Goal: Task Accomplishment & Management: Manage account settings

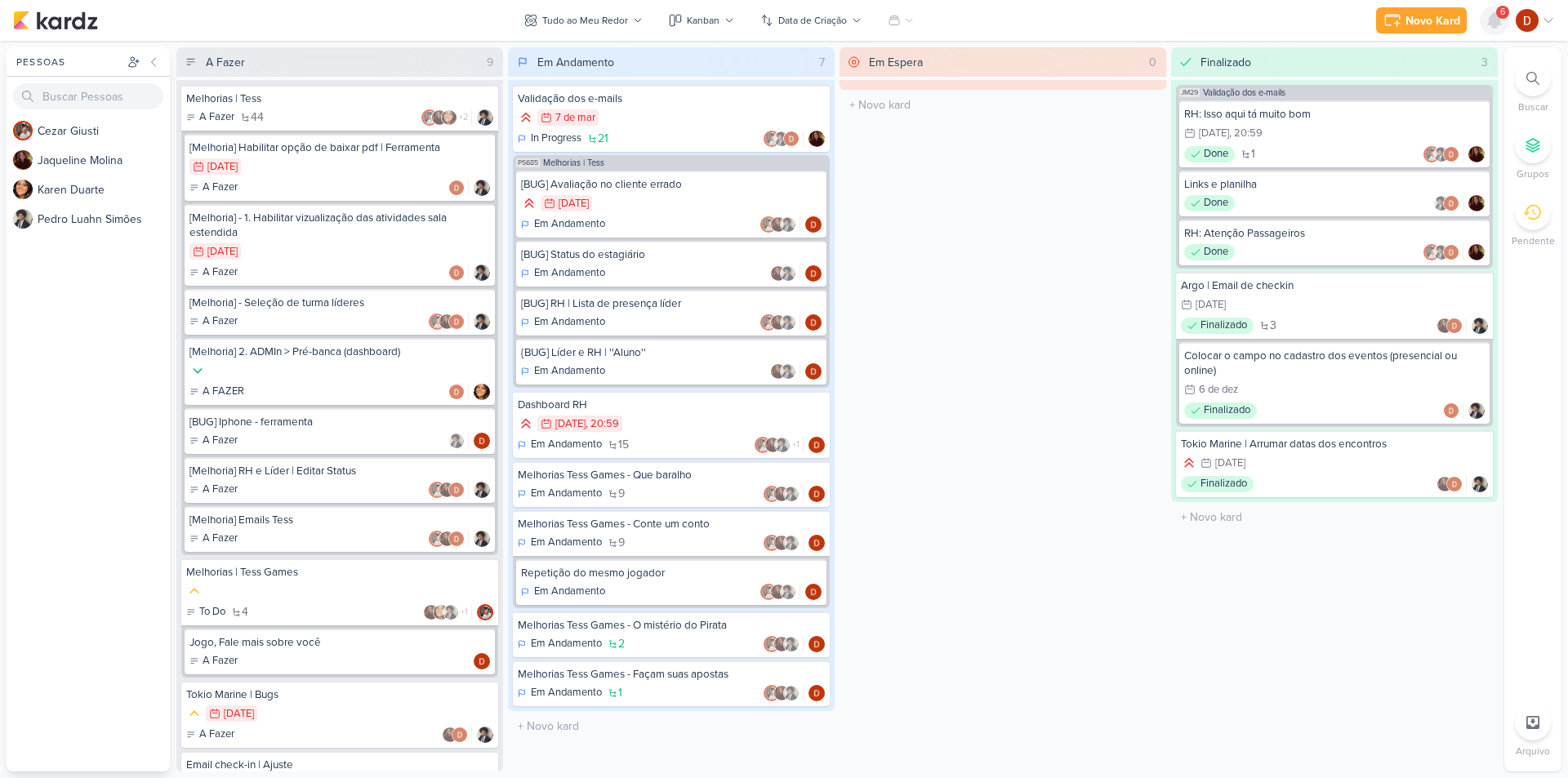
click at [1493, 19] on icon at bounding box center [1494, 21] width 13 height 14
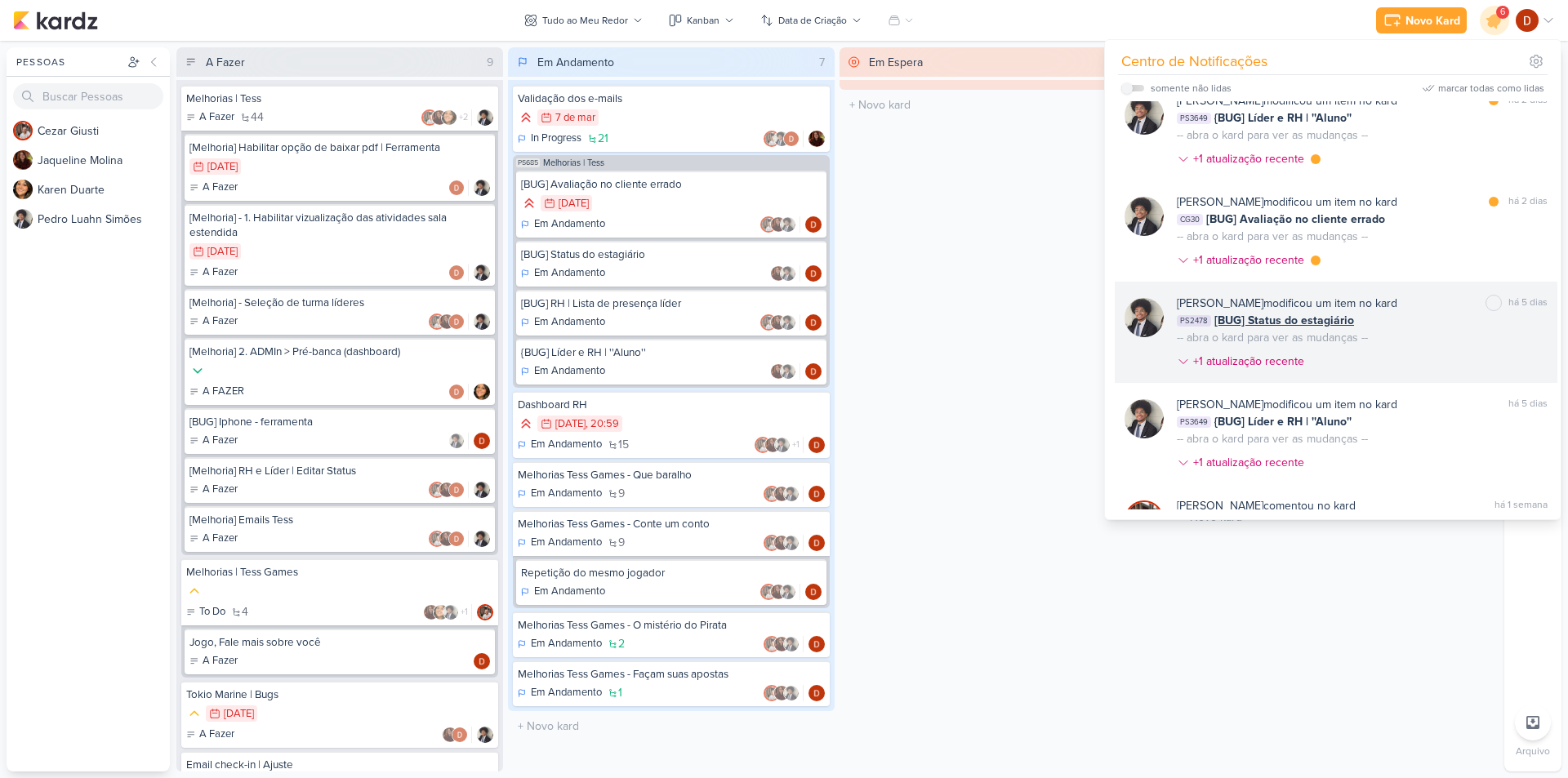
scroll to position [81, 0]
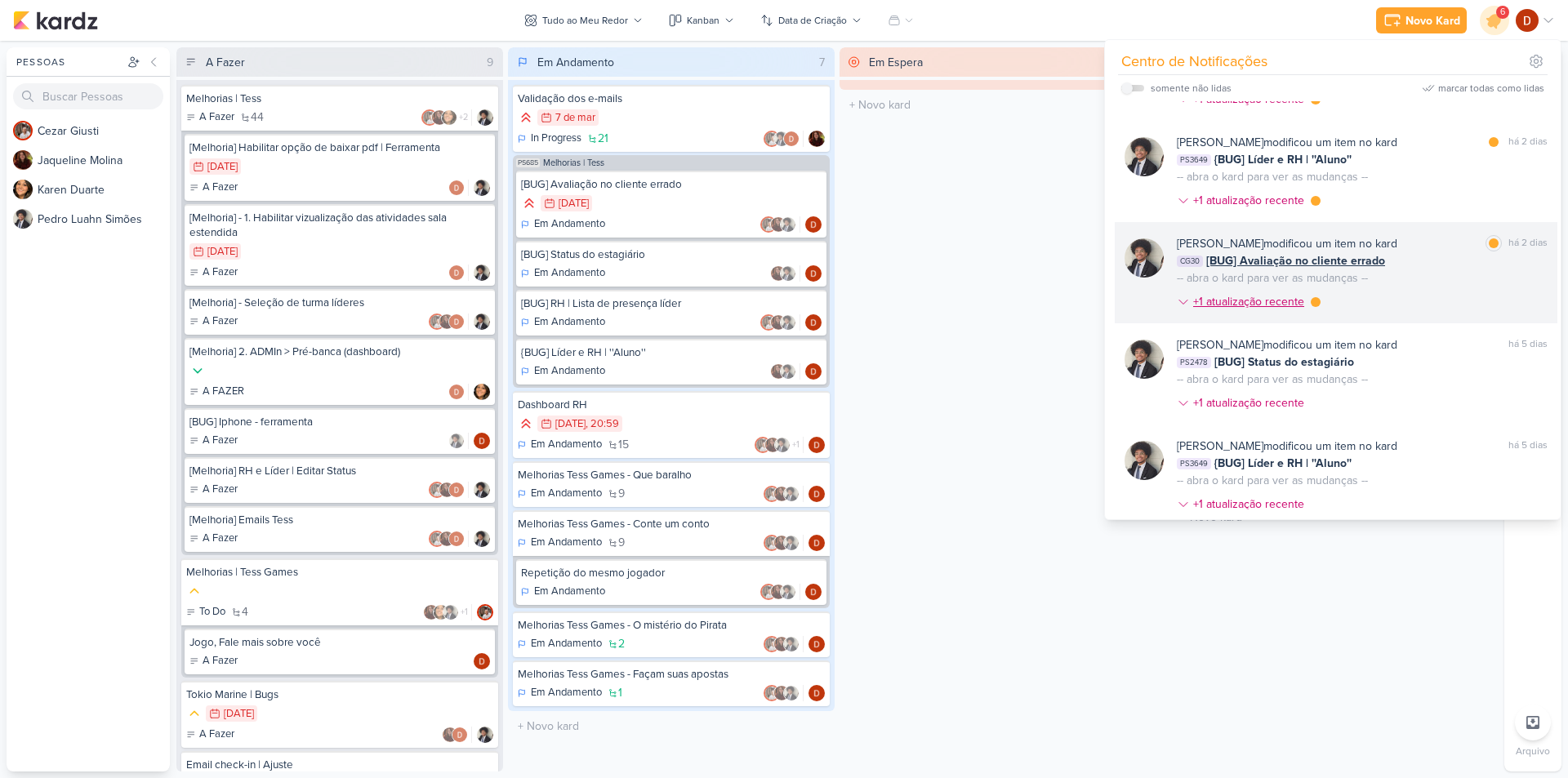
click at [1298, 309] on div "+1 atualização recente" at bounding box center [1250, 301] width 114 height 17
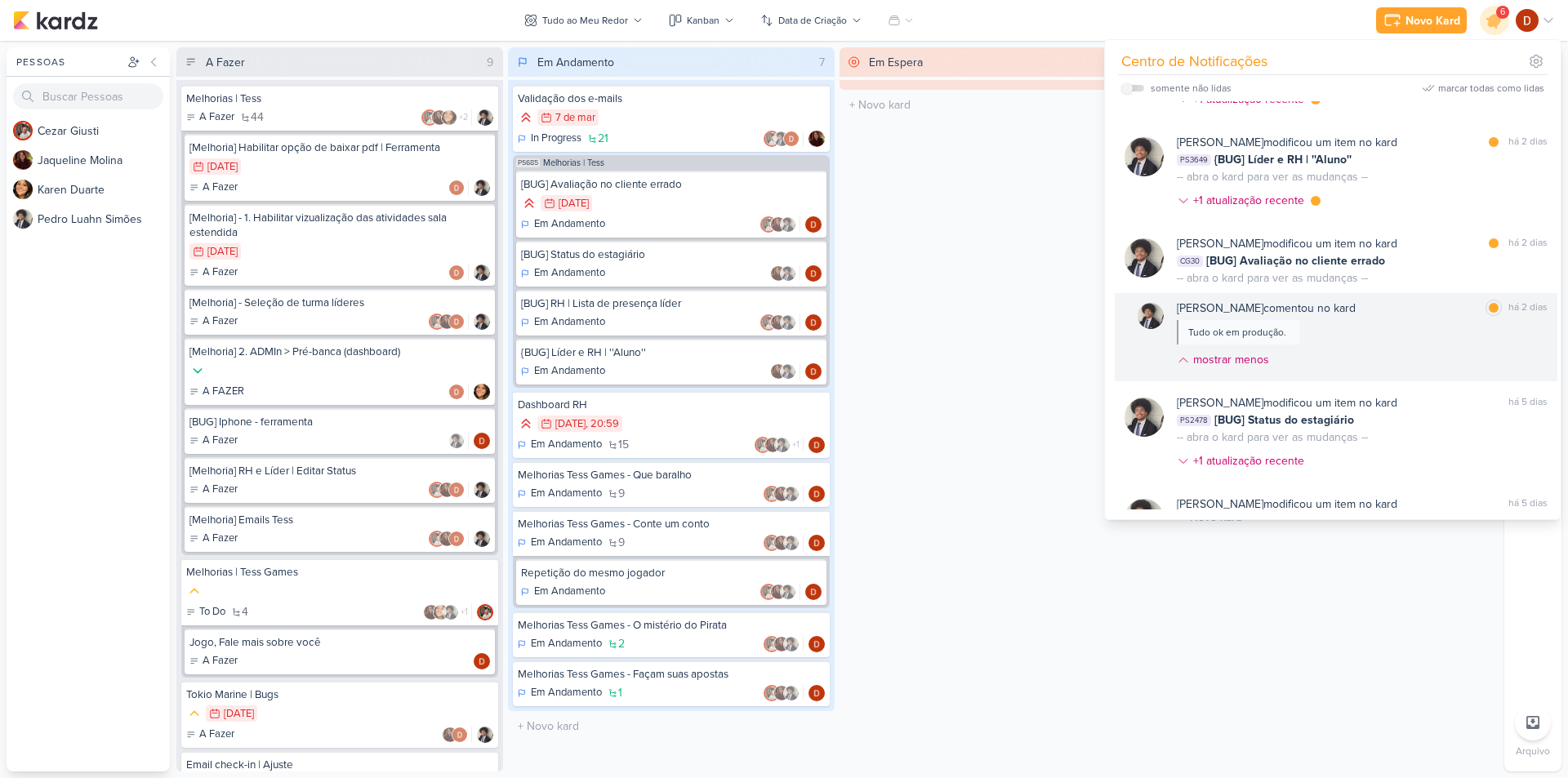
click at [1344, 339] on div "[PERSON_NAME] comentou no kard marcar como lida há 2 dias Tudo ok em produção. …" at bounding box center [1362, 337] width 371 height 75
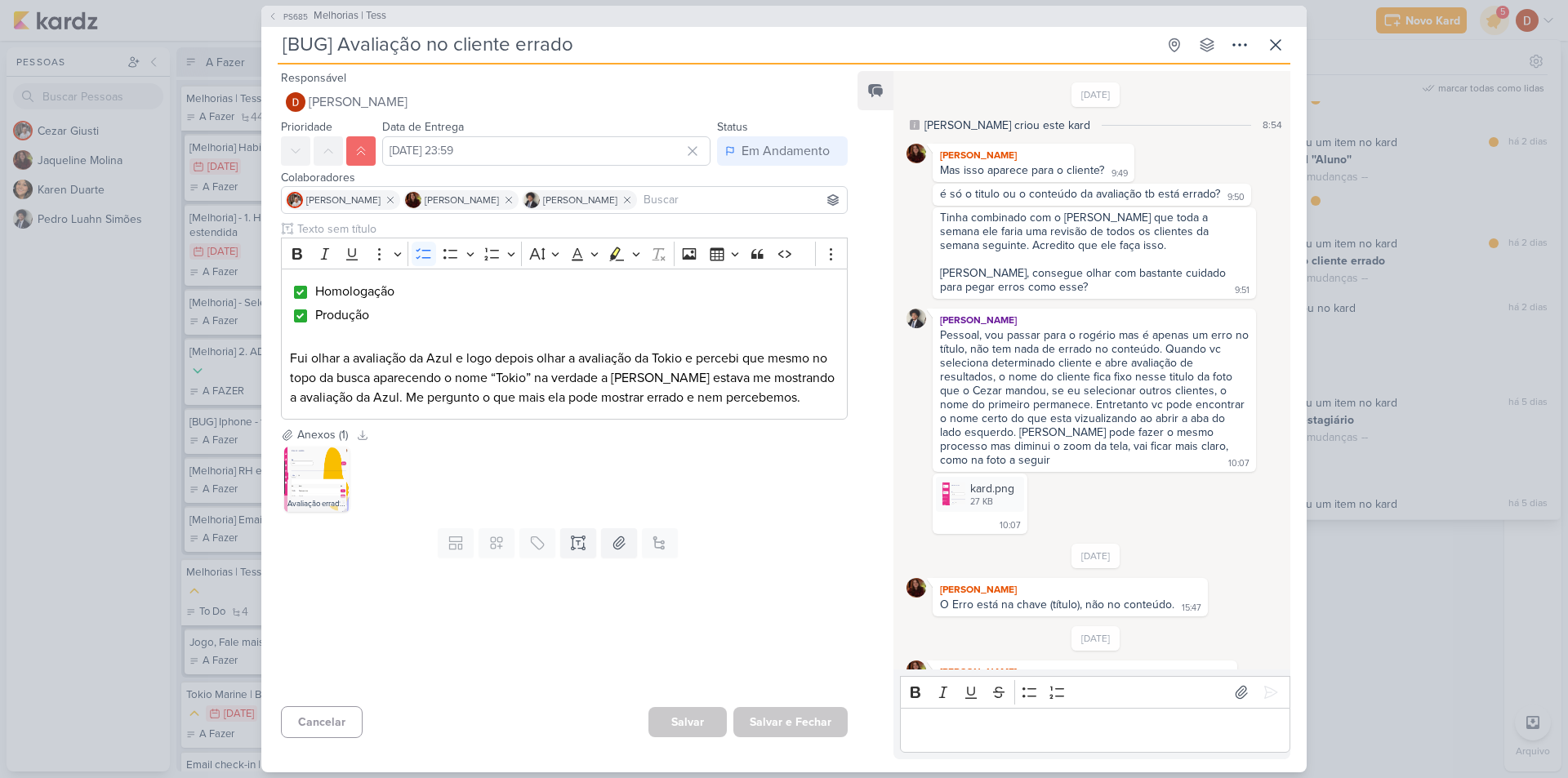
scroll to position [655, 0]
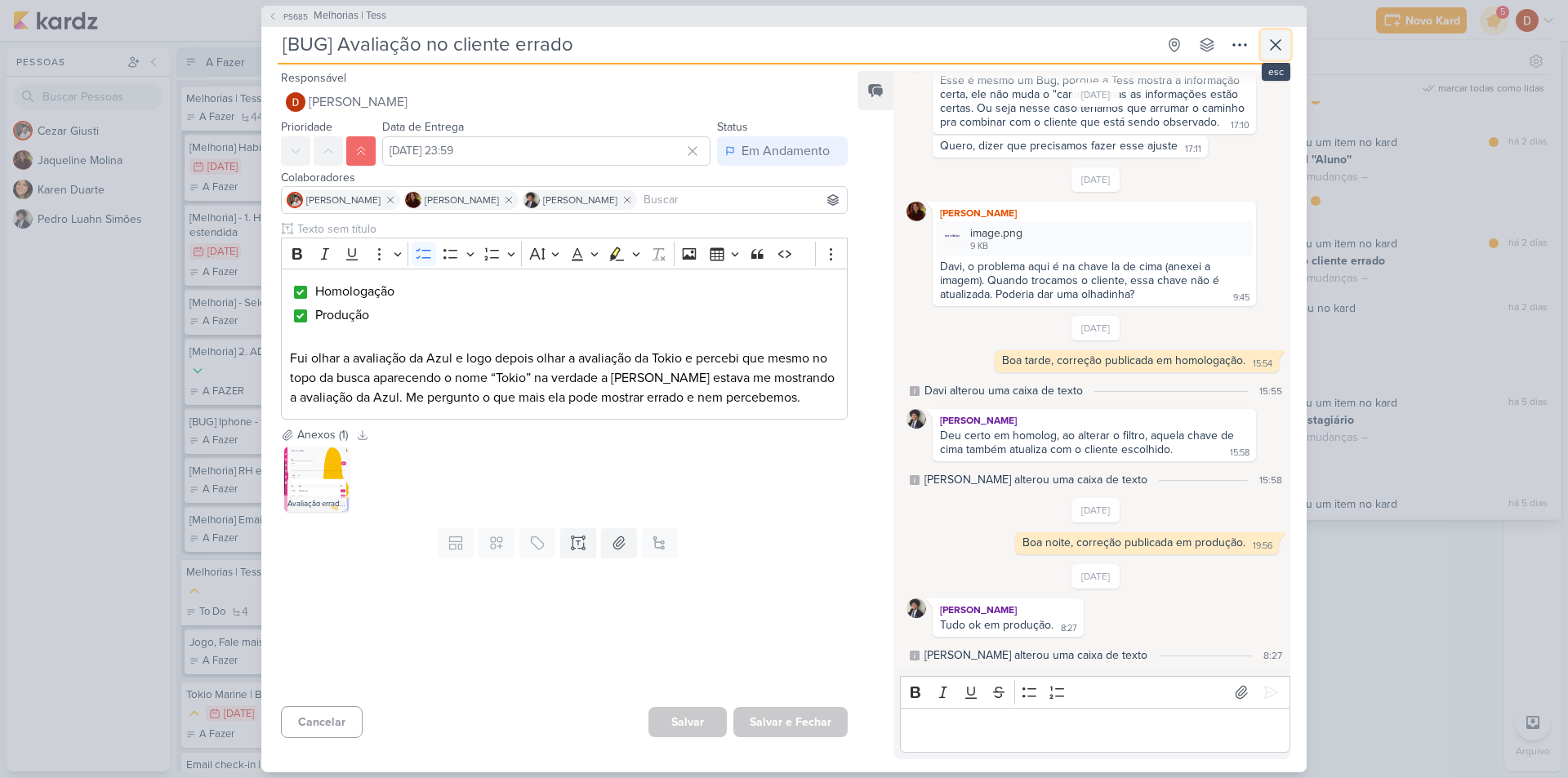
click at [1279, 43] on icon at bounding box center [1275, 45] width 20 height 20
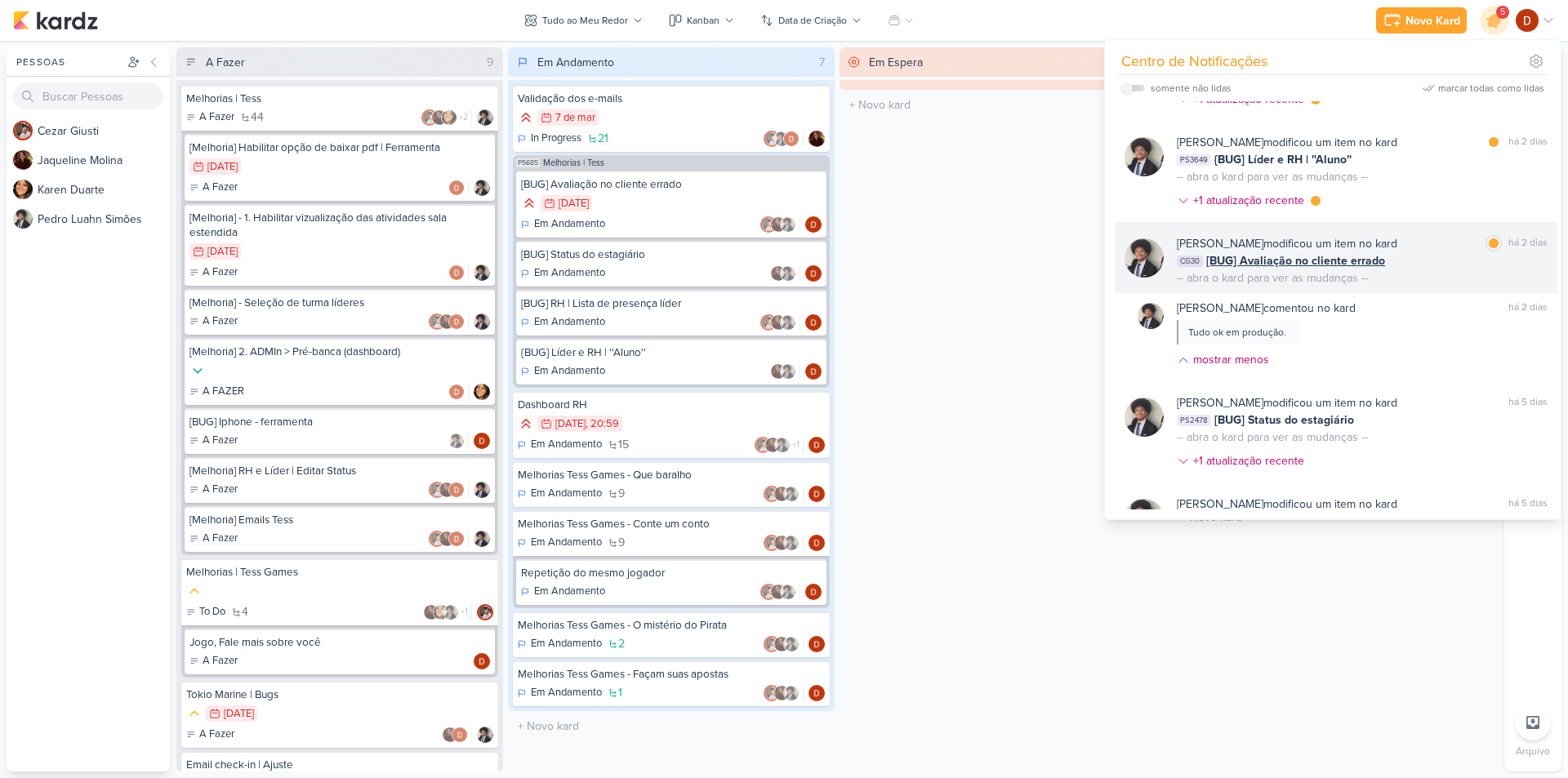
click at [1430, 251] on div "[PERSON_NAME] modificou um item no kard marcar como lida há 2 dias" at bounding box center [1362, 243] width 371 height 17
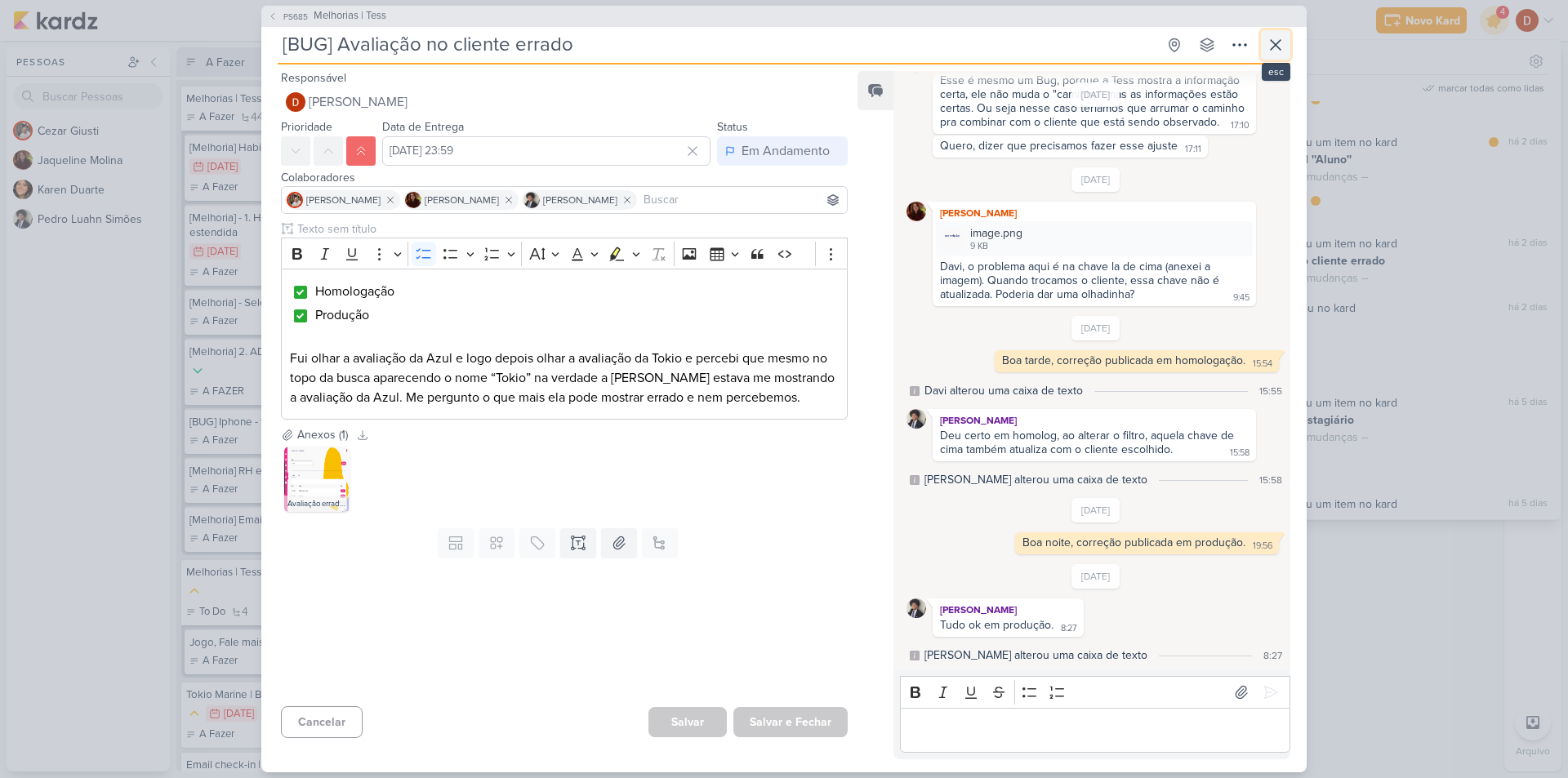
click at [1280, 45] on icon at bounding box center [1275, 45] width 20 height 20
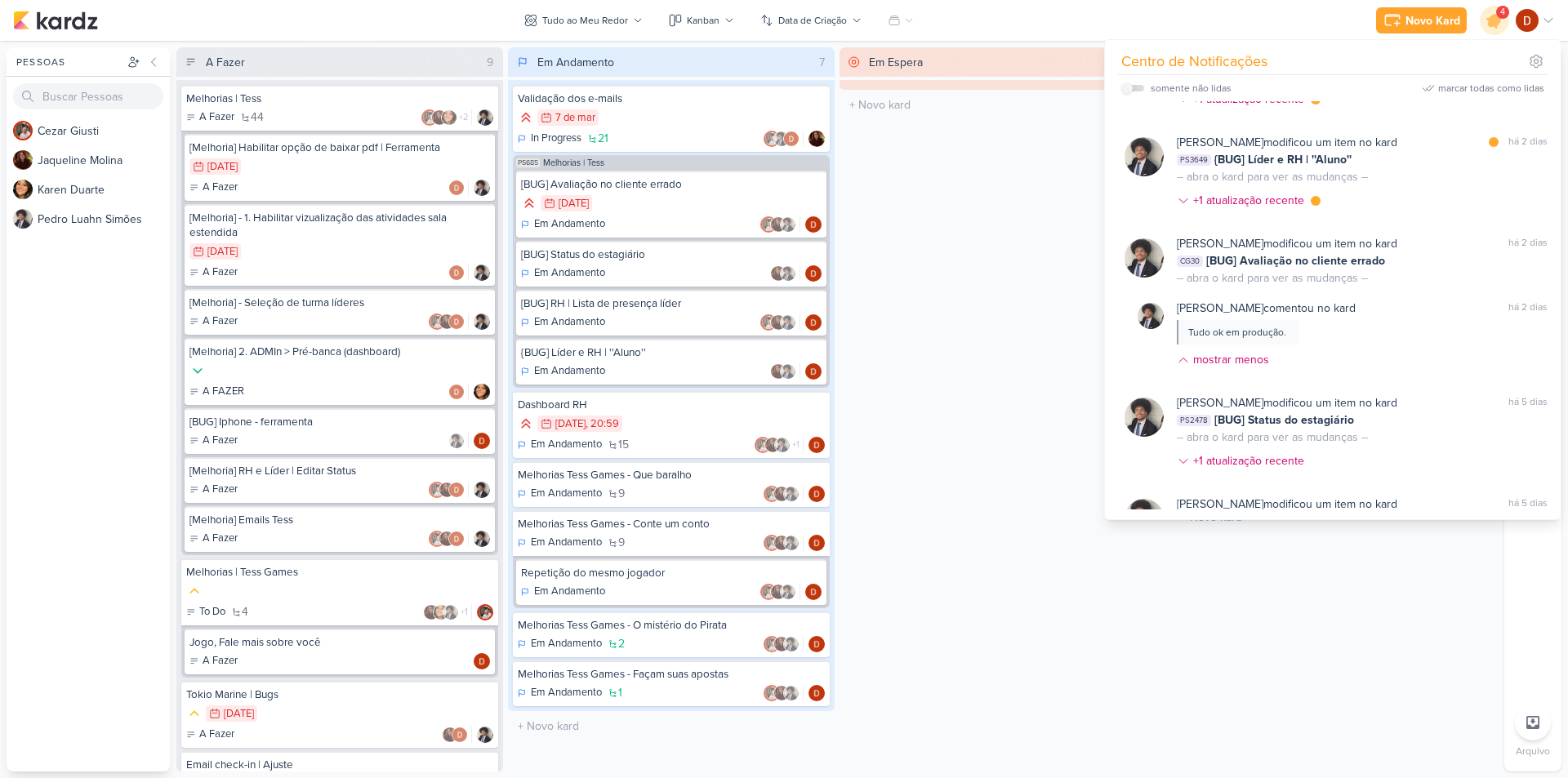
click at [981, 301] on div "Em Espera 0 O título do kard deve ter menos que 100 caracteres" at bounding box center [1002, 409] width 327 height 724
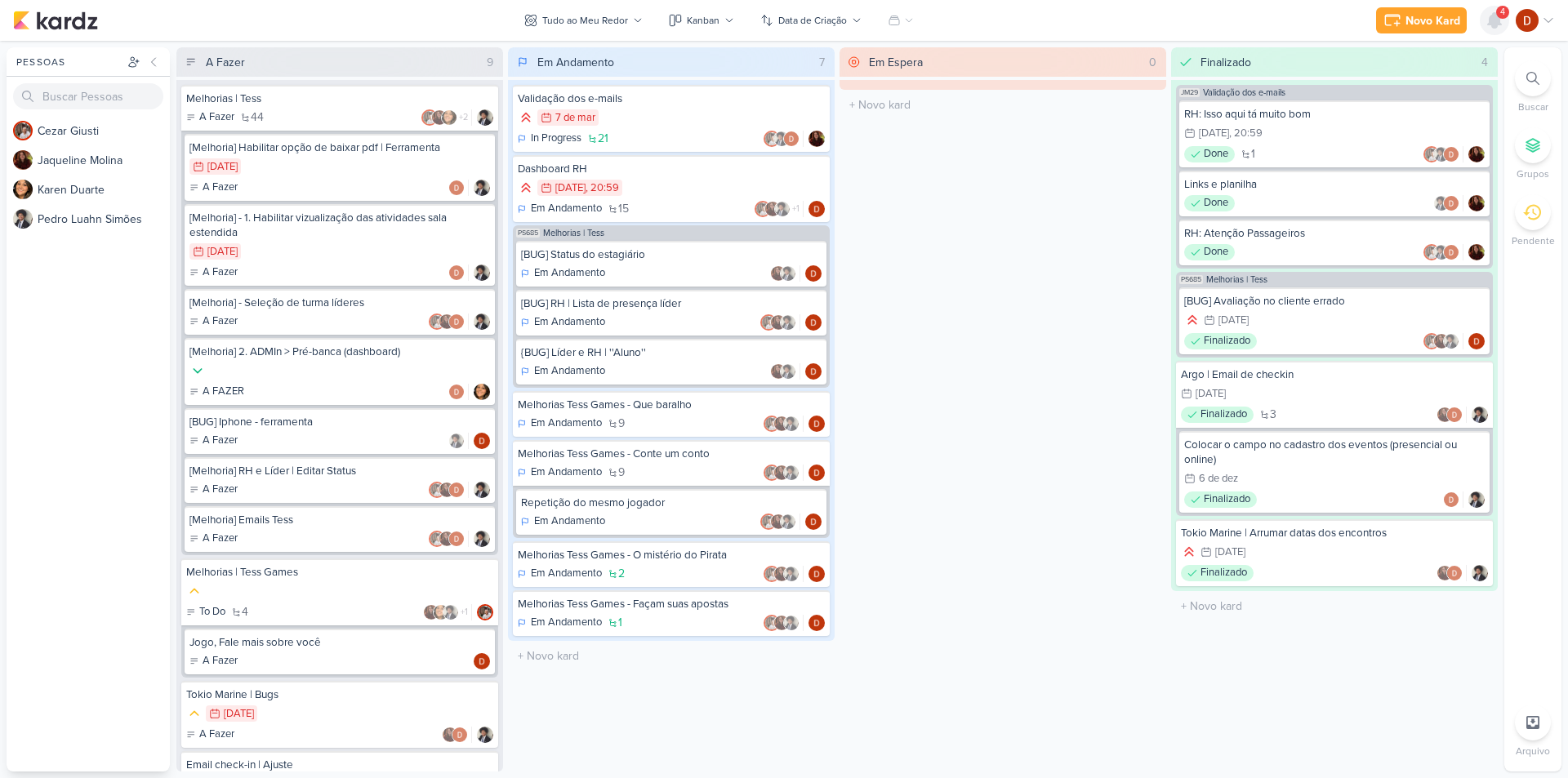
click at [1501, 23] on icon at bounding box center [1494, 21] width 20 height 20
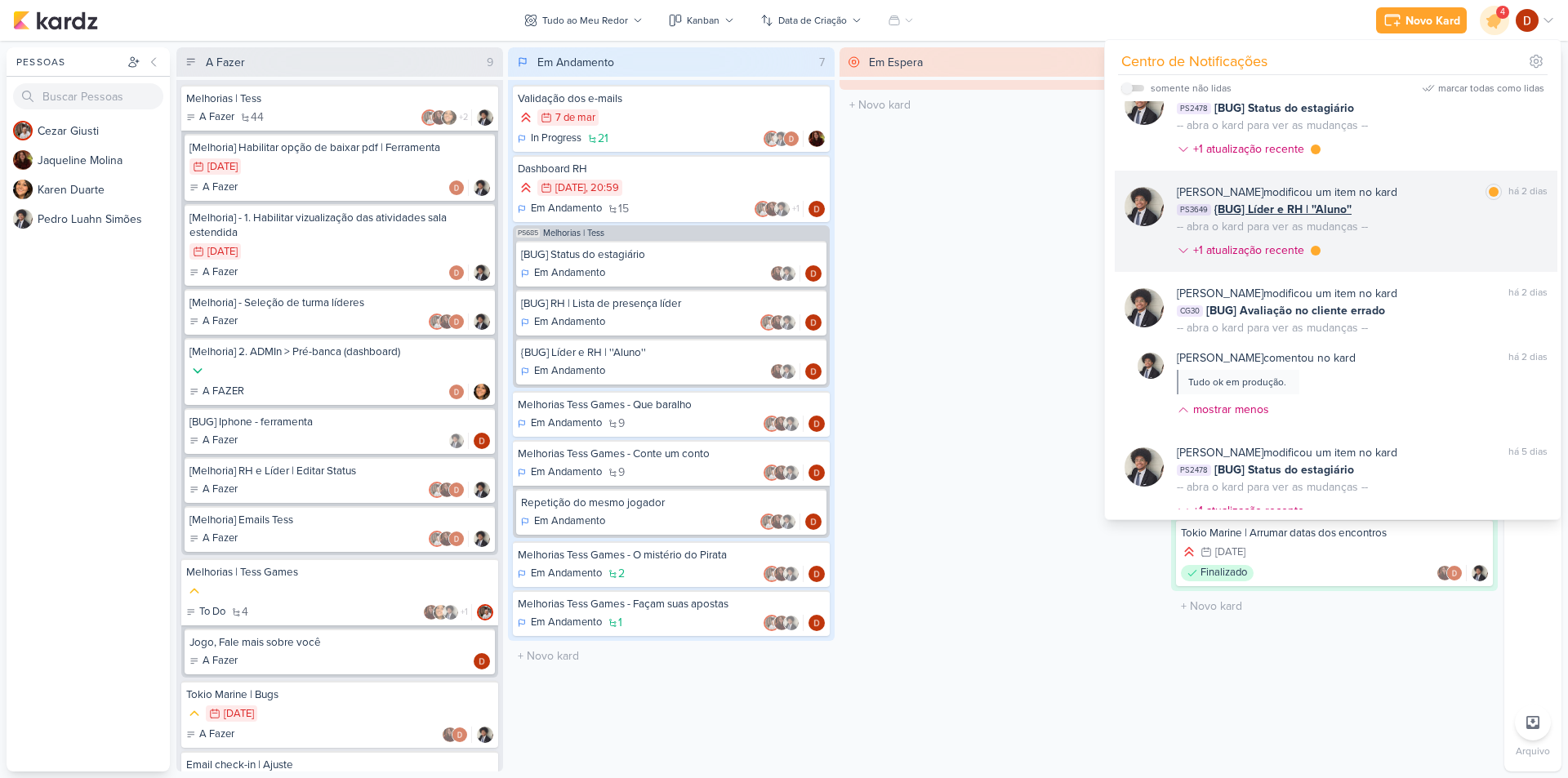
scroll to position [0, 0]
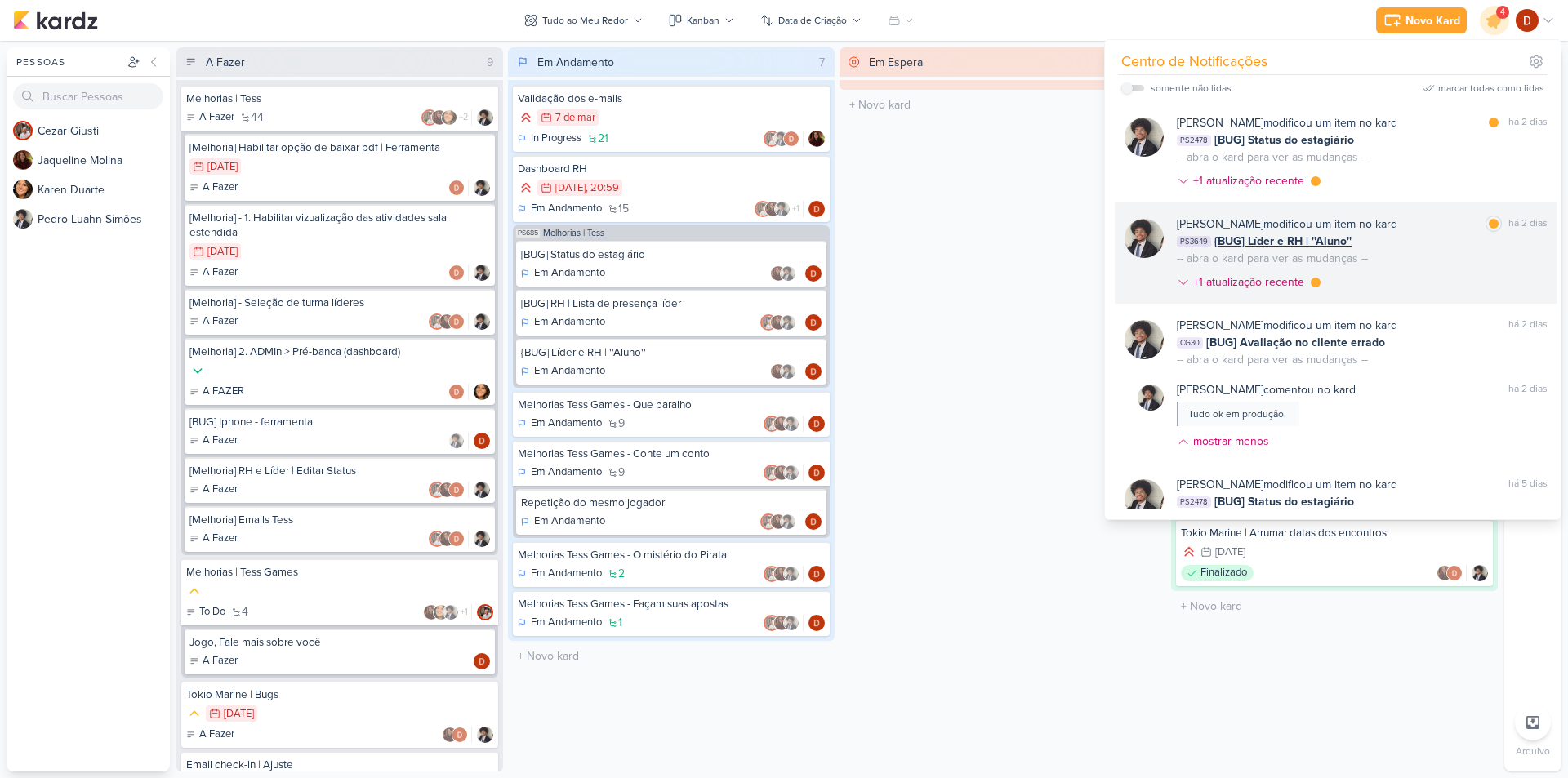
click at [1271, 280] on div "+1 atualização recente" at bounding box center [1250, 281] width 114 height 17
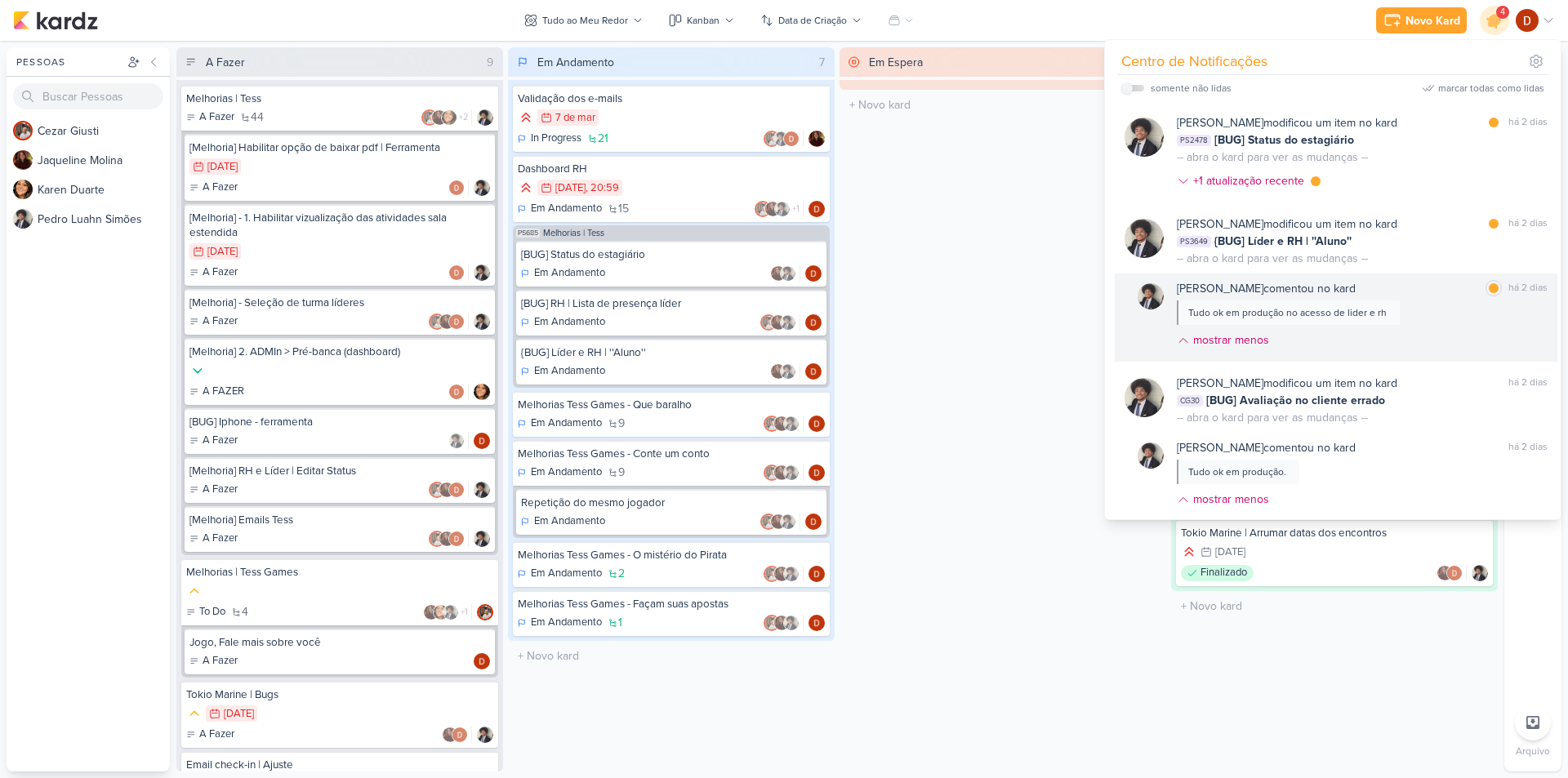
click at [1324, 313] on div "Tudo ok em produção no acesso de lider e rh" at bounding box center [1287, 313] width 198 height 14
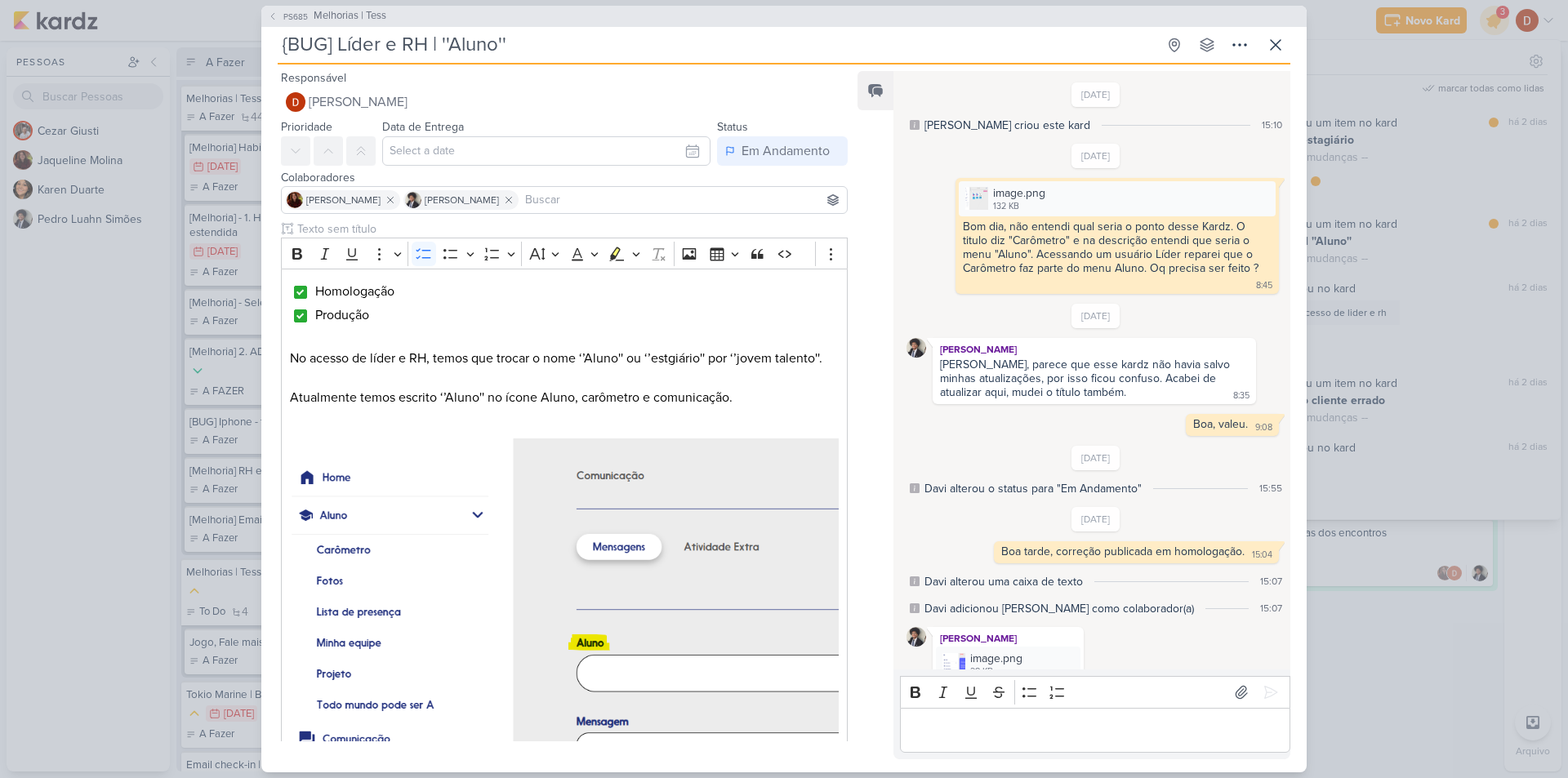
scroll to position [397, 0]
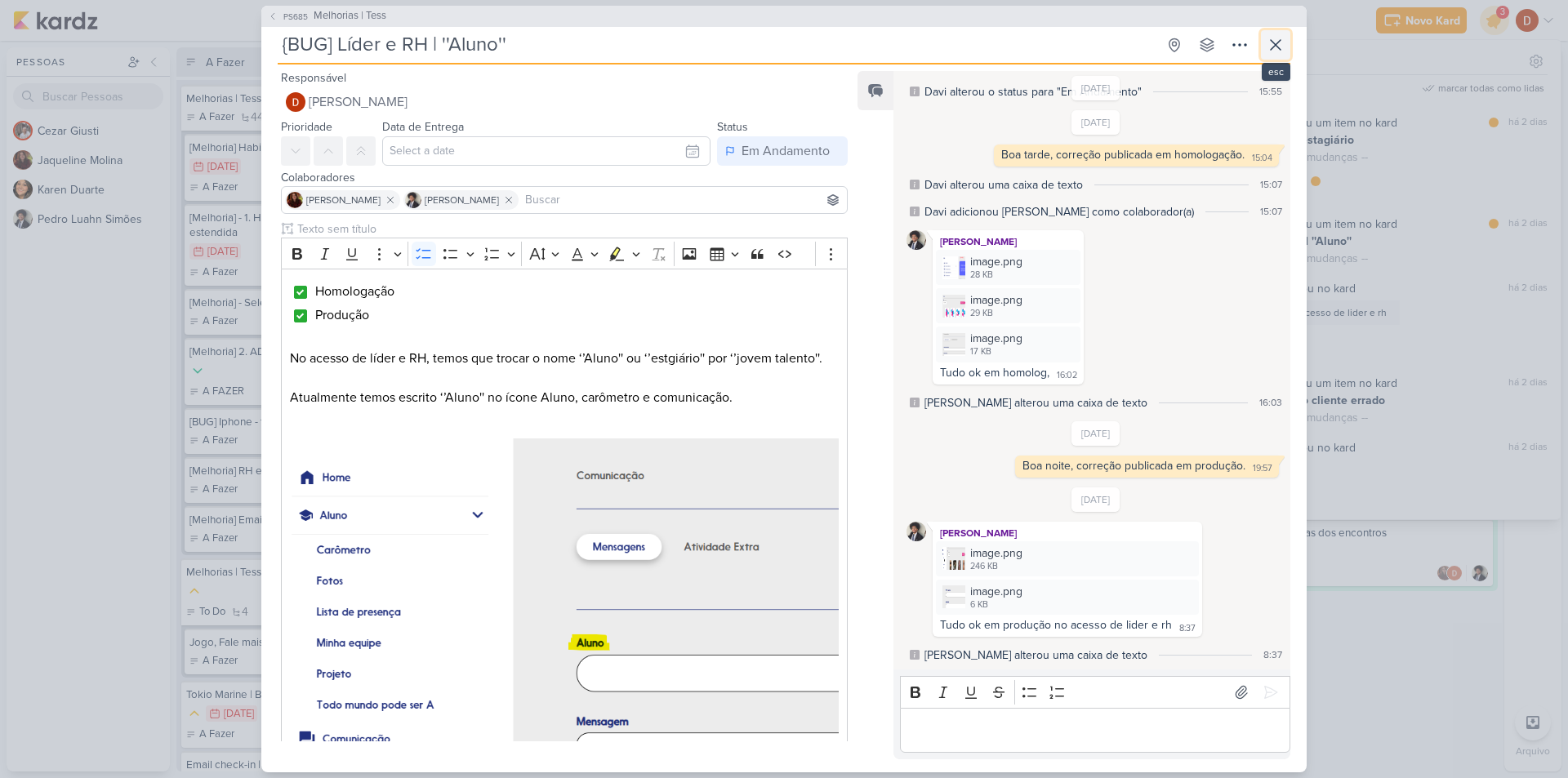
click at [1272, 49] on icon at bounding box center [1275, 45] width 20 height 20
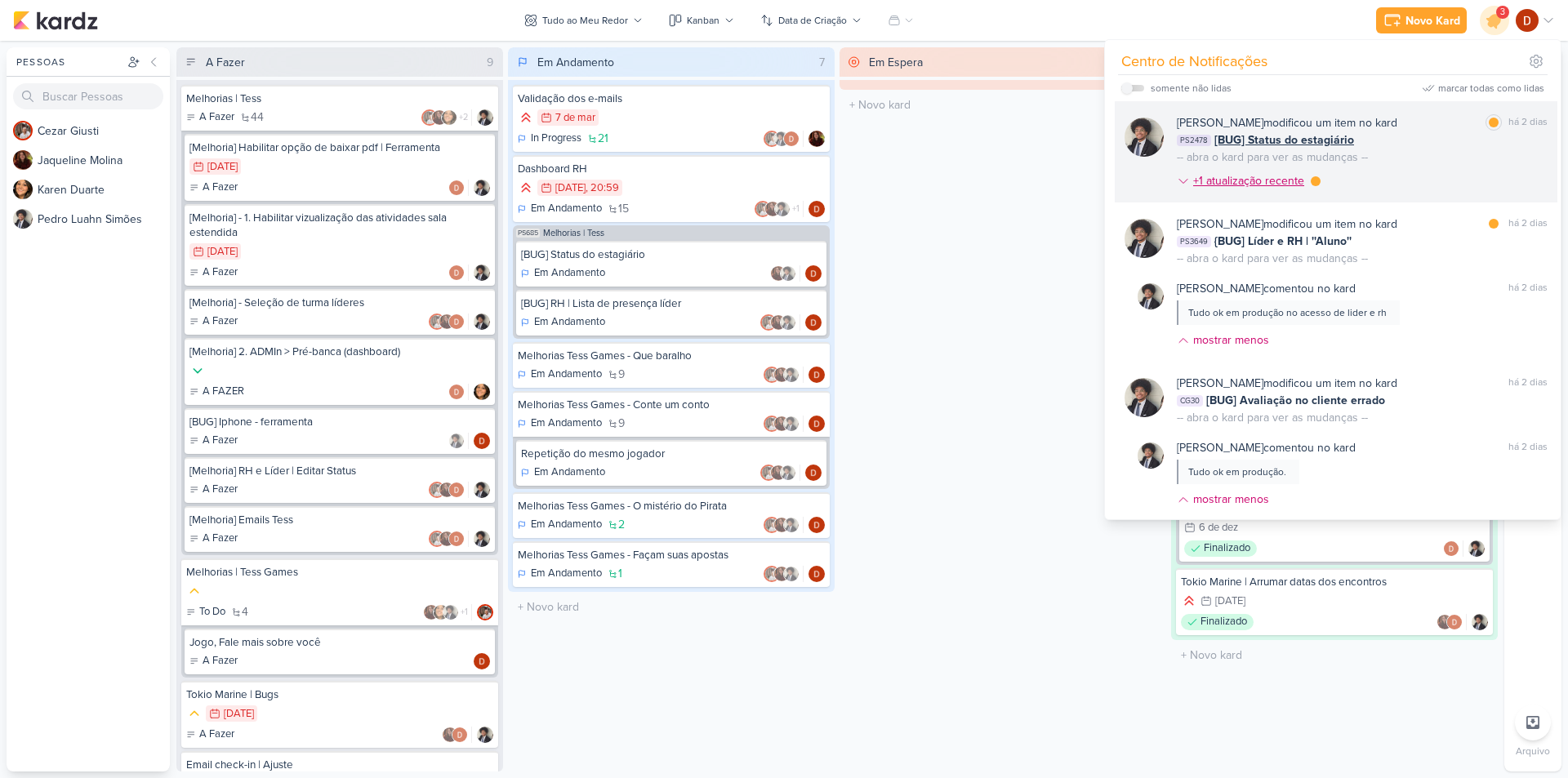
click at [1286, 187] on div "+1 atualização recente" at bounding box center [1250, 180] width 114 height 17
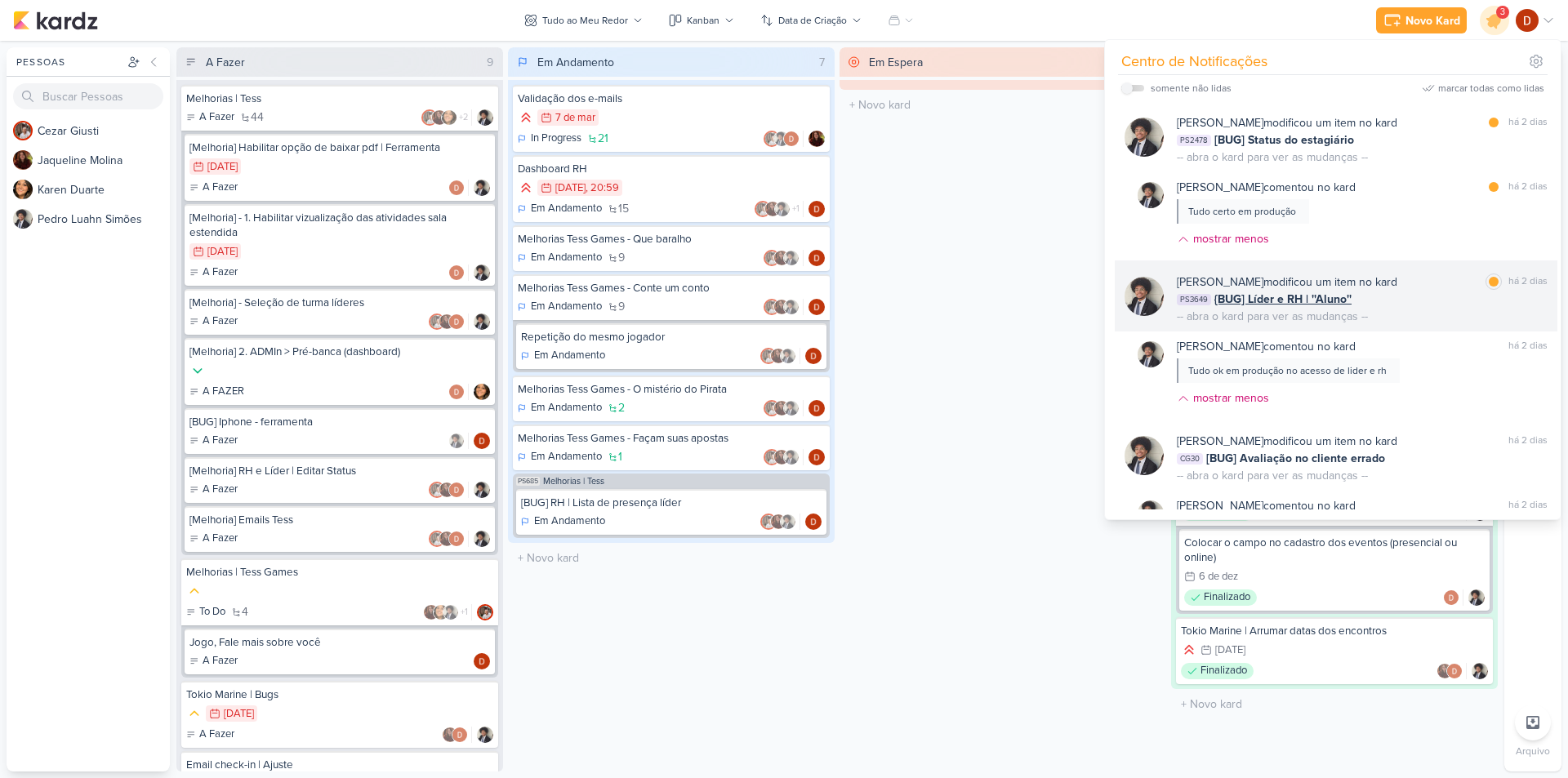
click at [1388, 297] on div "PS3649 {BUG] Líder e RH | ''Aluno''" at bounding box center [1362, 298] width 371 height 17
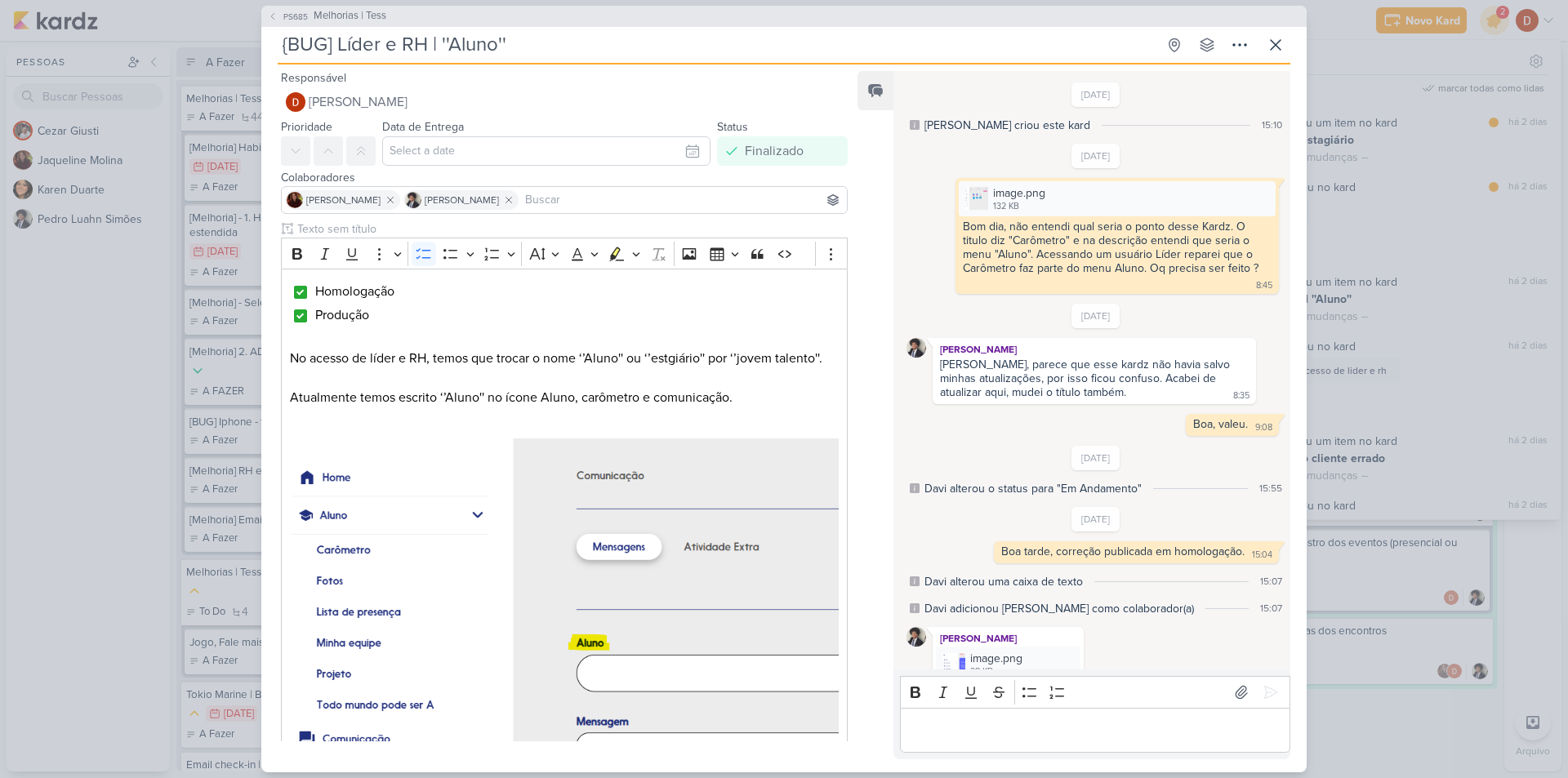
scroll to position [458, 0]
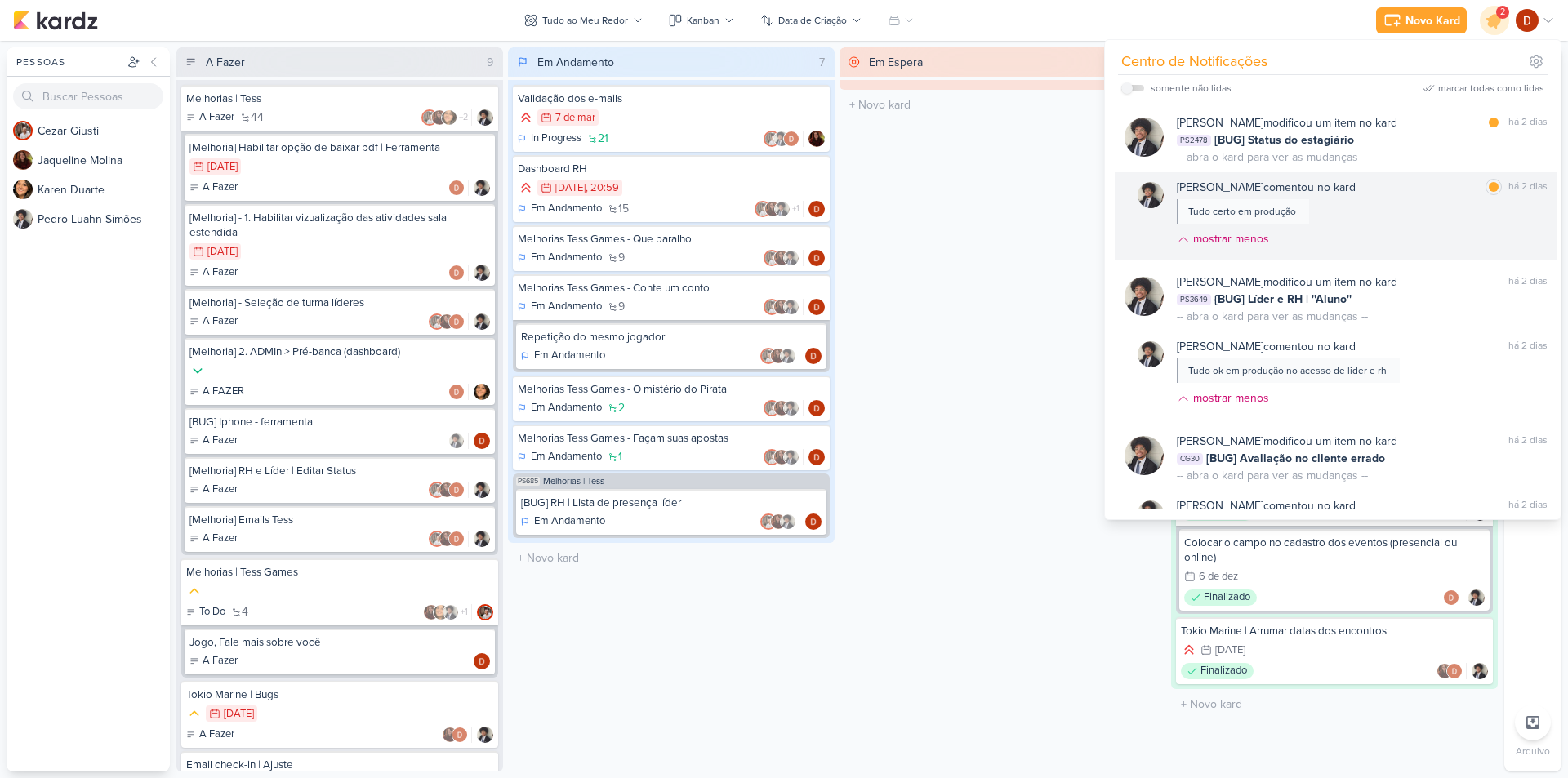
click at [1353, 214] on div "[PERSON_NAME] comentou no kard marcar como lida há 2 dias Tudo certo em produçã…" at bounding box center [1362, 216] width 371 height 75
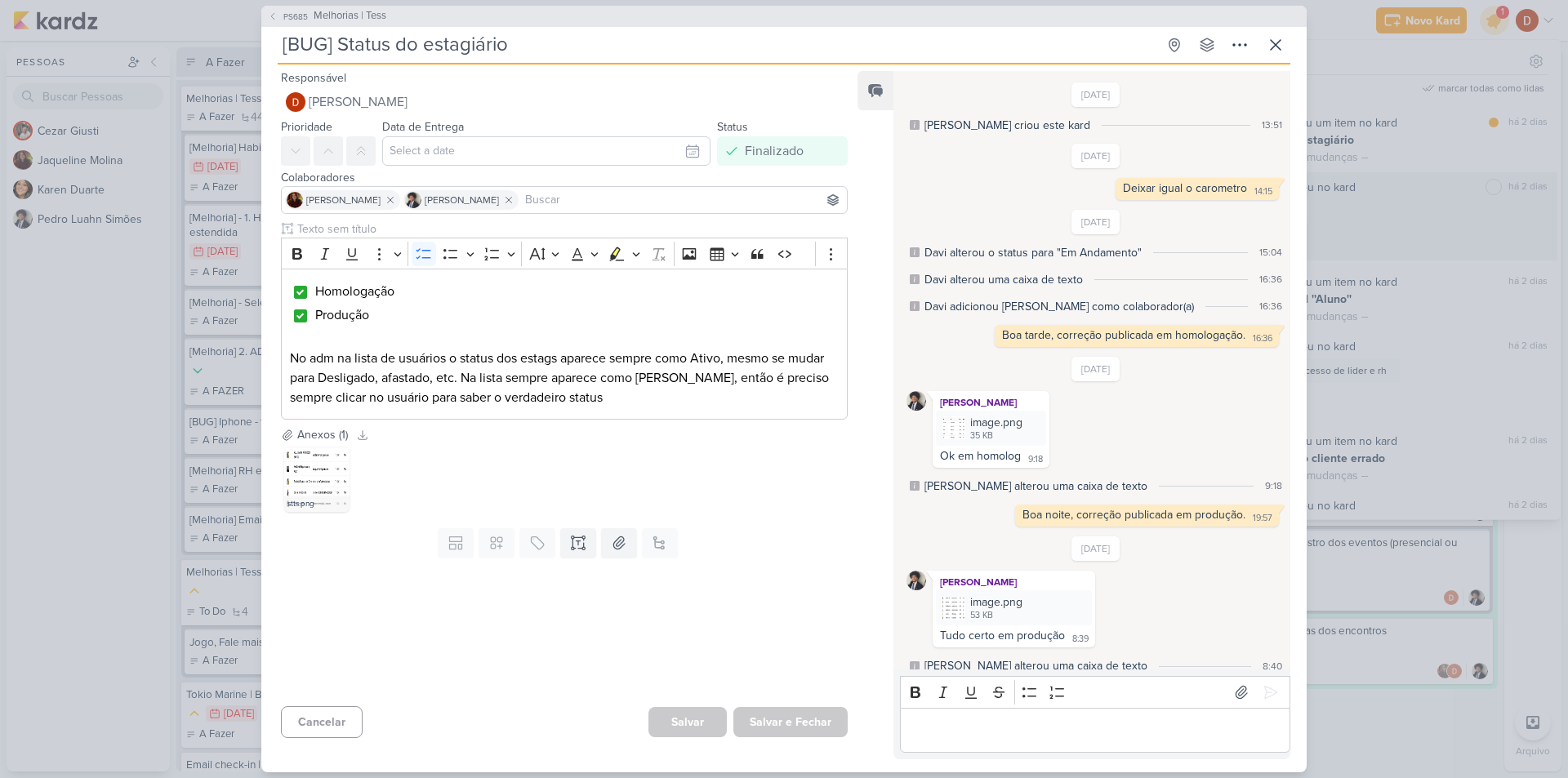
scroll to position [71, 0]
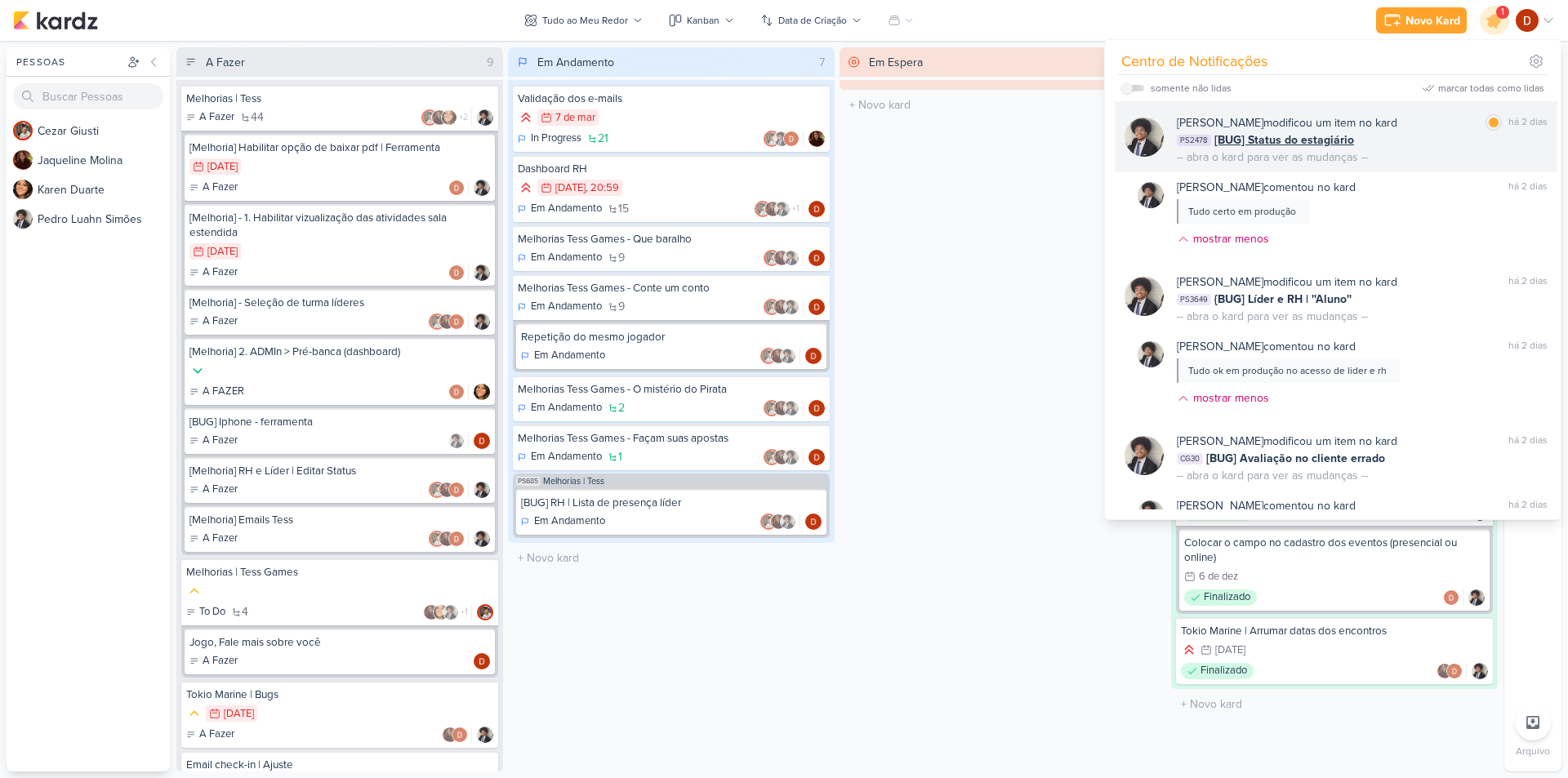
click at [1393, 156] on div "[PERSON_NAME] modificou um item no kard marcar como lida há 2 dias PS2478 [BUG]…" at bounding box center [1362, 140] width 371 height 52
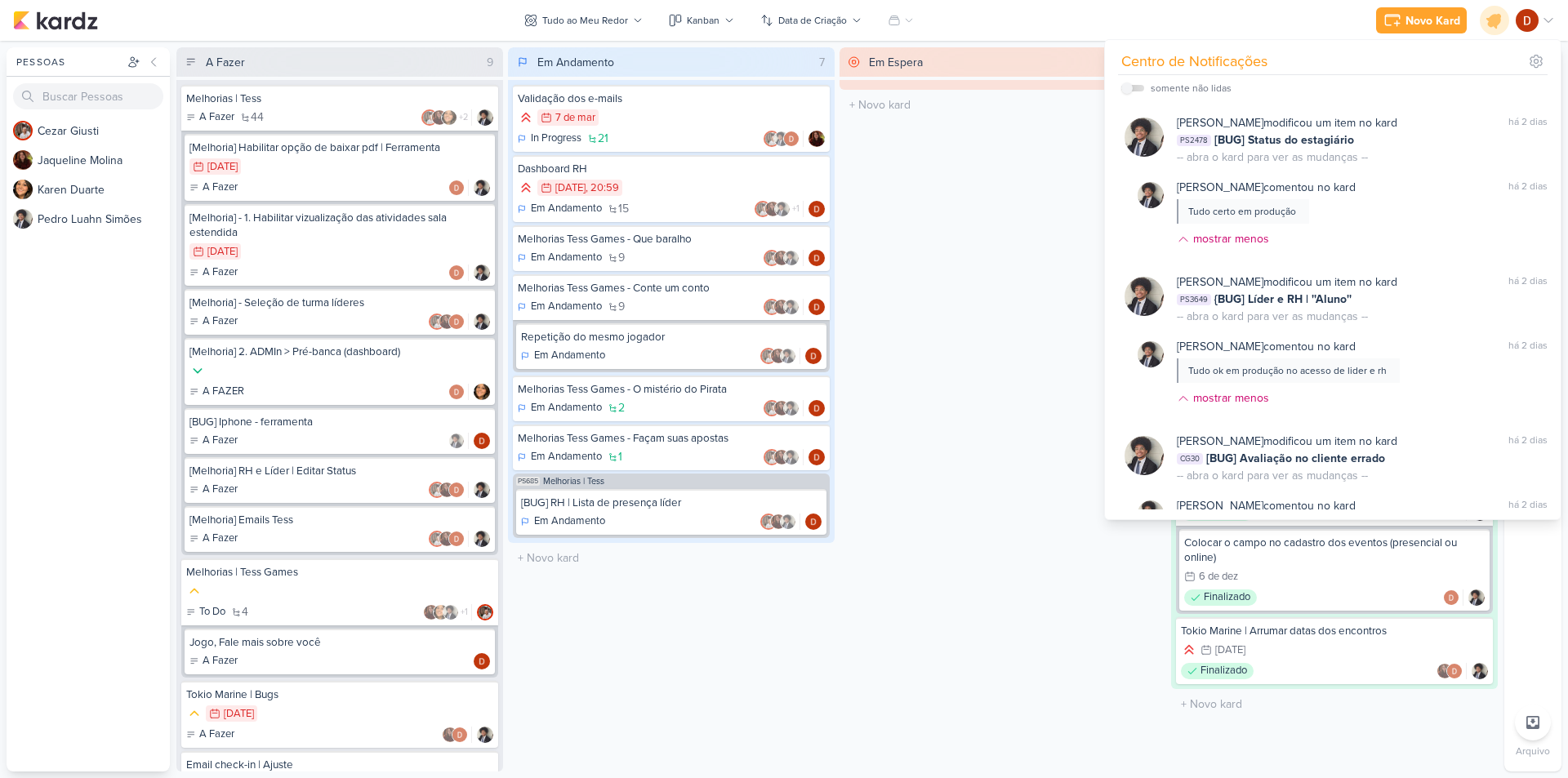
click at [965, 283] on div "Em Espera 0 O título do kard deve ter menos que 100 caracteres" at bounding box center [1002, 409] width 327 height 724
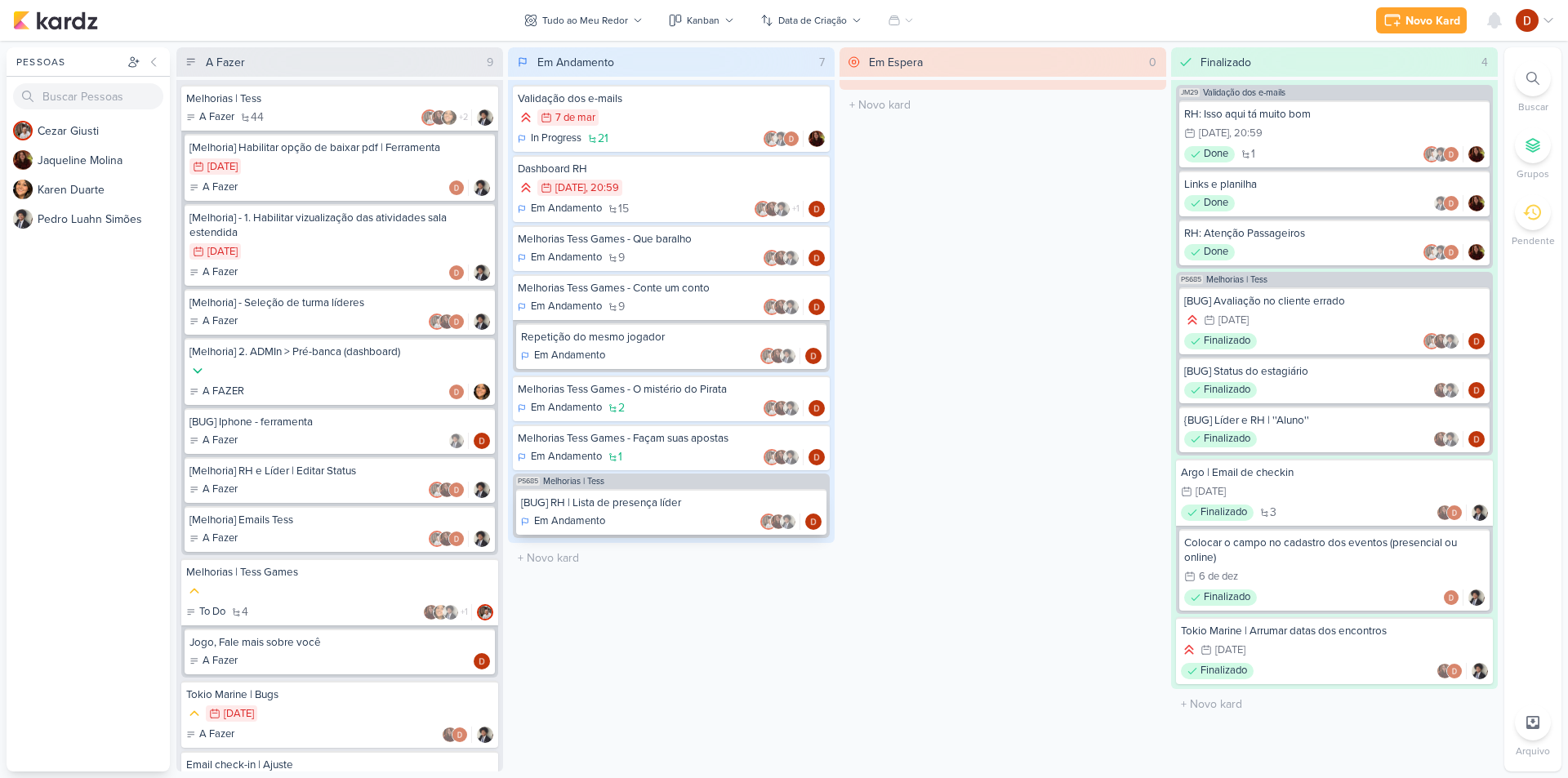
click at [603, 514] on p "Em Andamento" at bounding box center [570, 522] width 71 height 16
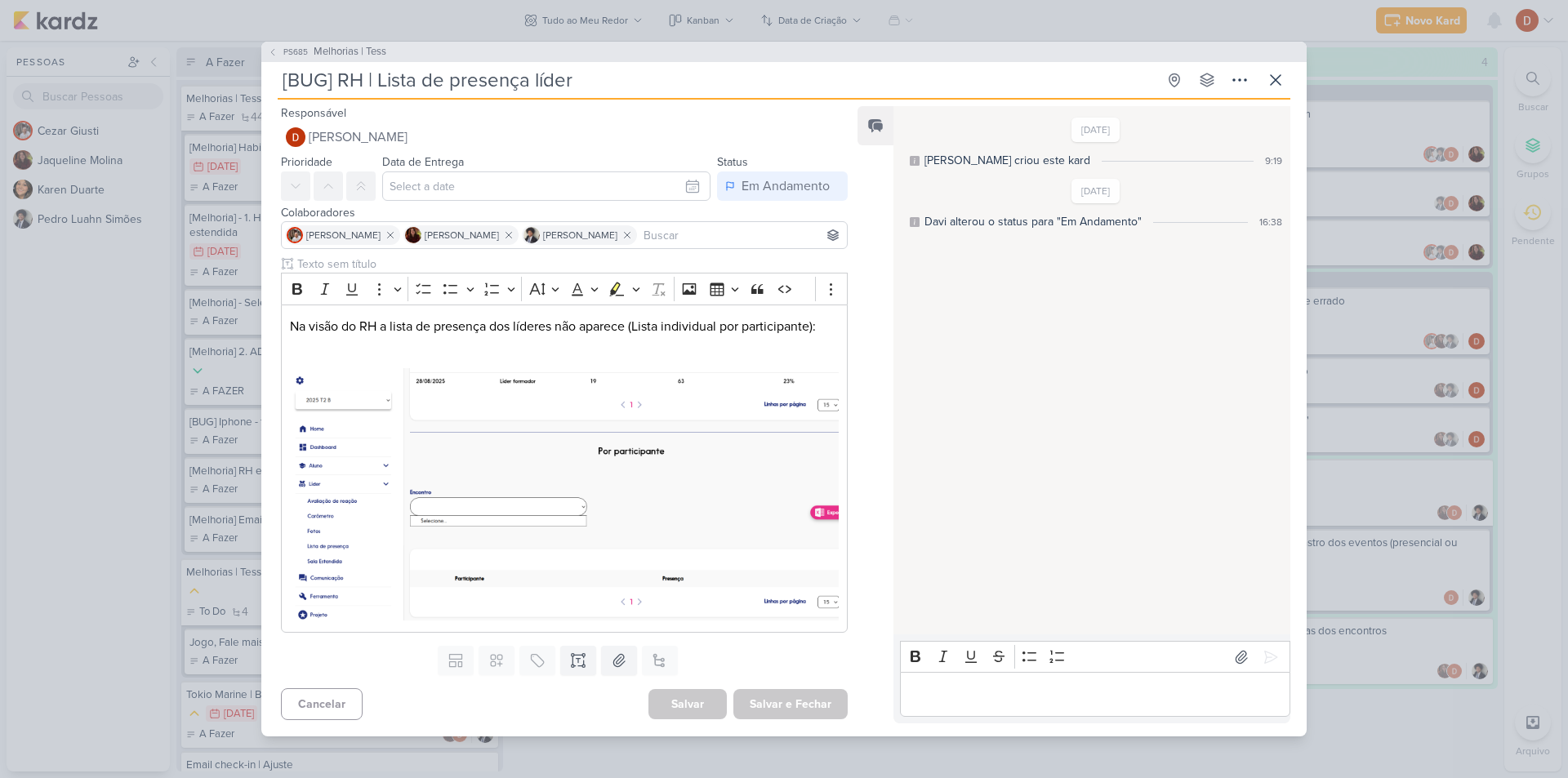
click at [960, 369] on div "[DATE] [PERSON_NAME] criou este kard 9:19 [DATE] Davi alterou o status para "Em…" at bounding box center [1091, 371] width 395 height 526
click at [1262, 86] on button at bounding box center [1275, 79] width 29 height 29
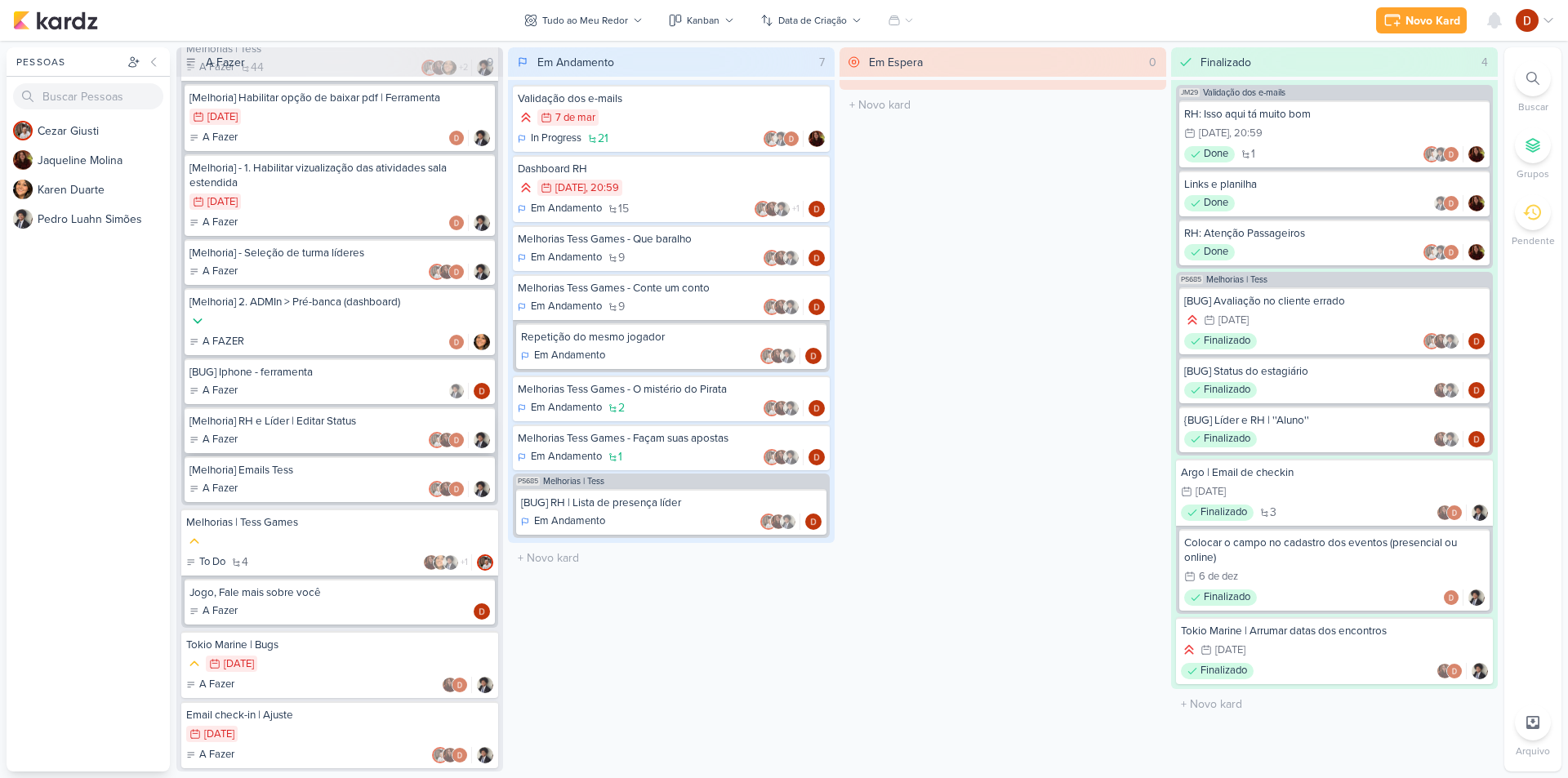
scroll to position [81, 0]
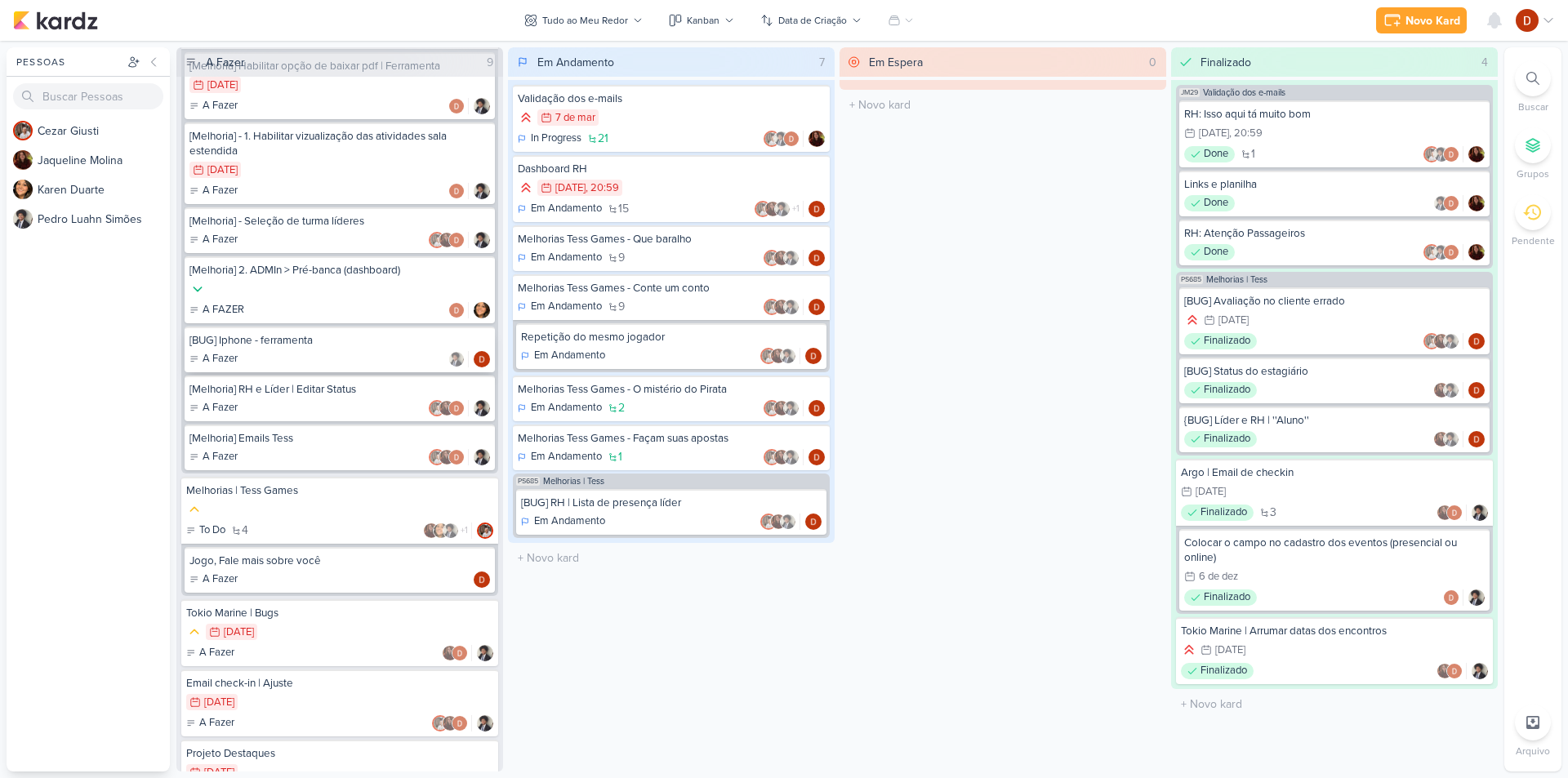
click at [320, 348] on div "[BUG] Iphone - ferramenta A Fazer" at bounding box center [340, 349] width 310 height 46
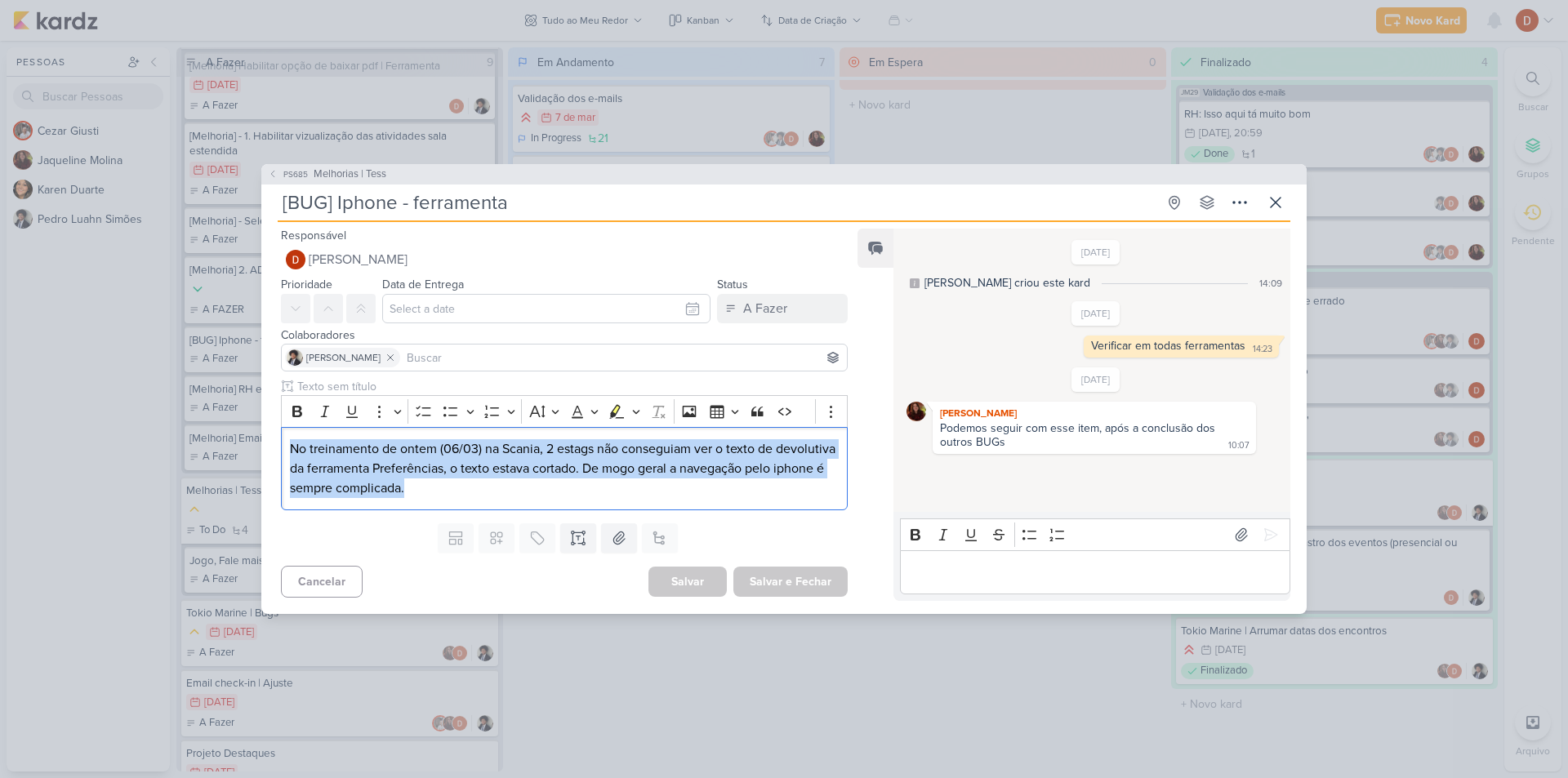
drag, startPoint x: 505, startPoint y: 482, endPoint x: 223, endPoint y: 454, distance: 283.4
click at [223, 454] on div "PS685 Melhorias | Tess [BUG] Iphone - ferramenta Criado por [PERSON_NAME]" at bounding box center [784, 389] width 1568 height 778
click at [606, 465] on p "No treinamento de ontem (06/03) na Scania, 2 estags não conseguiam ver o texto …" at bounding box center [564, 469] width 549 height 59
drag, startPoint x: 514, startPoint y: 494, endPoint x: 172, endPoint y: 427, distance: 348.5
click at [172, 427] on div "PS685 Melhorias | Tess [BUG] Iphone - ferramenta Criado por [PERSON_NAME]" at bounding box center [784, 389] width 1568 height 778
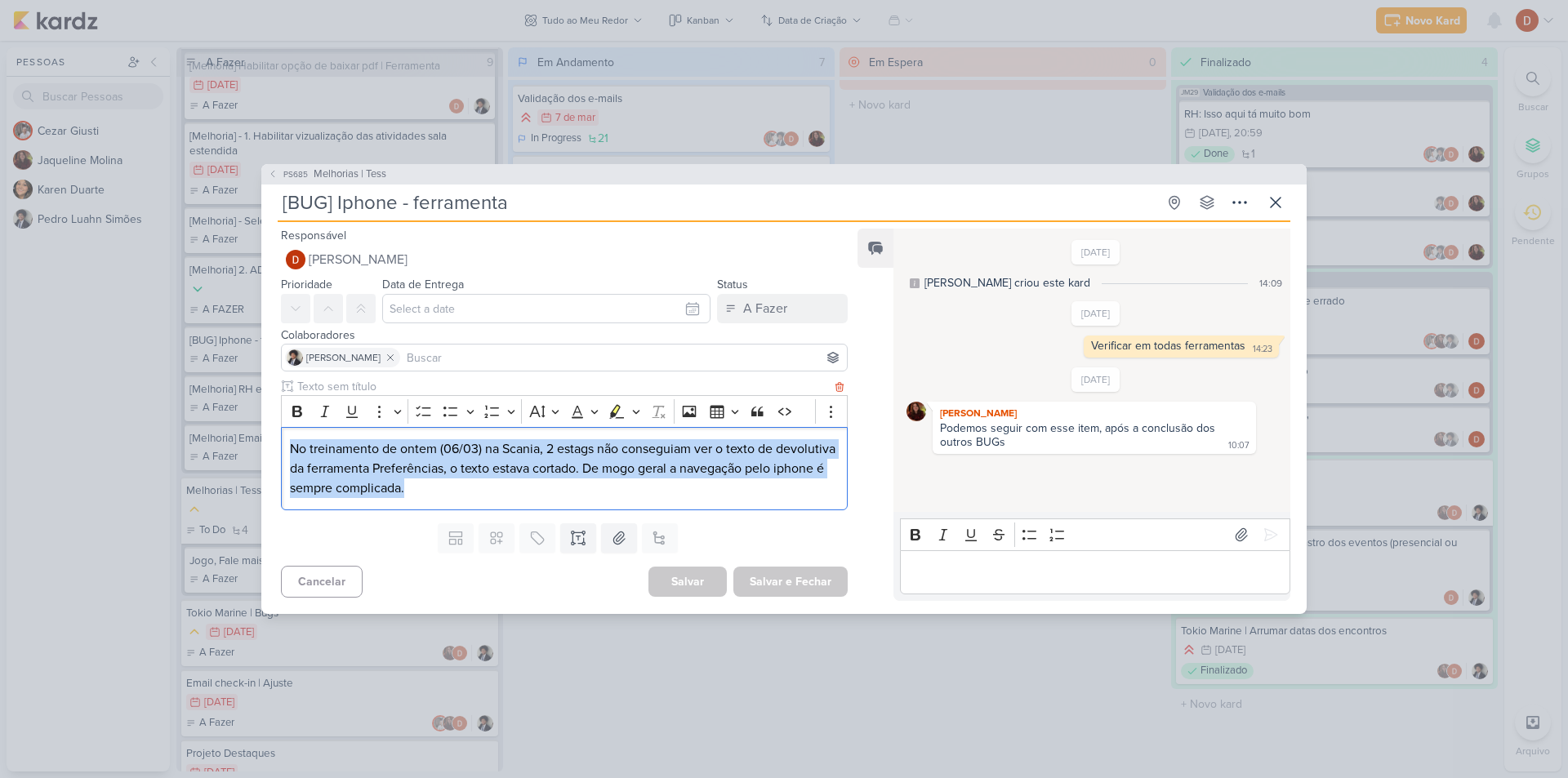
click at [538, 490] on p "No treinamento de ontem (06/03) na Scania, 2 estags não conseguiam ver o texto …" at bounding box center [564, 469] width 549 height 59
drag, startPoint x: 538, startPoint y: 490, endPoint x: 247, endPoint y: 438, distance: 295.6
click at [247, 438] on div "PS685 Melhorias | Tess [BUG] Iphone - ferramenta Criado por [PERSON_NAME]" at bounding box center [784, 389] width 1568 height 778
click at [481, 478] on p "No treinamento de ontem (06/03) na Scania, 2 estags não conseguiam ver o texto …" at bounding box center [564, 469] width 549 height 59
drag, startPoint x: 521, startPoint y: 491, endPoint x: 189, endPoint y: 443, distance: 335.5
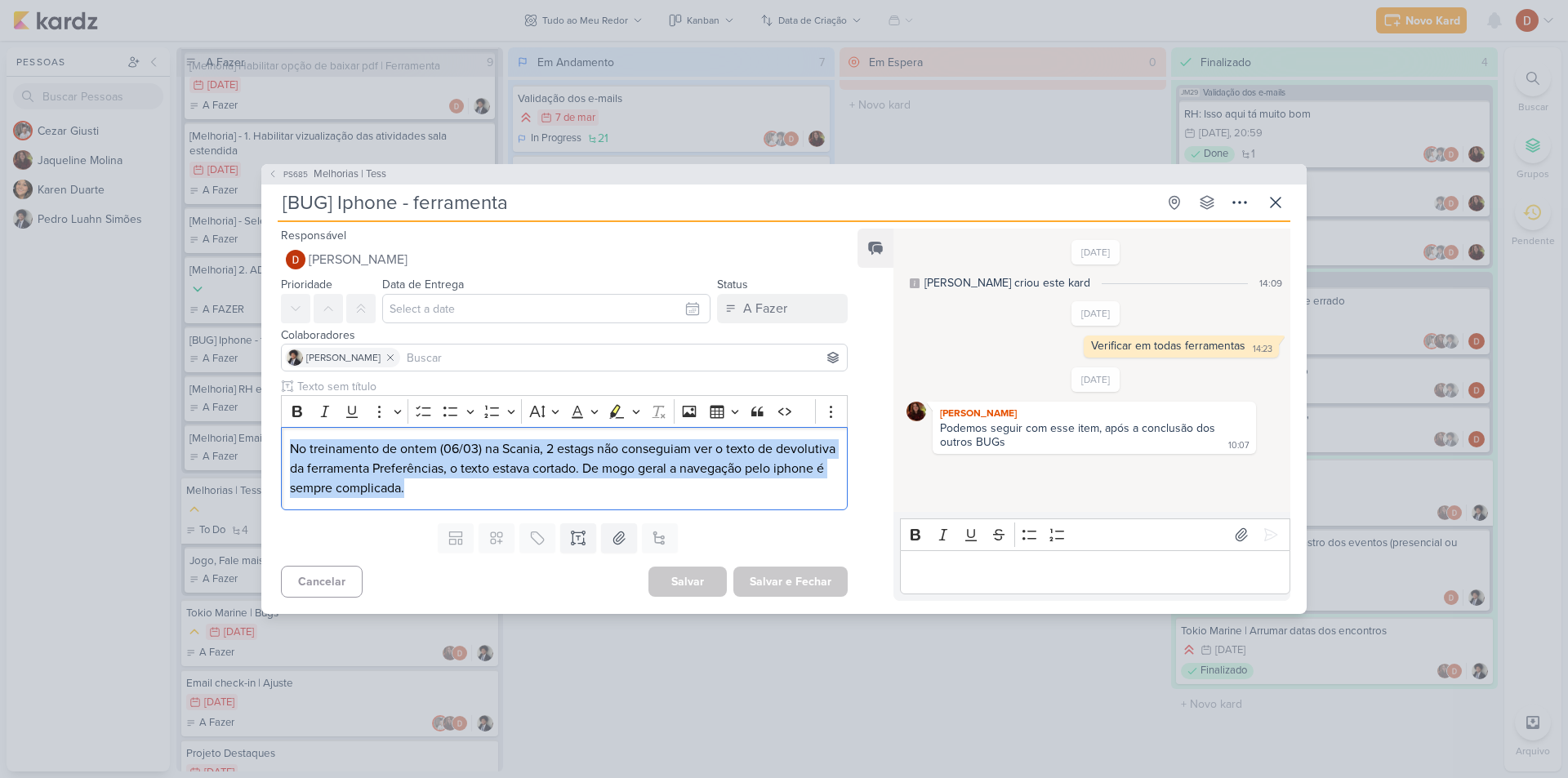
click at [189, 443] on div "PS685 Melhorias | Tess [BUG] Iphone - ferramenta Criado por [PERSON_NAME]" at bounding box center [784, 389] width 1568 height 778
click at [650, 477] on p "No treinamento de ontem (06/03) na Scania, 2 estags não conseguiam ver o texto …" at bounding box center [564, 469] width 549 height 59
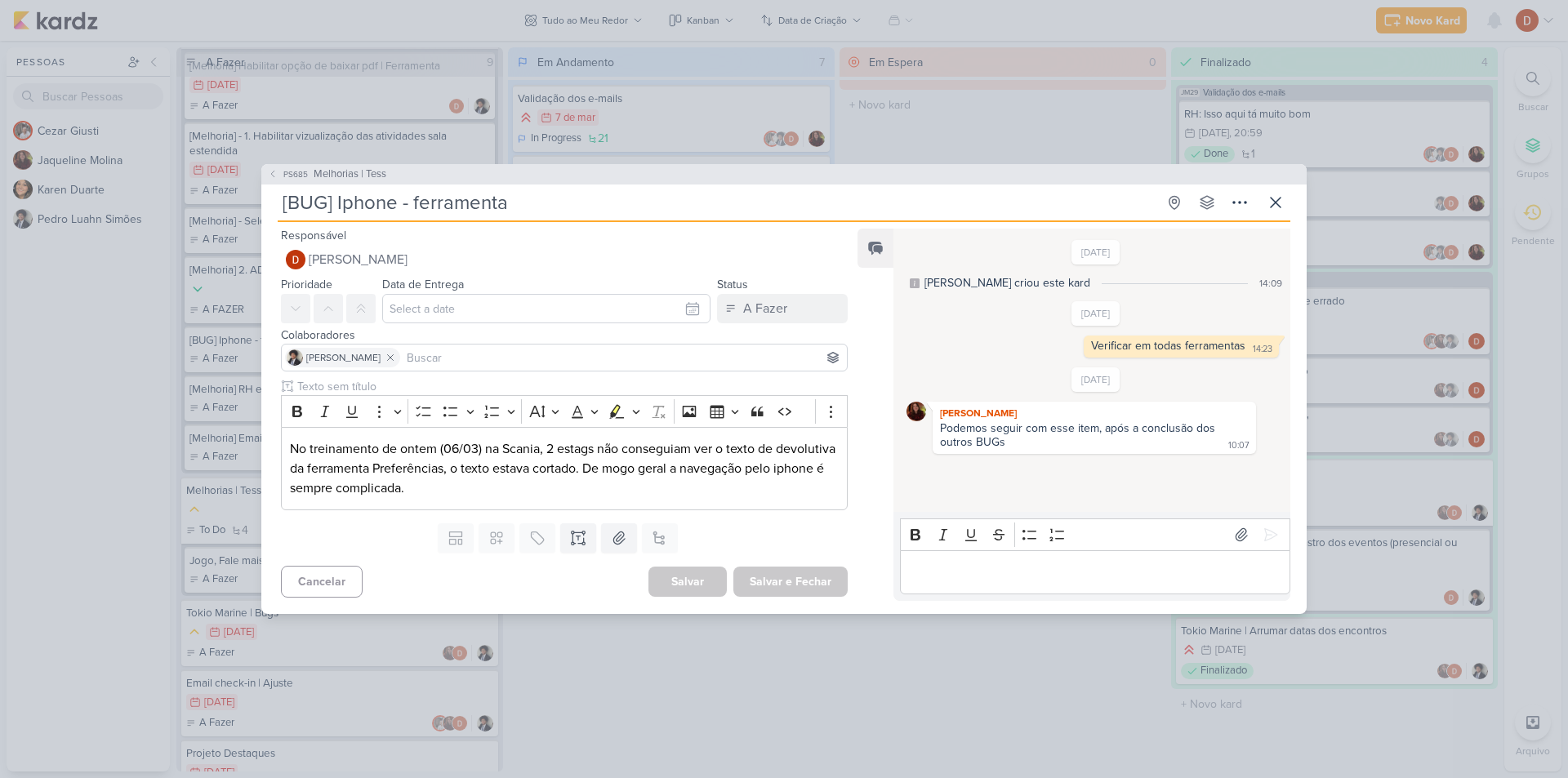
click at [920, 566] on p "Editor editing area: main" at bounding box center [1094, 573] width 373 height 20
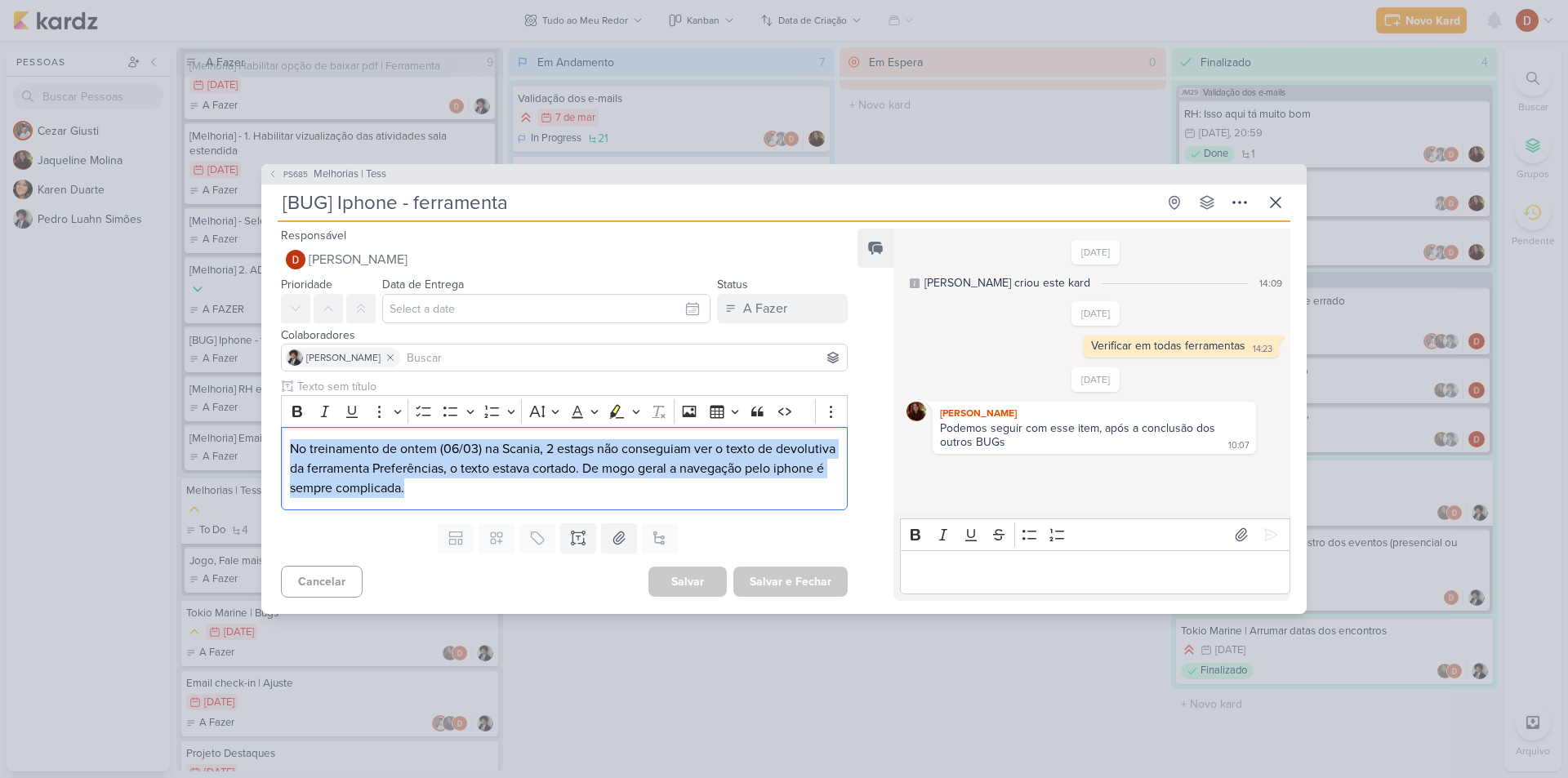
drag, startPoint x: 486, startPoint y: 481, endPoint x: 251, endPoint y: 448, distance: 237.3
click at [251, 448] on div "PS685 Melhorias | Tess [BUG] Iphone - ferramenta Criado por [PERSON_NAME]" at bounding box center [784, 389] width 1568 height 778
click at [544, 487] on p "No treinamento de ontem (06/03) na Scania, 2 estags não conseguiam ver o texto …" at bounding box center [564, 469] width 549 height 59
drag, startPoint x: 496, startPoint y: 488, endPoint x: 232, endPoint y: 448, distance: 267.0
click at [232, 448] on div "PS685 Melhorias | Tess [BUG] Iphone - ferramenta Criado por [PERSON_NAME]" at bounding box center [784, 389] width 1568 height 778
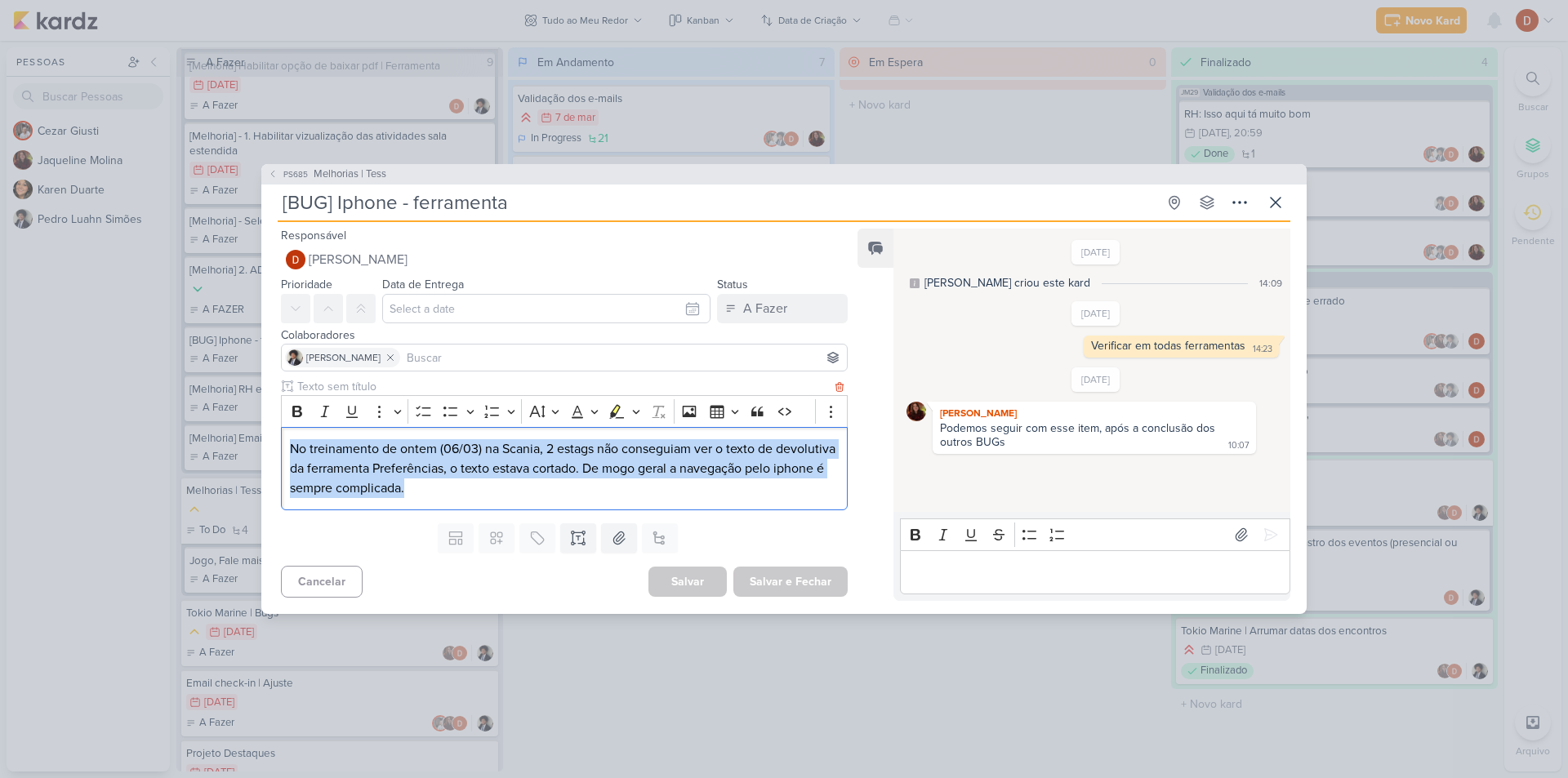
click at [416, 480] on p "No treinamento de ontem (06/03) na Scania, 2 estags não conseguiam ver o texto …" at bounding box center [564, 469] width 549 height 59
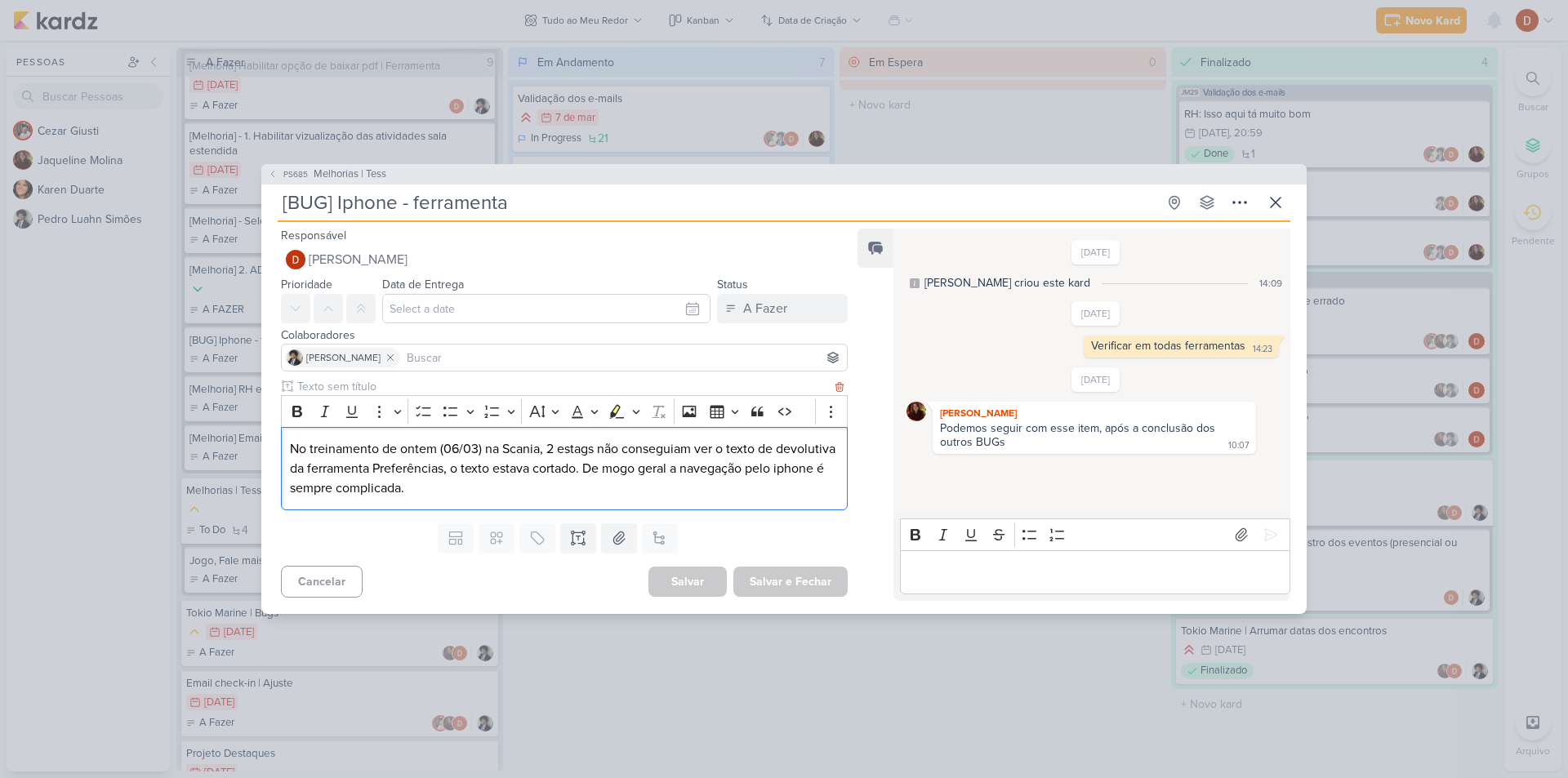
click at [417, 490] on p "No treinamento de ontem (06/03) na Scania, 2 estags não conseguiam ver o texto …" at bounding box center [564, 469] width 549 height 59
click at [467, 479] on p "No treinamento de ontem (06/03) na Scania, 2 estags não conseguiam ver o texto …" at bounding box center [564, 469] width 549 height 59
click at [519, 468] on p "No treinamento de ontem (06/03) na Scania, 2 estags não conseguiam ver o texto …" at bounding box center [564, 469] width 549 height 59
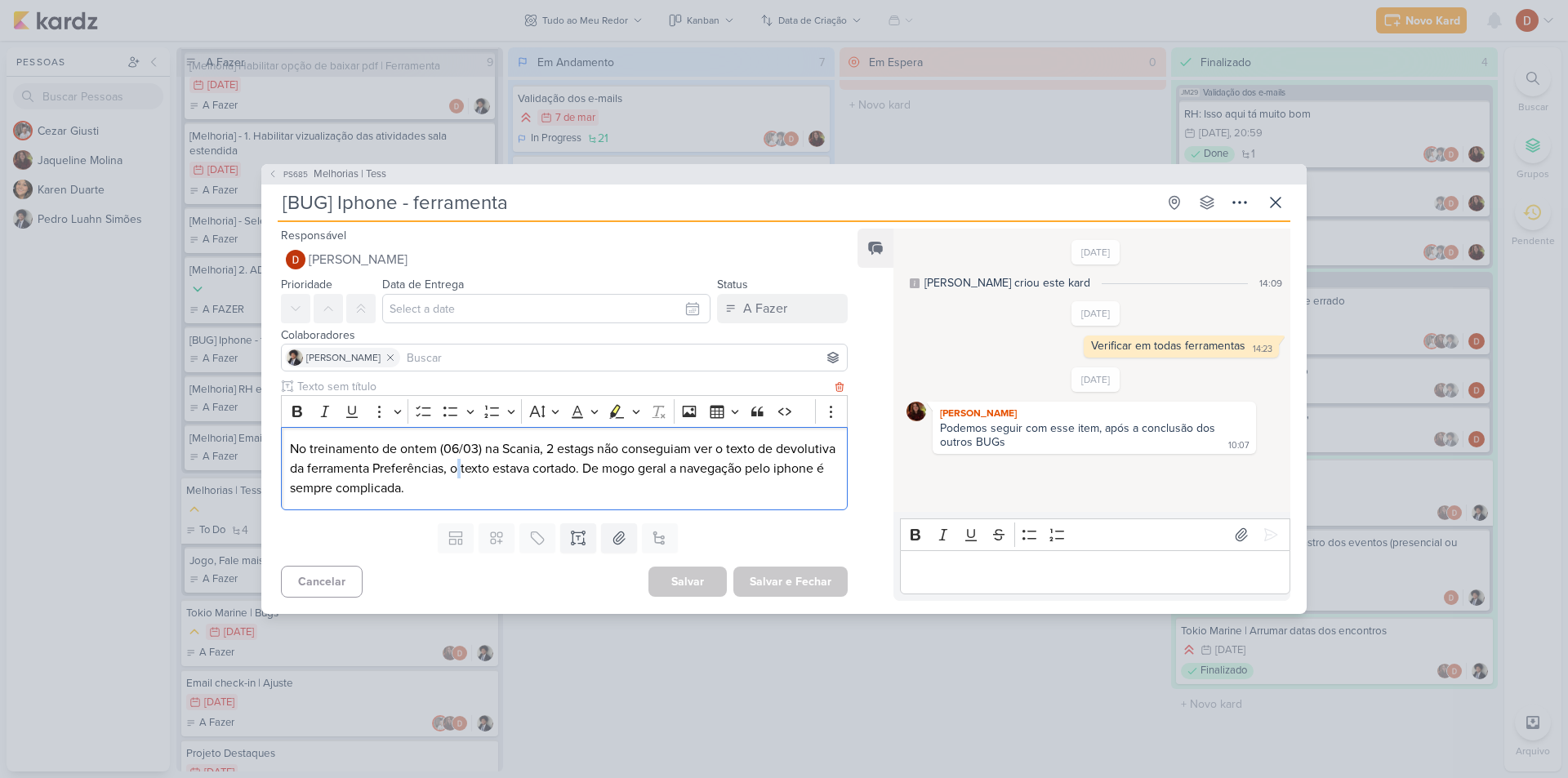
click at [519, 468] on p "No treinamento de ontem (06/03) na Scania, 2 estags não conseguiam ver o texto …" at bounding box center [564, 469] width 549 height 59
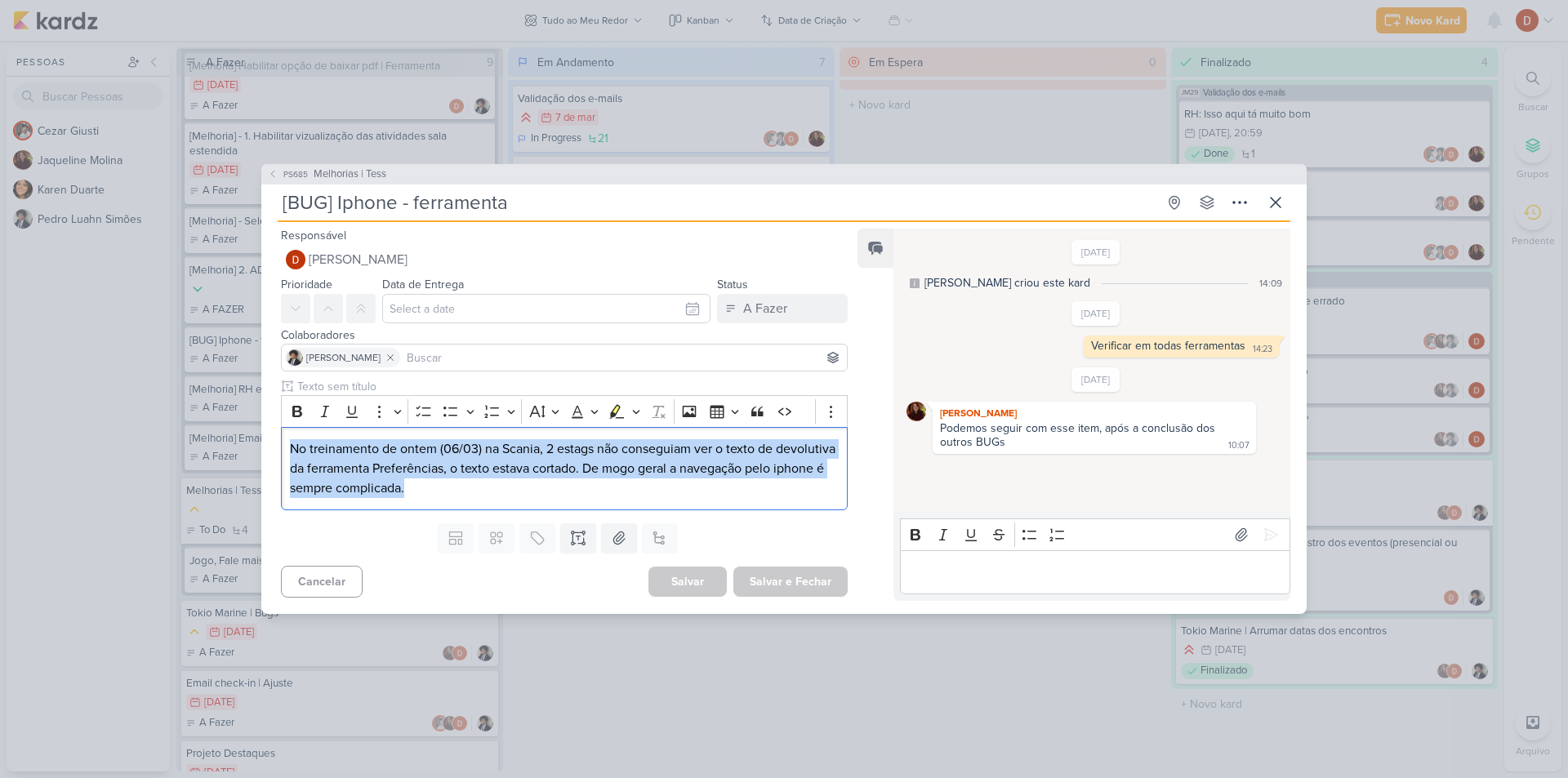
drag, startPoint x: 491, startPoint y: 496, endPoint x: 213, endPoint y: 416, distance: 289.3
click at [213, 416] on div "PS685 Melhorias | Tess [BUG] Iphone - ferramenta Criado por [PERSON_NAME]" at bounding box center [784, 389] width 1568 height 778
click at [545, 481] on p "No treinamento de ontem (06/03) na Scania, 2 estags não conseguiam ver o texto …" at bounding box center [564, 469] width 549 height 59
drag, startPoint x: 507, startPoint y: 490, endPoint x: 268, endPoint y: 443, distance: 243.6
click at [268, 443] on div "Rich Text Editor Bold Italic Underline More To-do List Bulleted List Bulleted L…" at bounding box center [557, 447] width 592 height 138
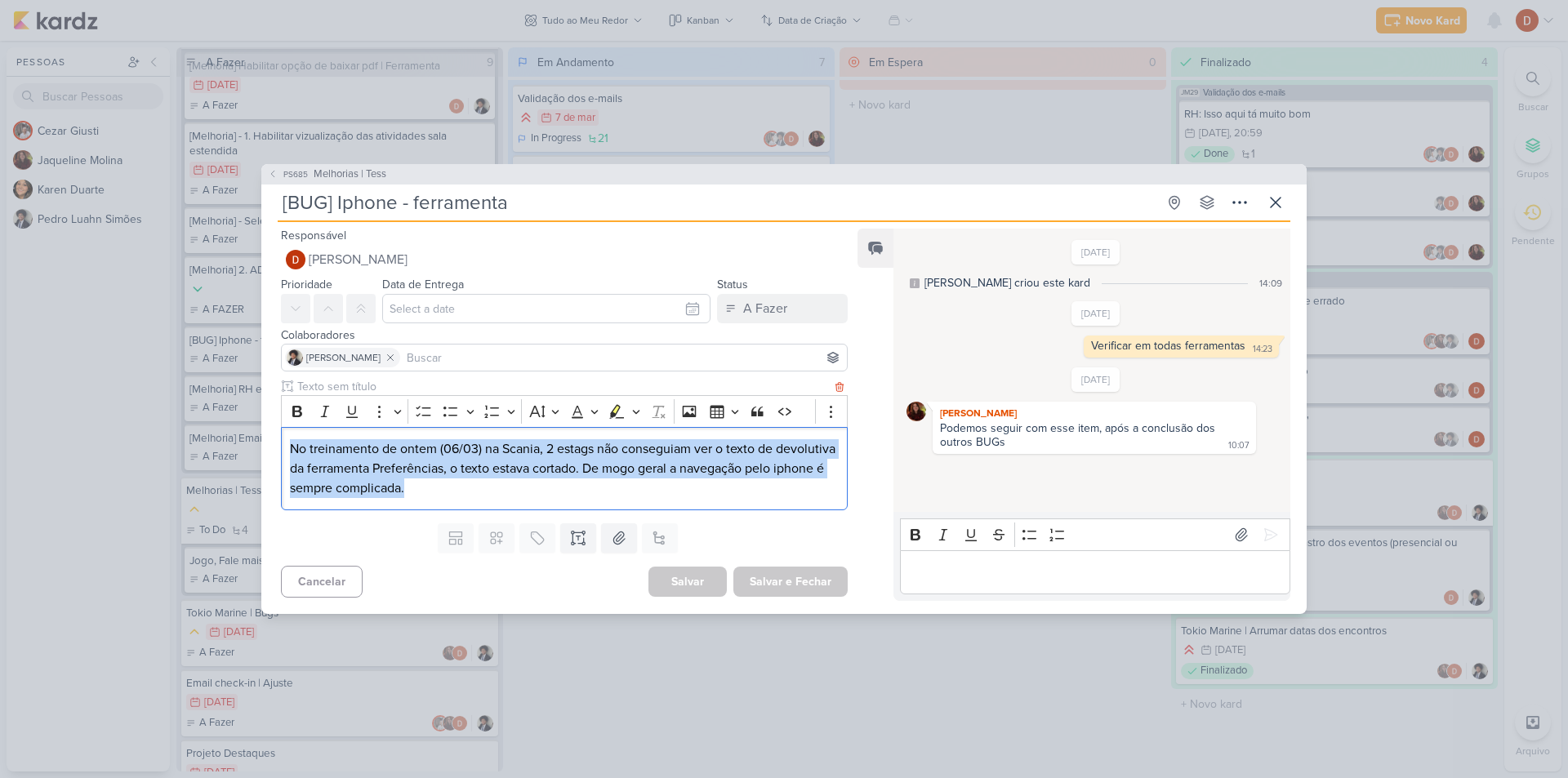
click at [360, 465] on p "No treinamento de ontem (06/03) na Scania, 2 estags não conseguiam ver o texto …" at bounding box center [564, 469] width 549 height 59
drag, startPoint x: 299, startPoint y: 448, endPoint x: 539, endPoint y: 479, distance: 242.0
click at [539, 479] on p "No treinamento de ontem (06/03) na Scania, 2 estags não conseguiam ver o texto …" at bounding box center [564, 469] width 549 height 59
drag, startPoint x: 513, startPoint y: 497, endPoint x: 304, endPoint y: 448, distance: 214.7
click at [269, 430] on div "Rich Text Editor Bold Italic Underline More To-do List Bulleted List Bulleted L…" at bounding box center [557, 447] width 592 height 138
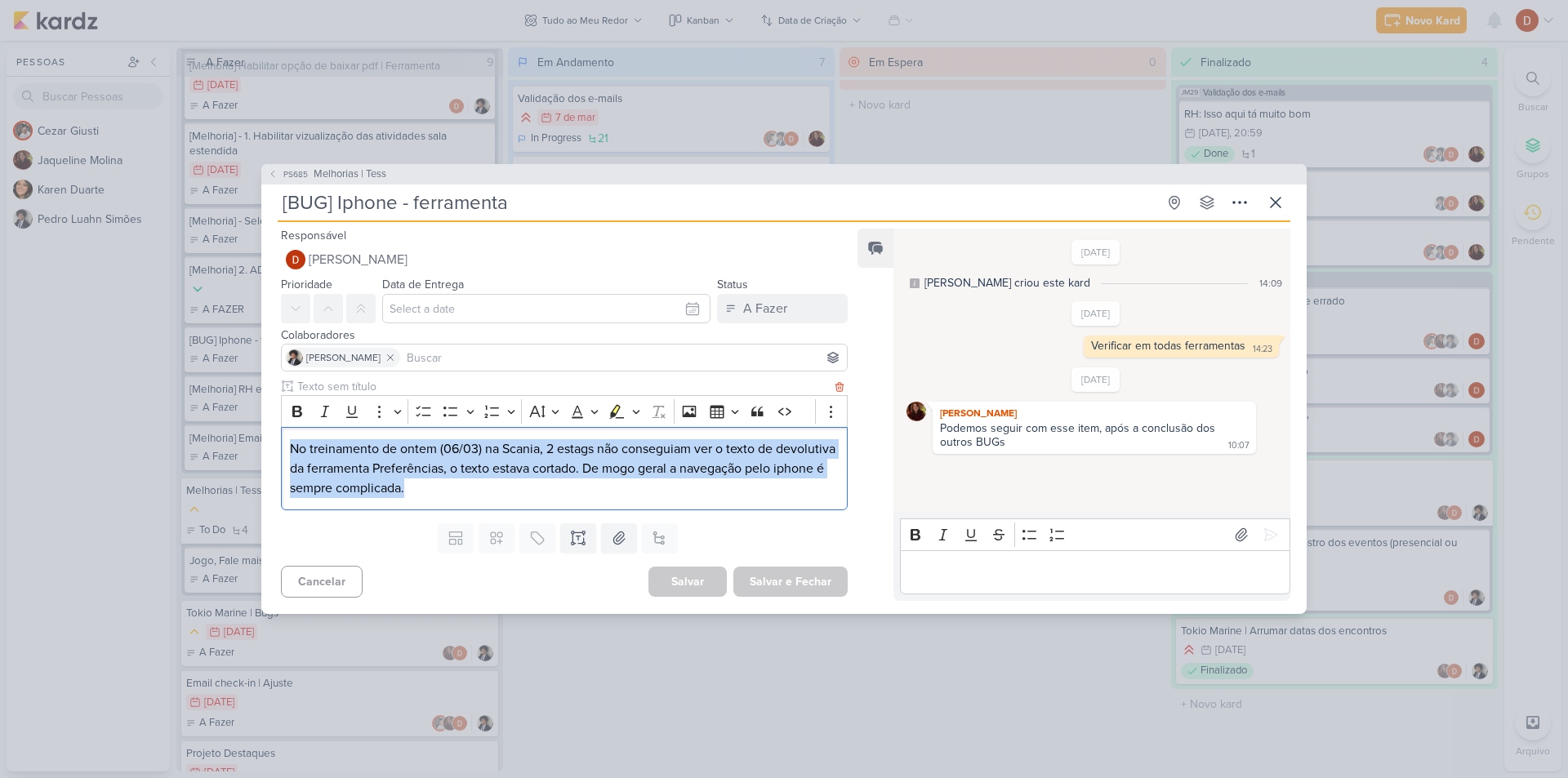
click at [488, 476] on p "No treinamento de ontem (06/03) na Scania, 2 estags não conseguiam ver o texto …" at bounding box center [564, 469] width 549 height 59
click at [546, 500] on div "No treinamento de ontem (06/03) na Scania, 2 estags não conseguiam ver o texto …" at bounding box center [564, 469] width 566 height 84
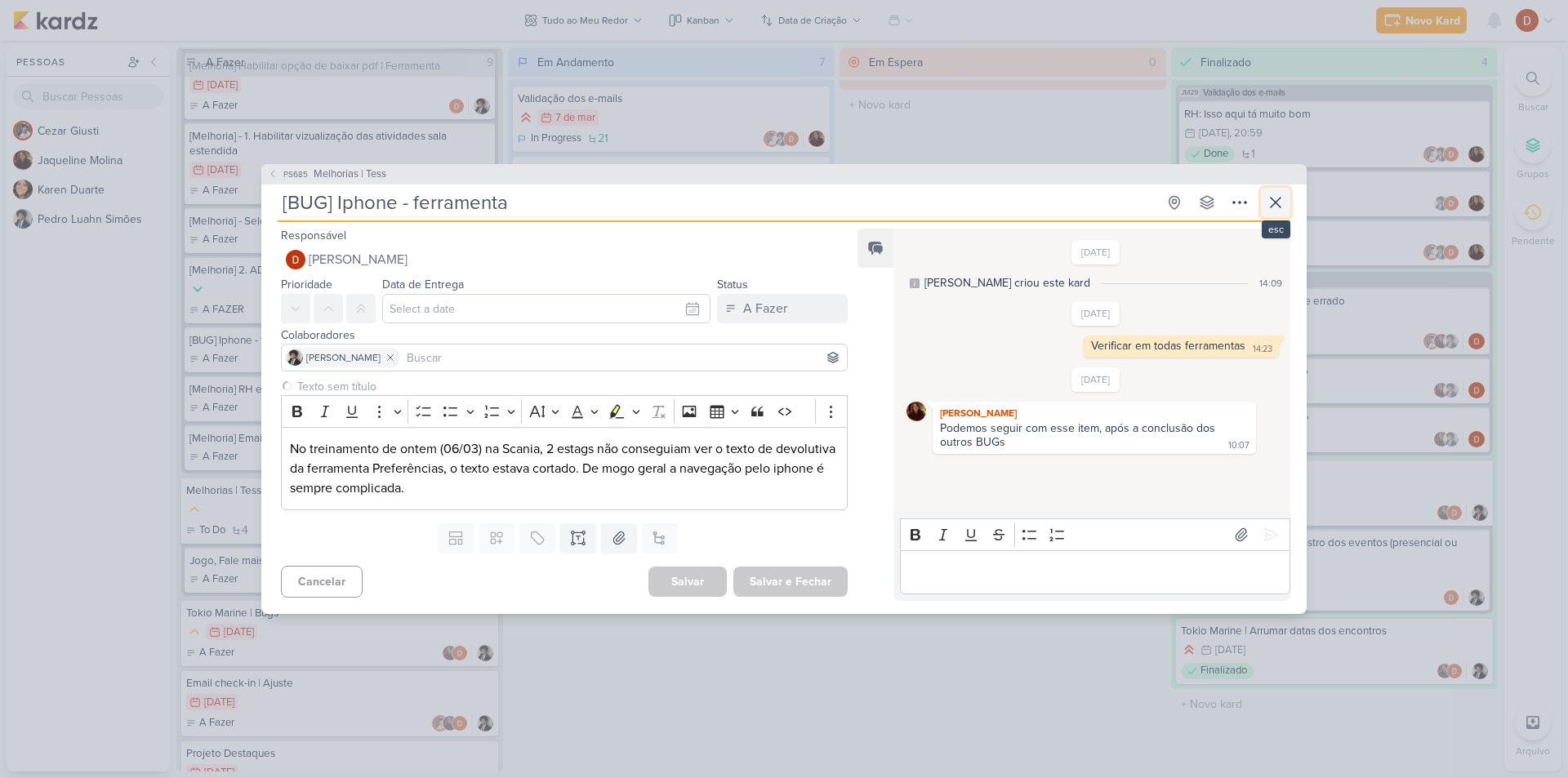
click at [1271, 201] on icon at bounding box center [1275, 203] width 20 height 20
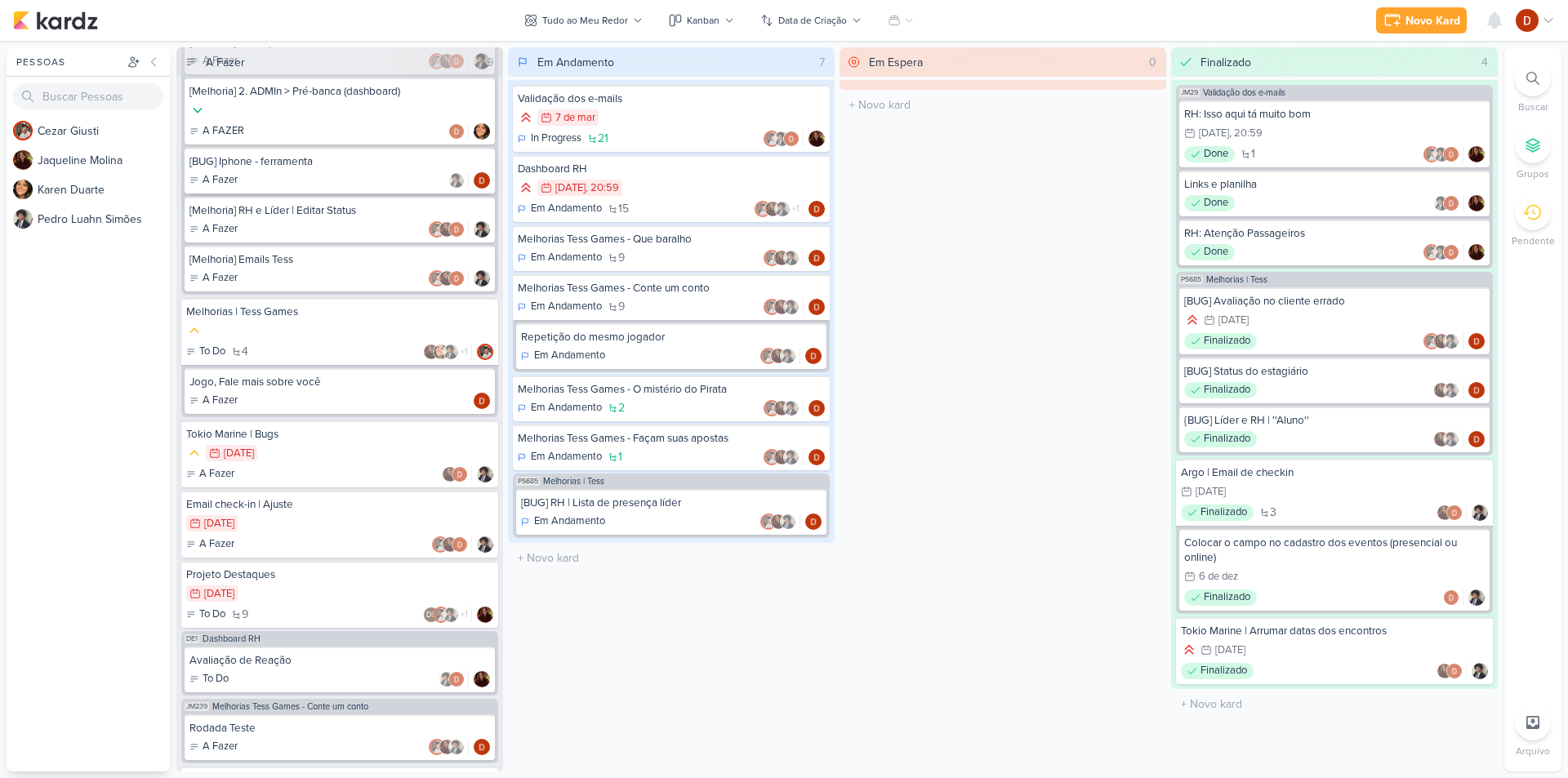
scroll to position [0, 0]
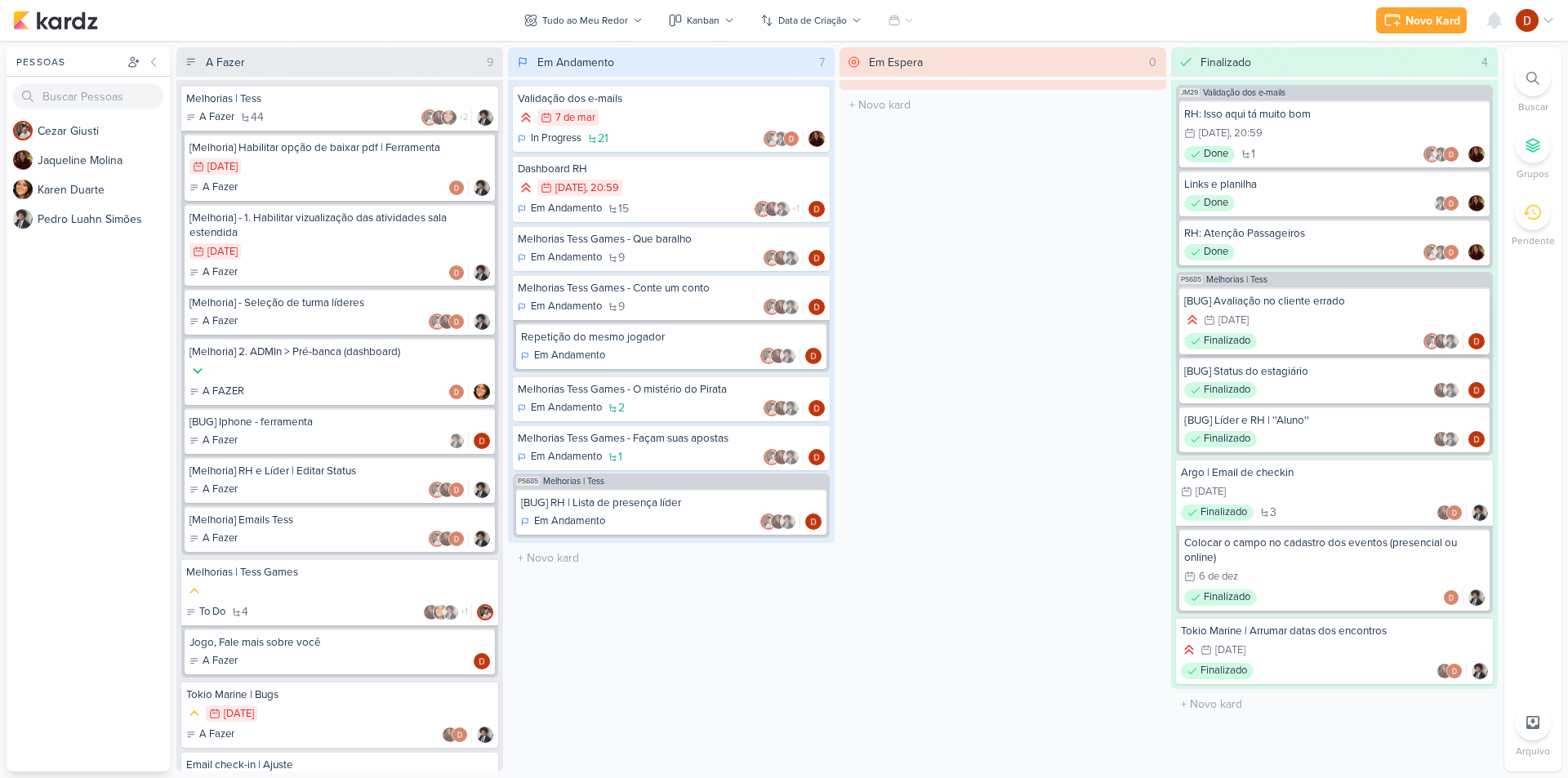
click at [1351, 312] on div "26/2 [DATE]" at bounding box center [1334, 321] width 300 height 18
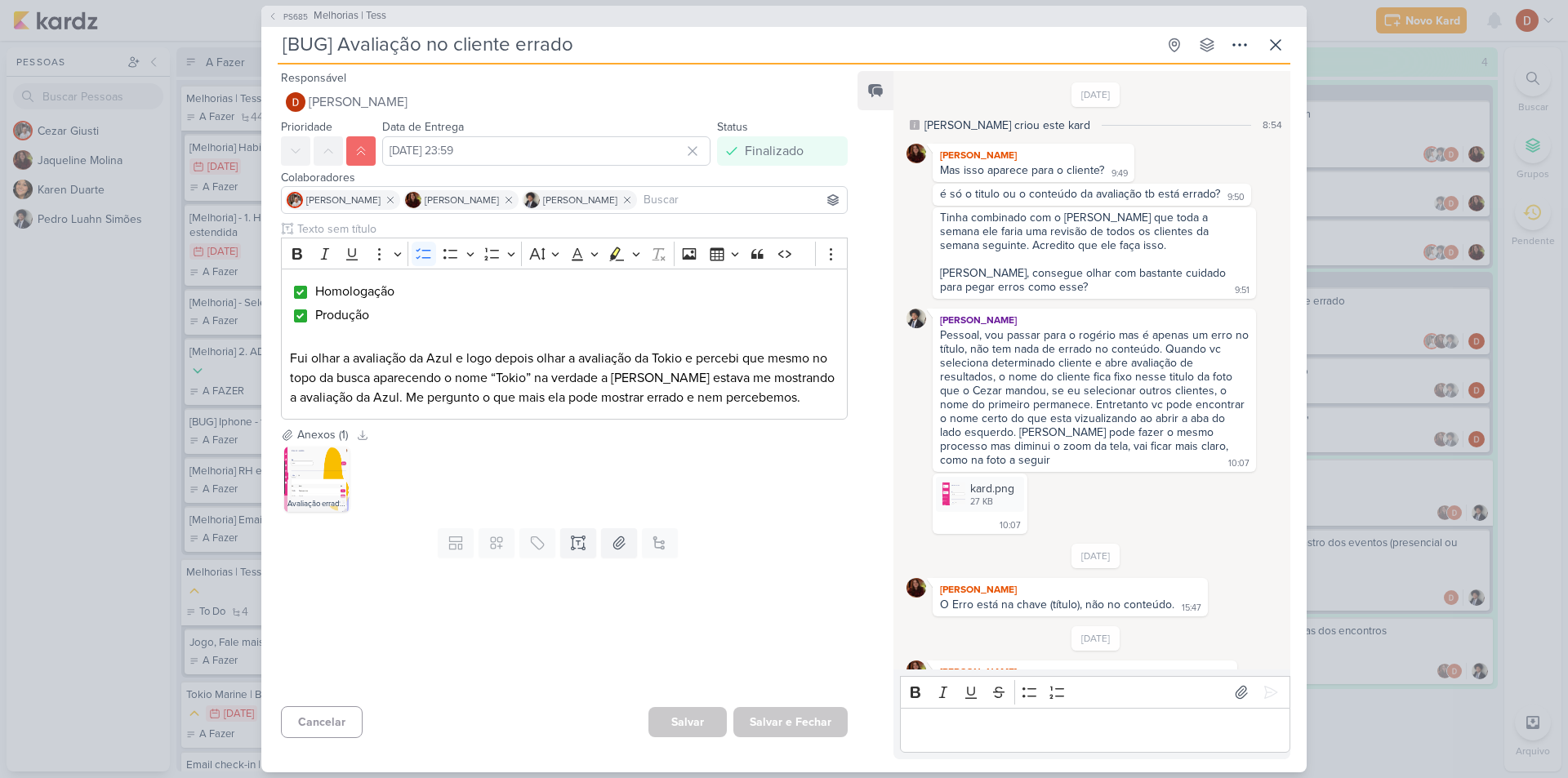
scroll to position [715, 0]
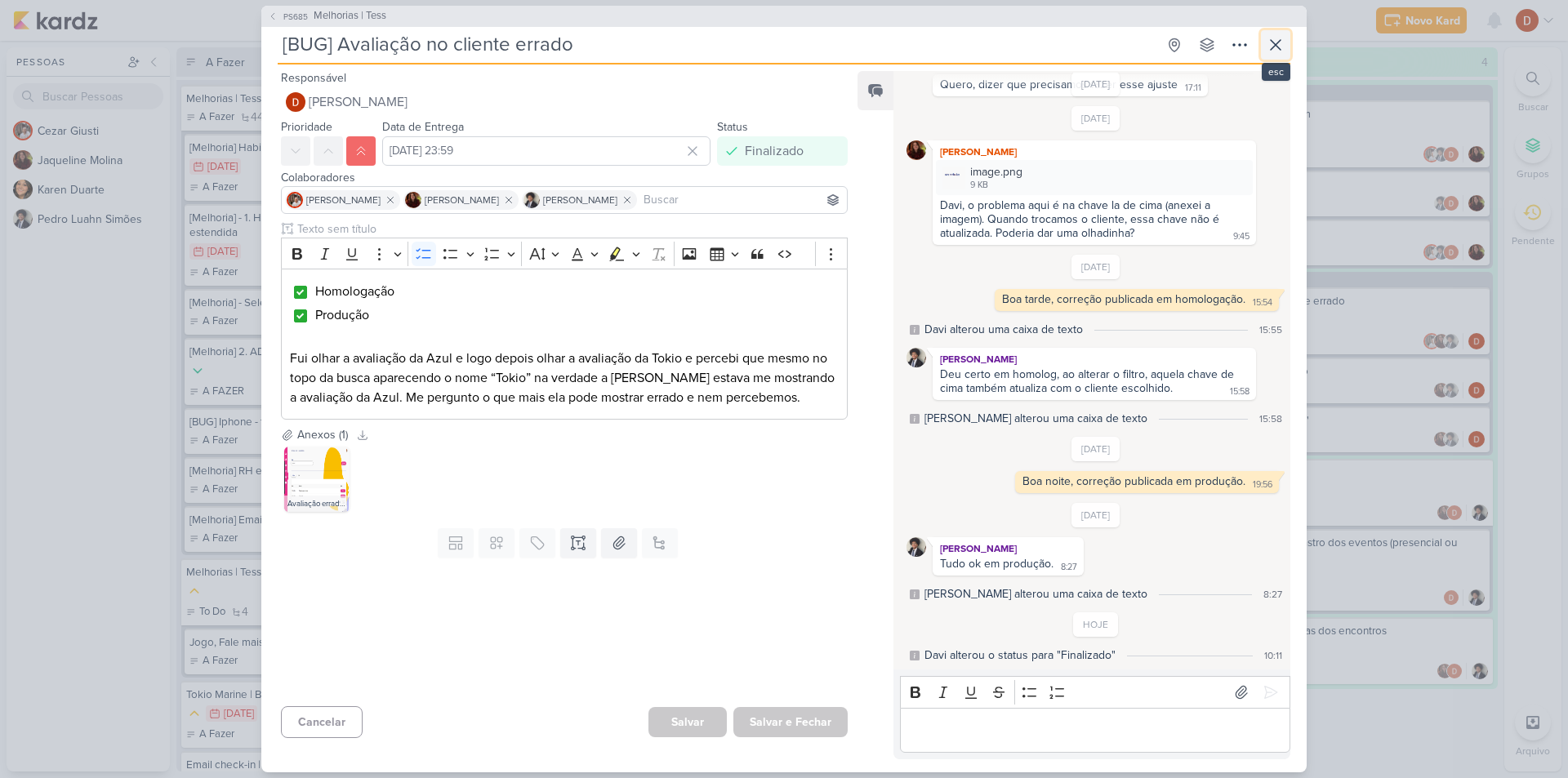
click at [1285, 46] on button at bounding box center [1275, 45] width 29 height 29
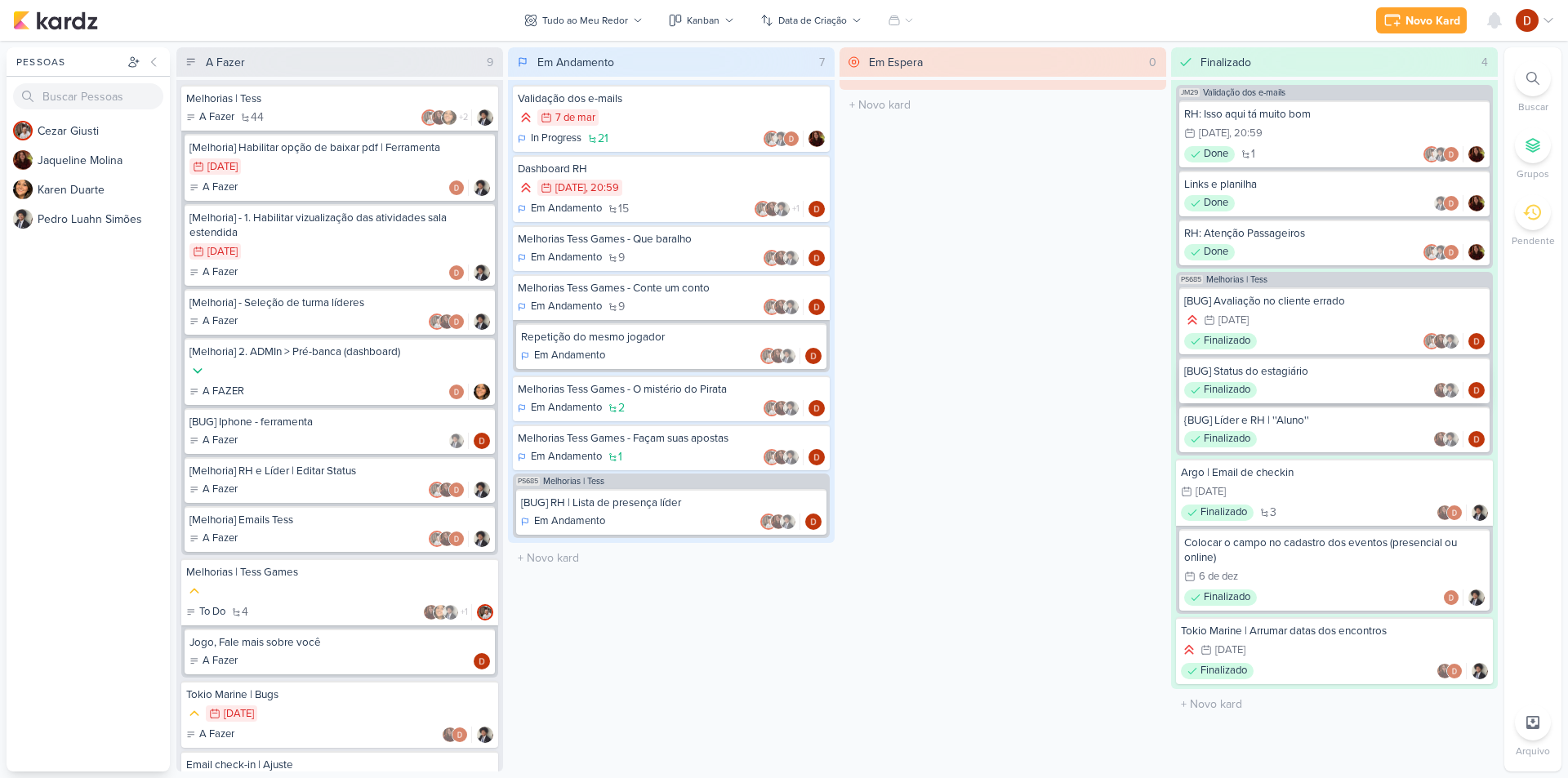
click at [1320, 384] on div "Finalizado" at bounding box center [1334, 390] width 300 height 16
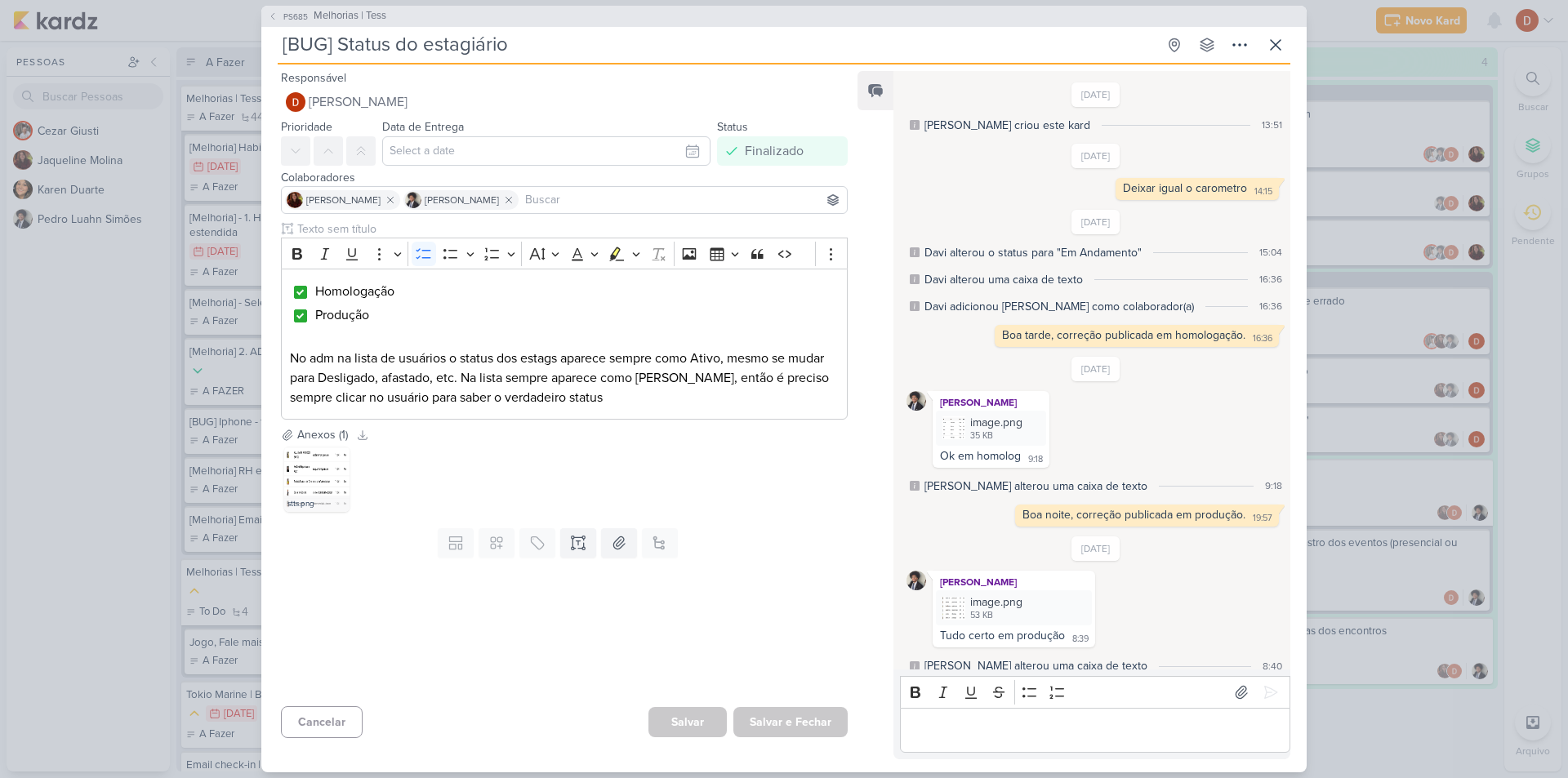
scroll to position [71, 0]
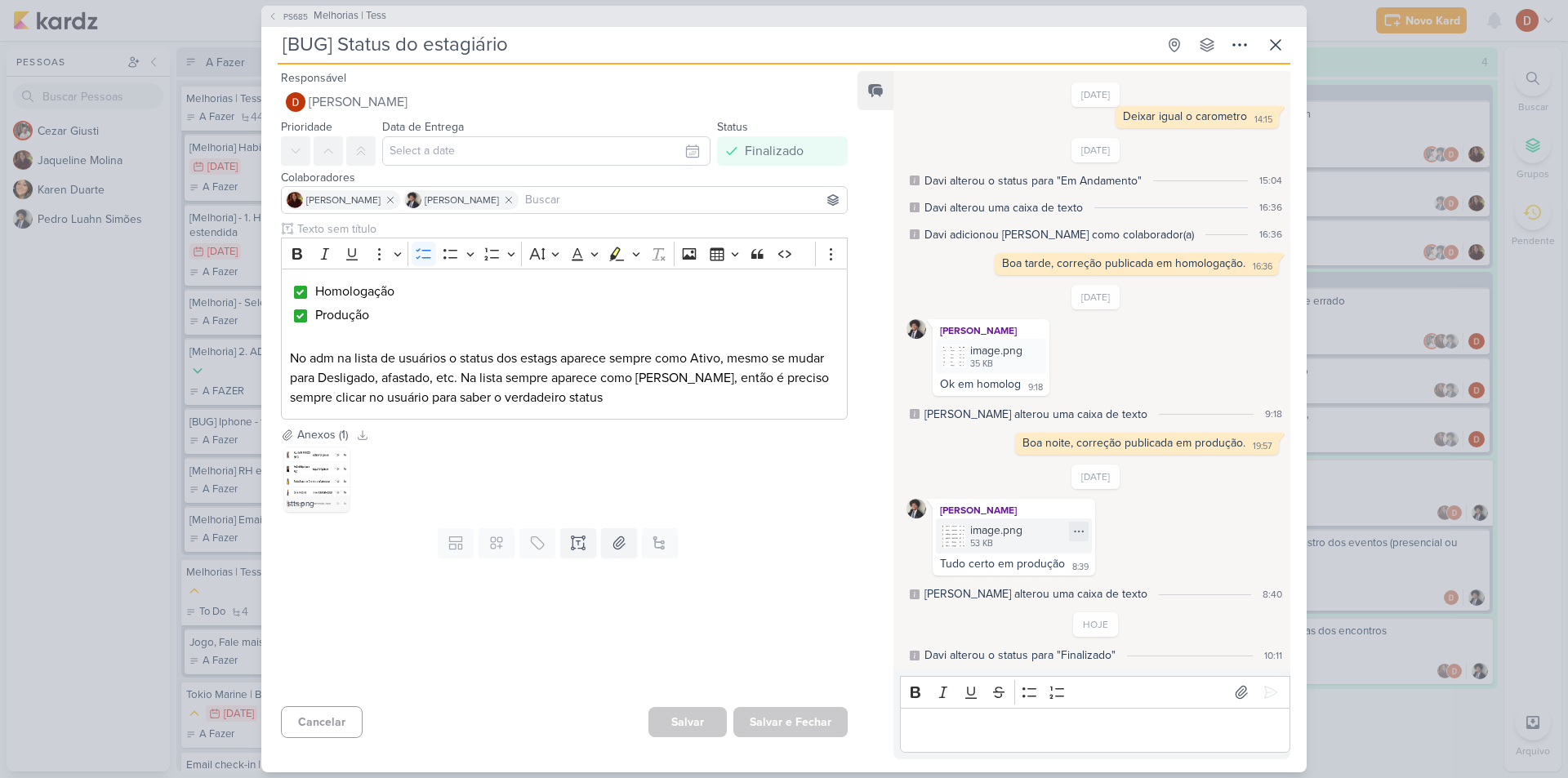
click at [954, 536] on img at bounding box center [954, 537] width 23 height 23
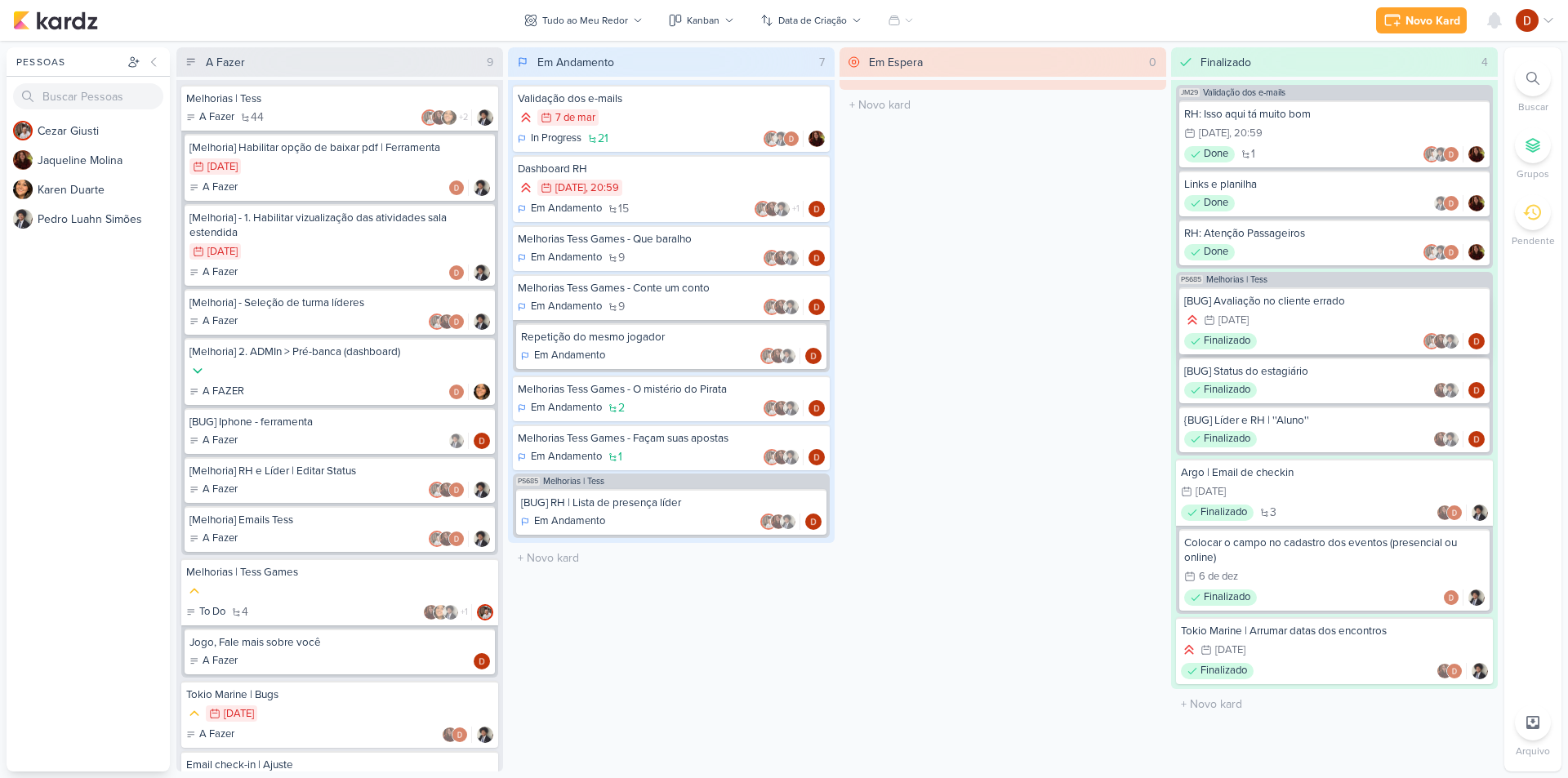
click at [1279, 317] on div "26/2 [DATE]" at bounding box center [1334, 321] width 300 height 18
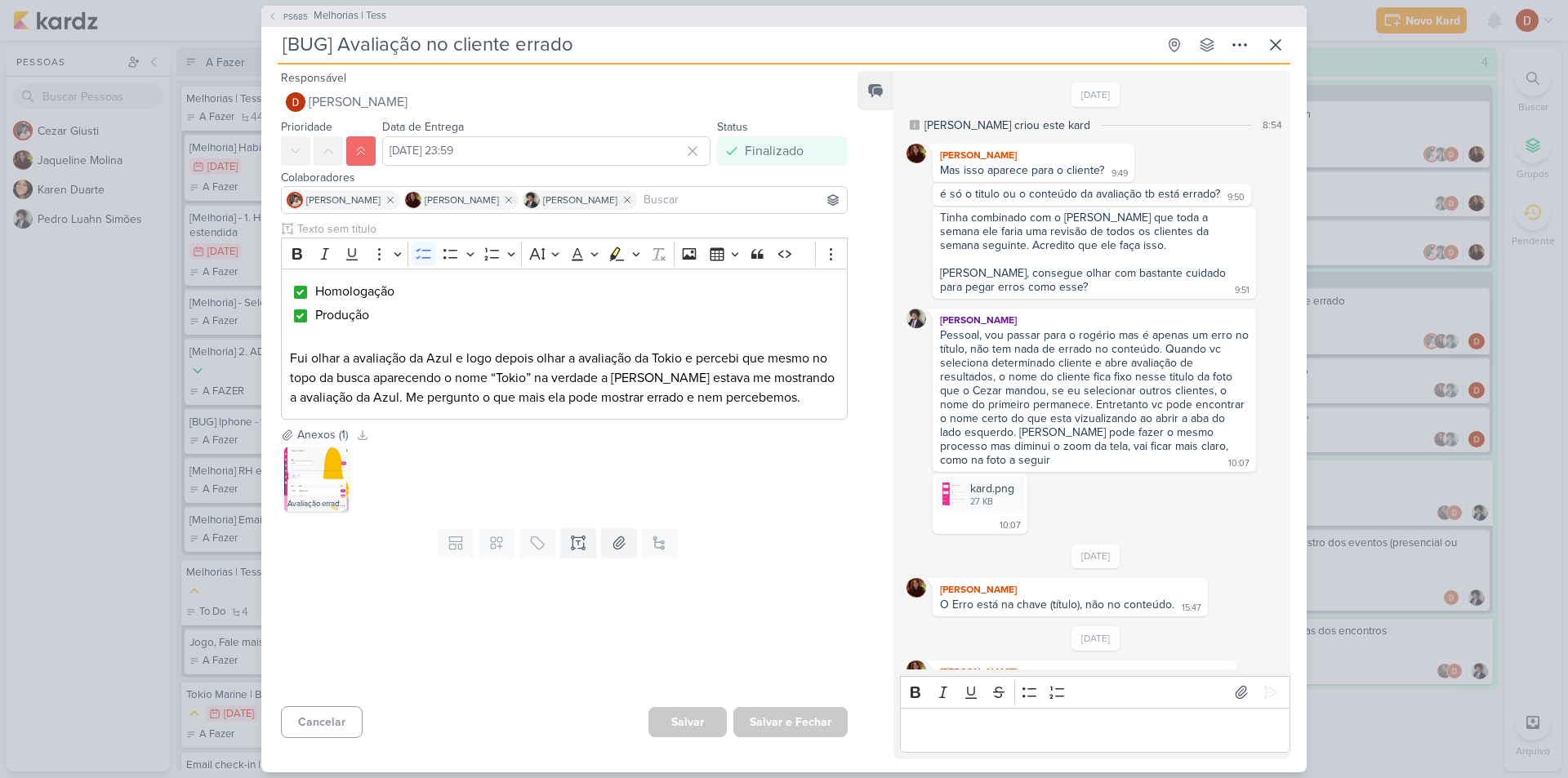
scroll to position [715, 0]
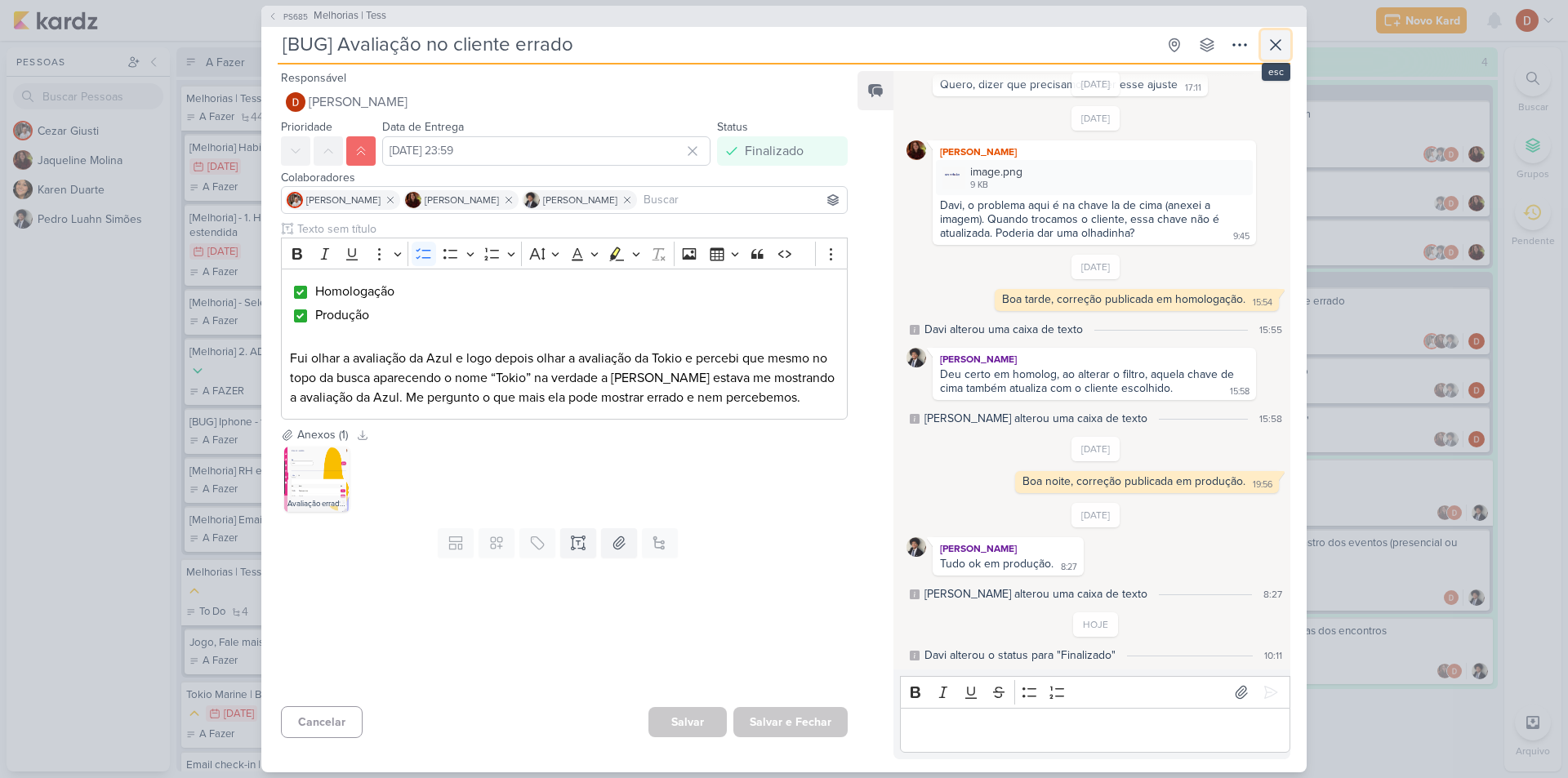
click at [1263, 40] on button at bounding box center [1275, 45] width 29 height 29
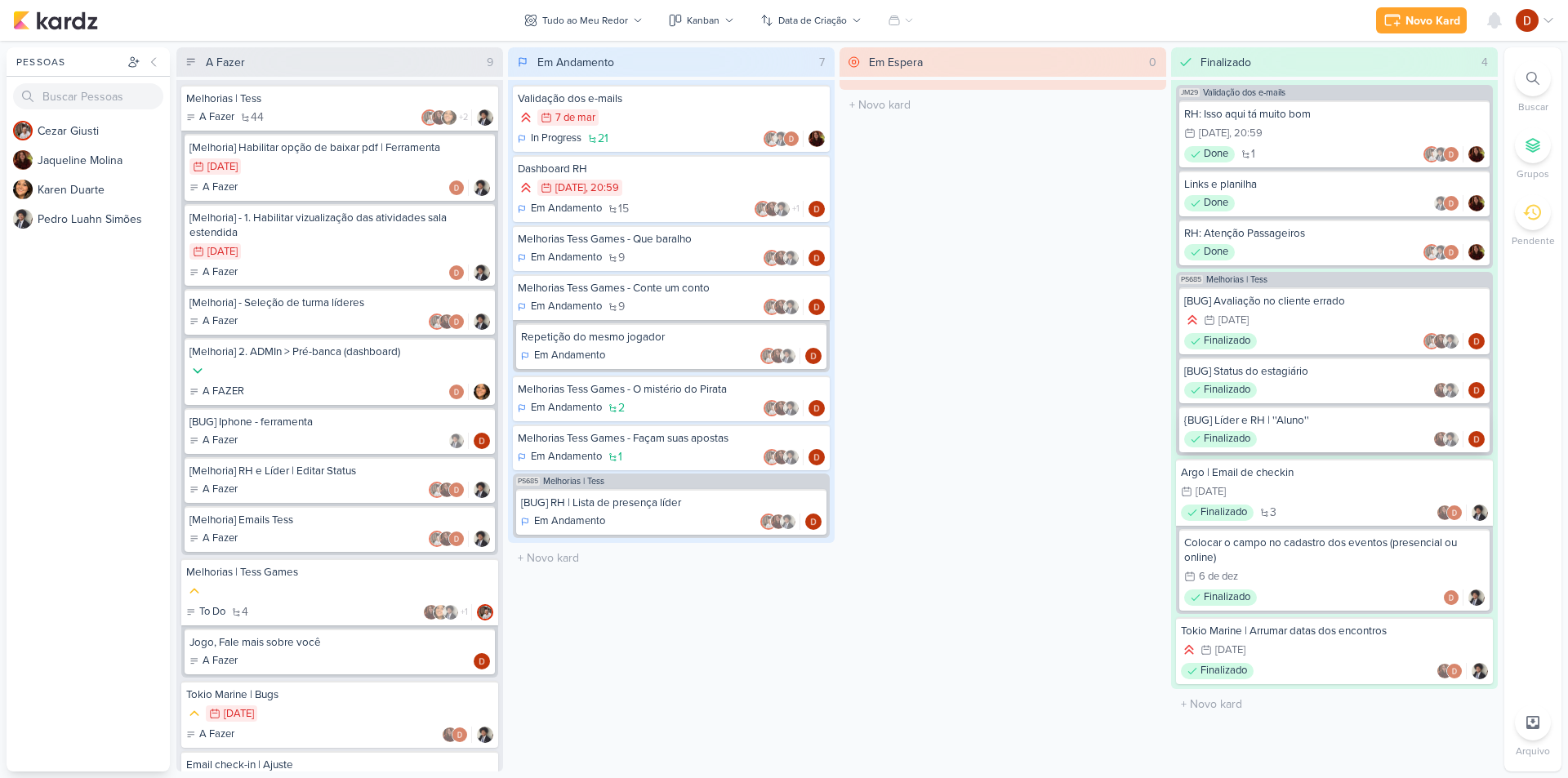
click at [1272, 423] on div "{BUG] Líder e RH | ''Aluno''" at bounding box center [1334, 420] width 300 height 14
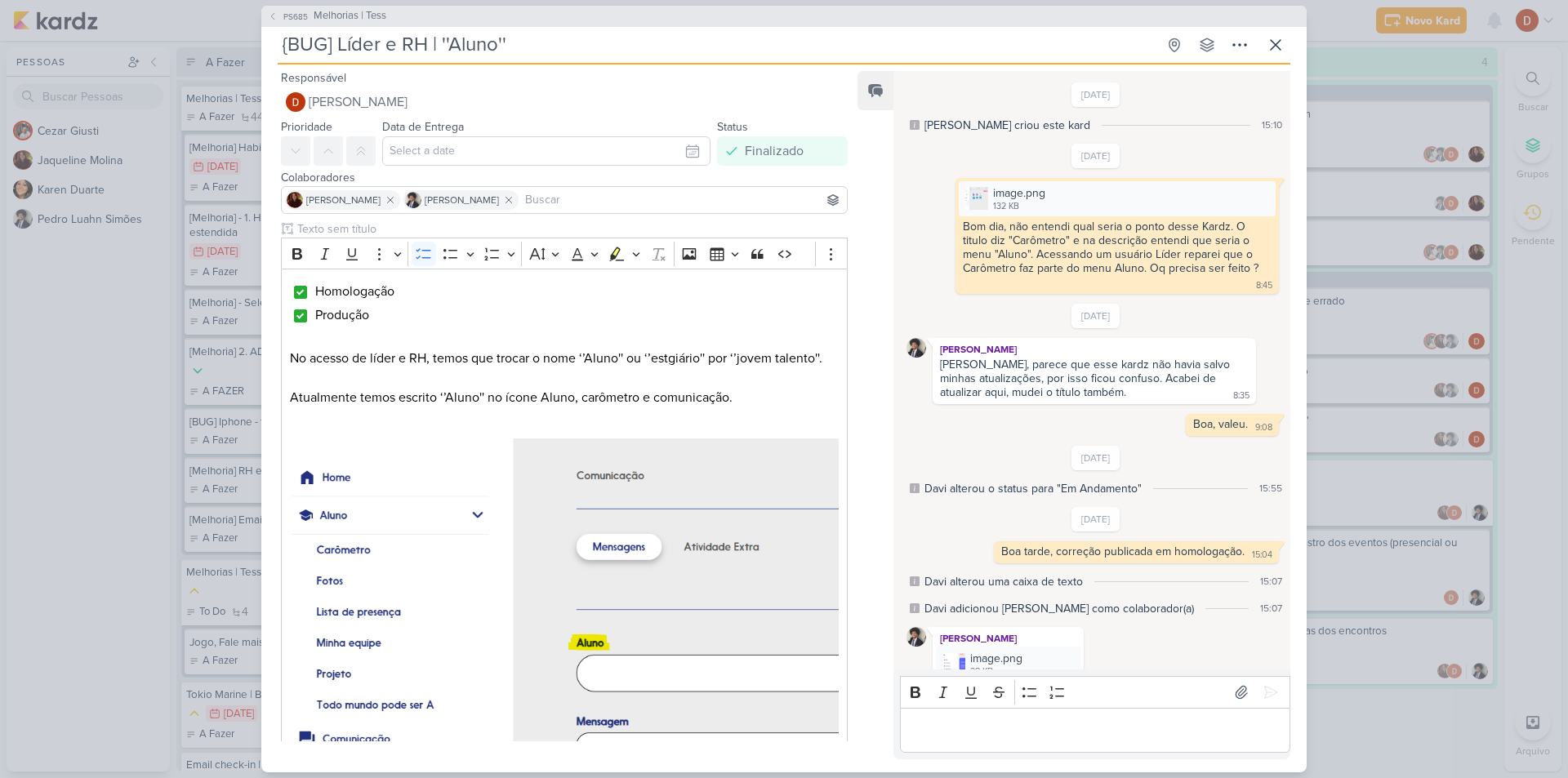
scroll to position [458, 0]
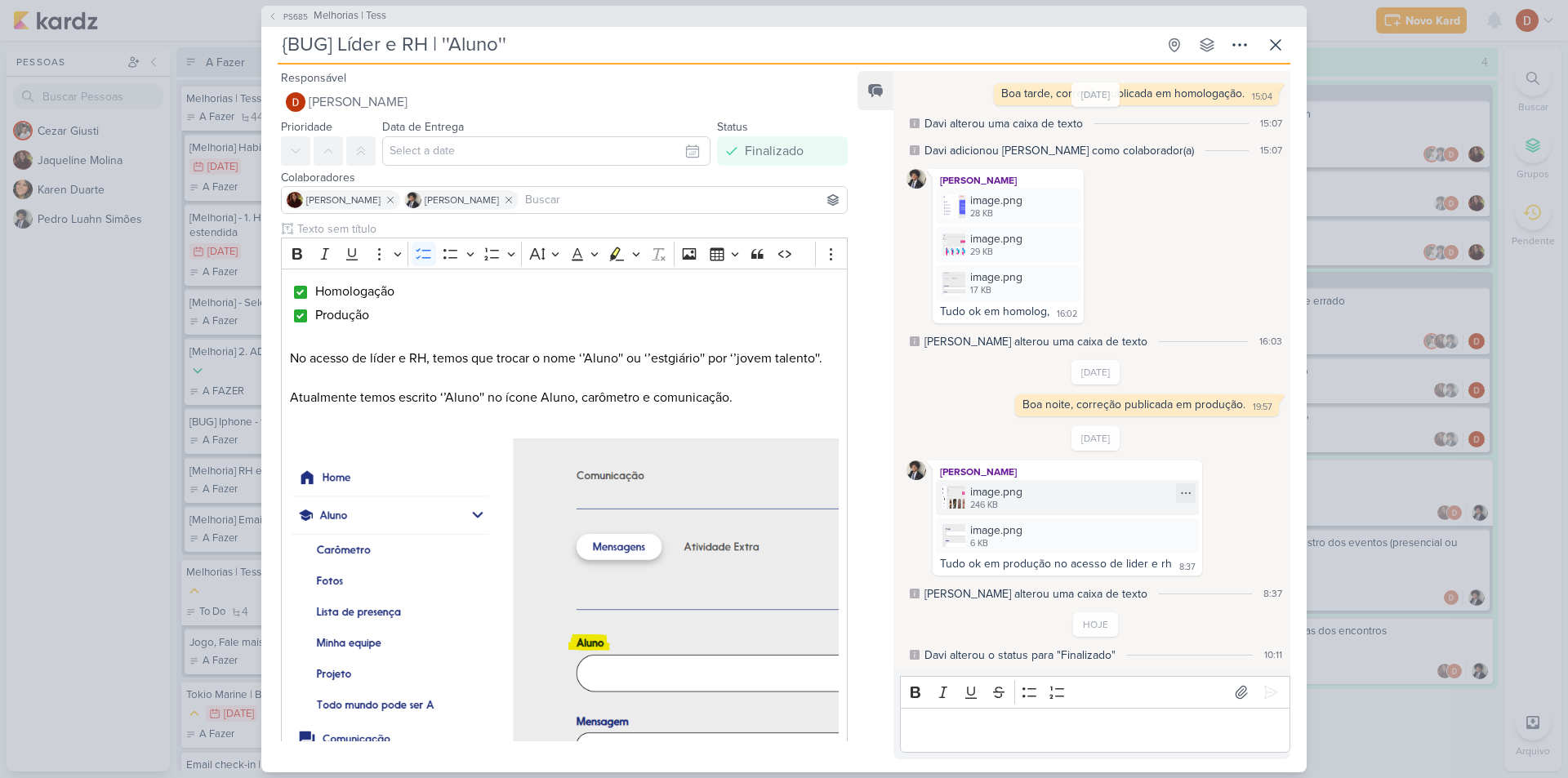
click at [972, 490] on div "image.png" at bounding box center [996, 491] width 52 height 17
click at [981, 535] on div "image.png" at bounding box center [996, 530] width 52 height 17
click at [1282, 47] on icon at bounding box center [1275, 45] width 20 height 20
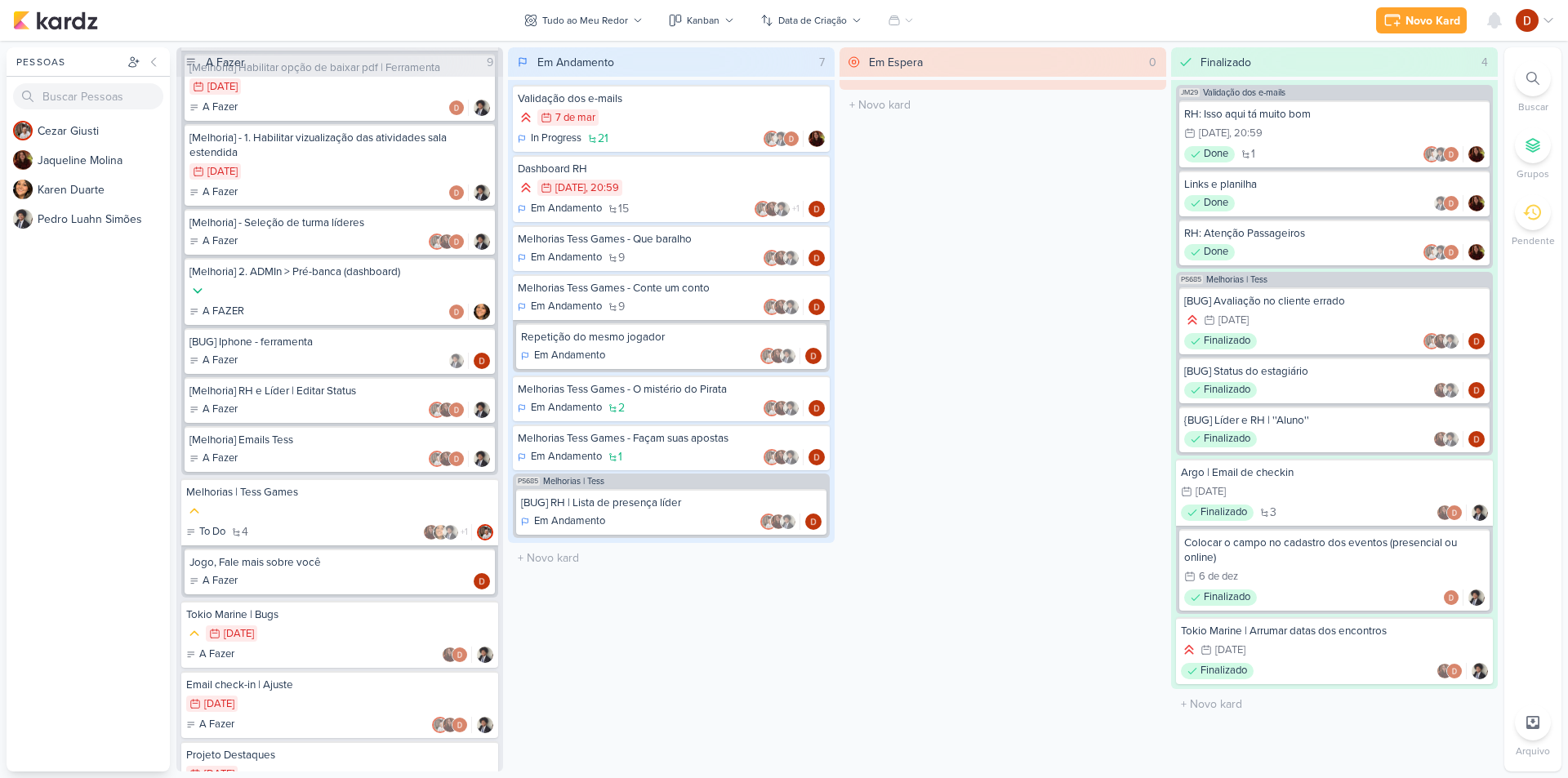
scroll to position [0, 0]
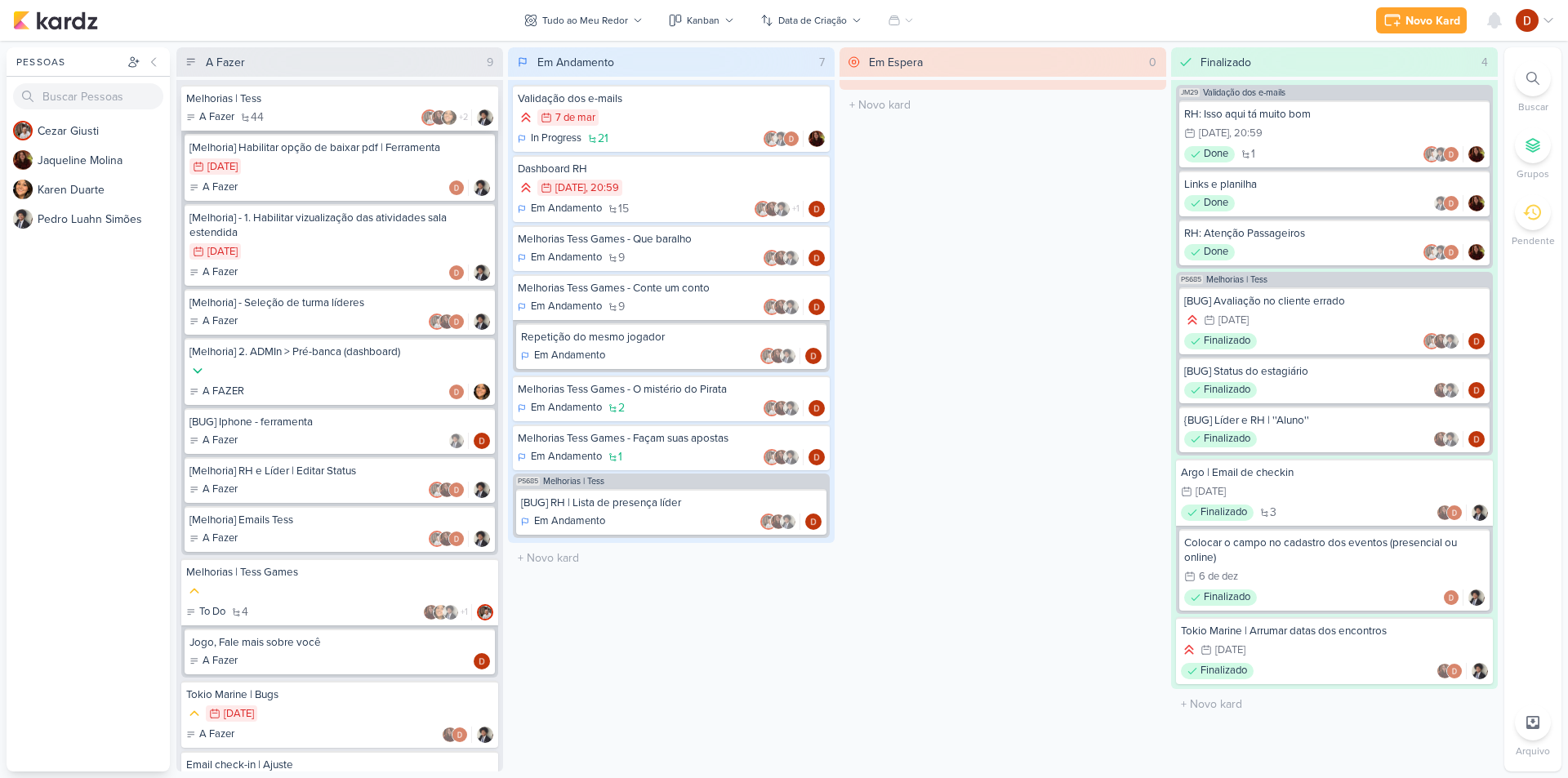
click at [374, 122] on div "A Fazer 44 +2" at bounding box center [340, 117] width 307 height 16
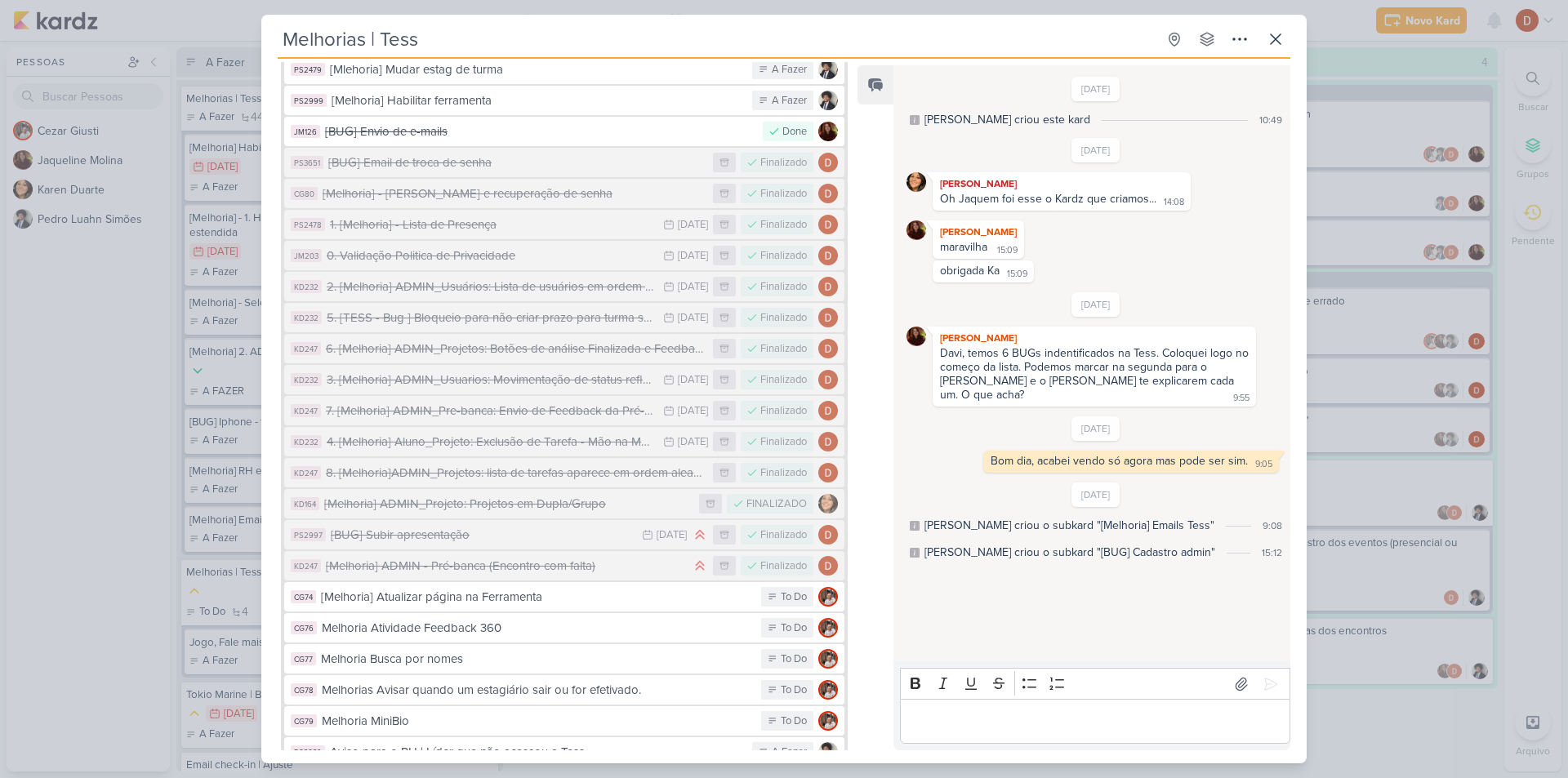
scroll to position [1086, 0]
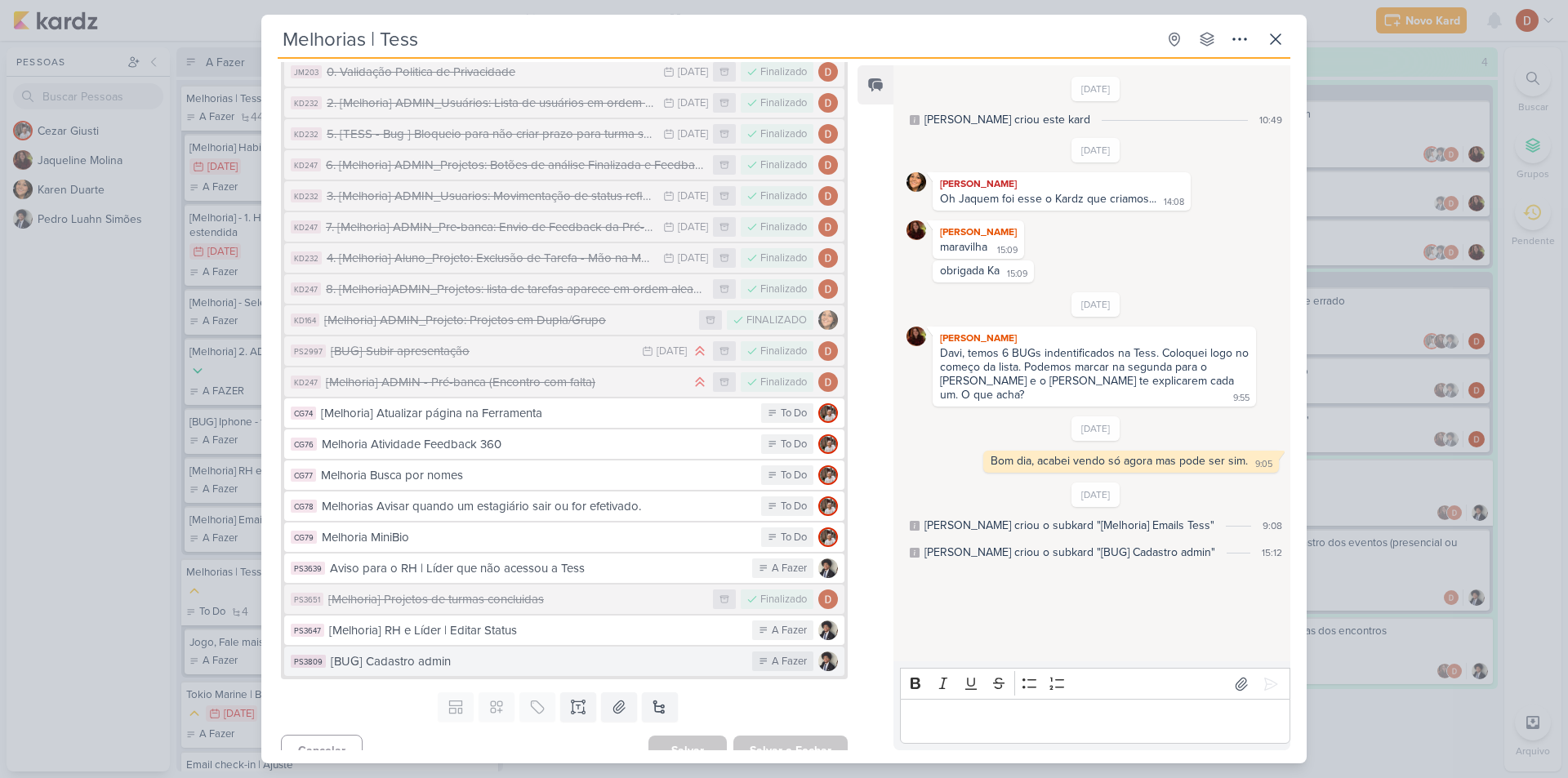
click at [456, 652] on div "[BUG] Cadastro admin" at bounding box center [537, 661] width 413 height 19
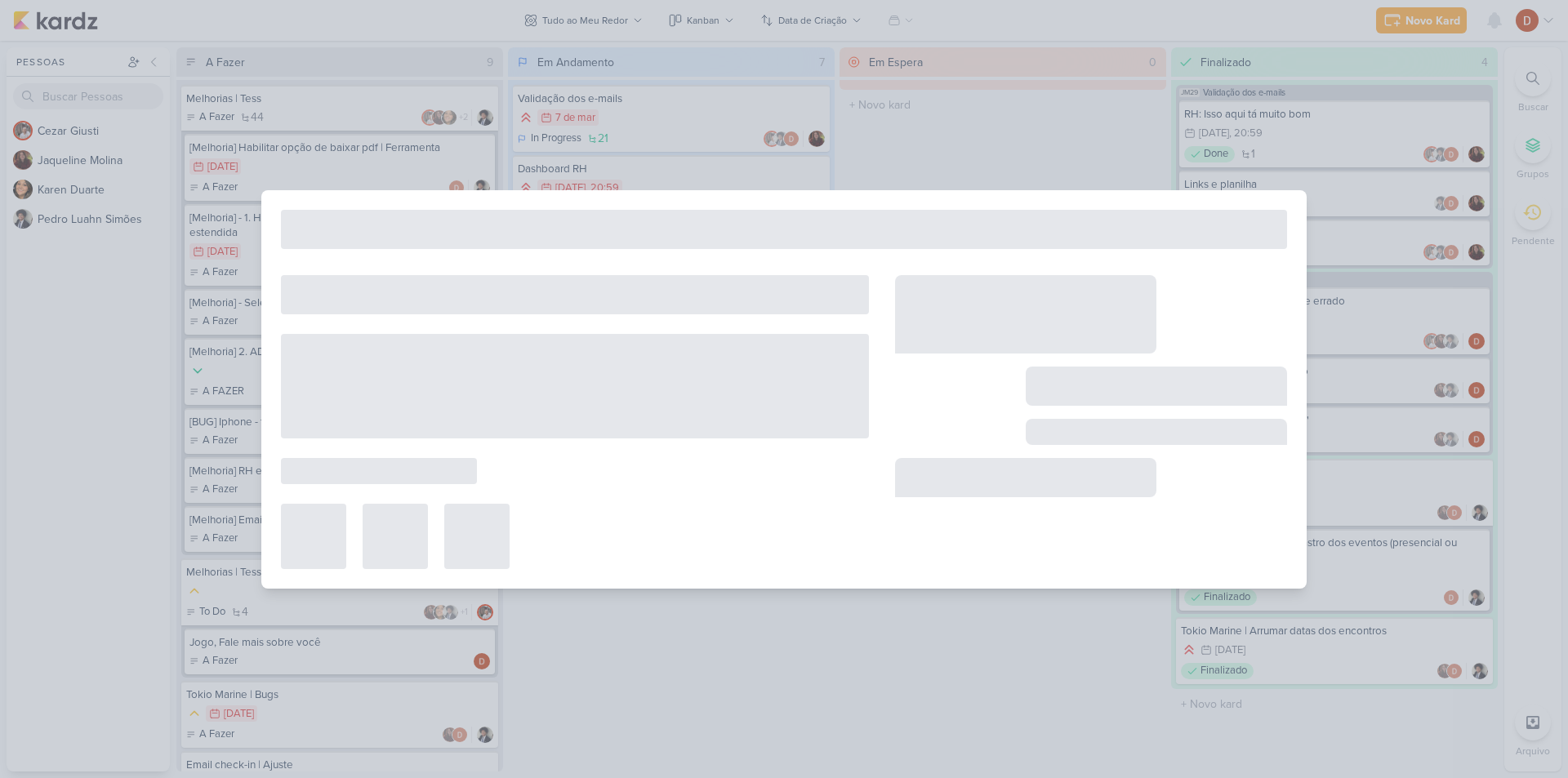
type input "[BUG] Cadastro admin"
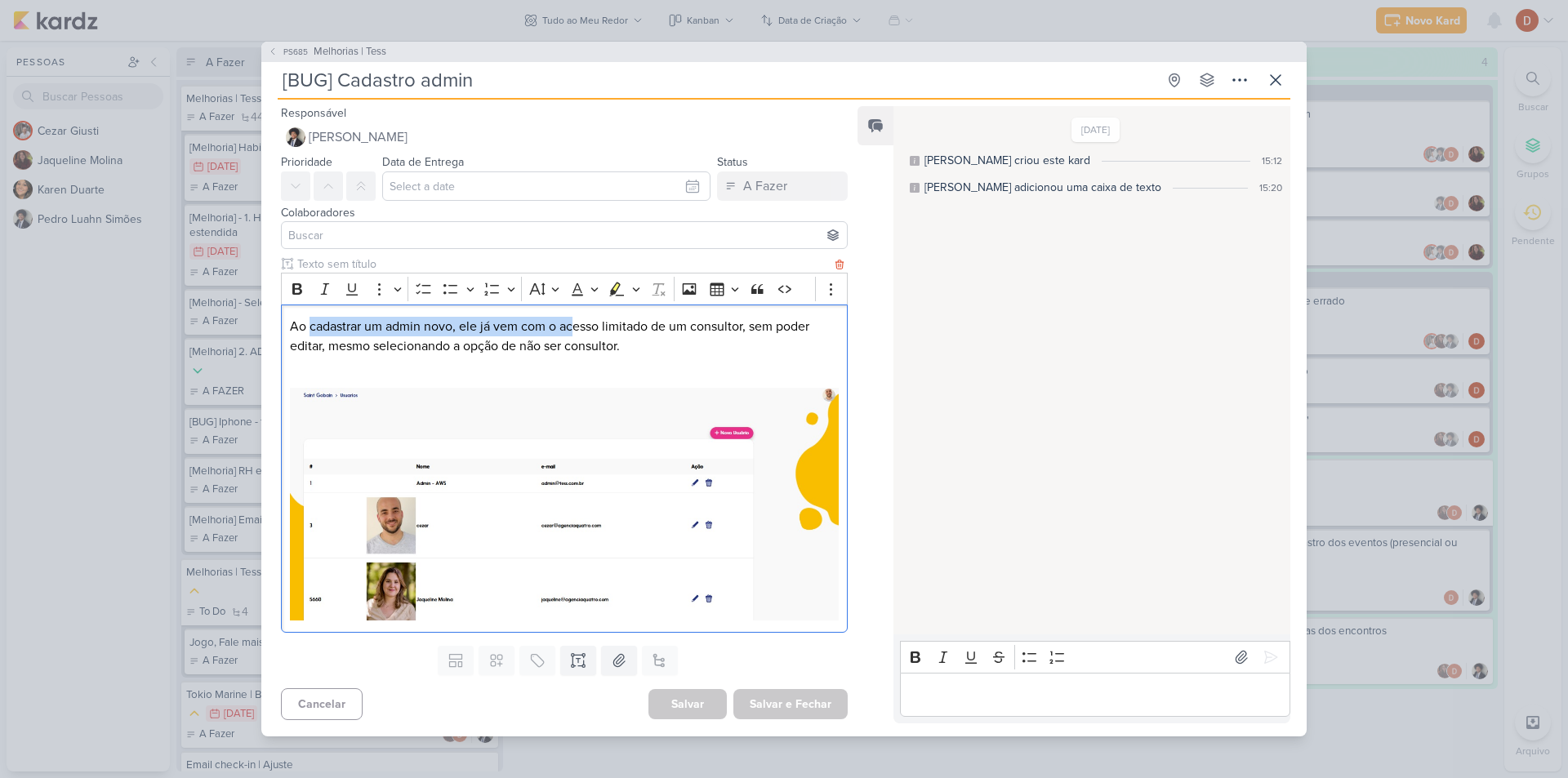
drag, startPoint x: 308, startPoint y: 320, endPoint x: 573, endPoint y: 337, distance: 265.5
click at [573, 337] on p "Ao cadastrar um admin novo, ele já vem com o acesso limitado de um consultor, s…" at bounding box center [564, 337] width 549 height 39
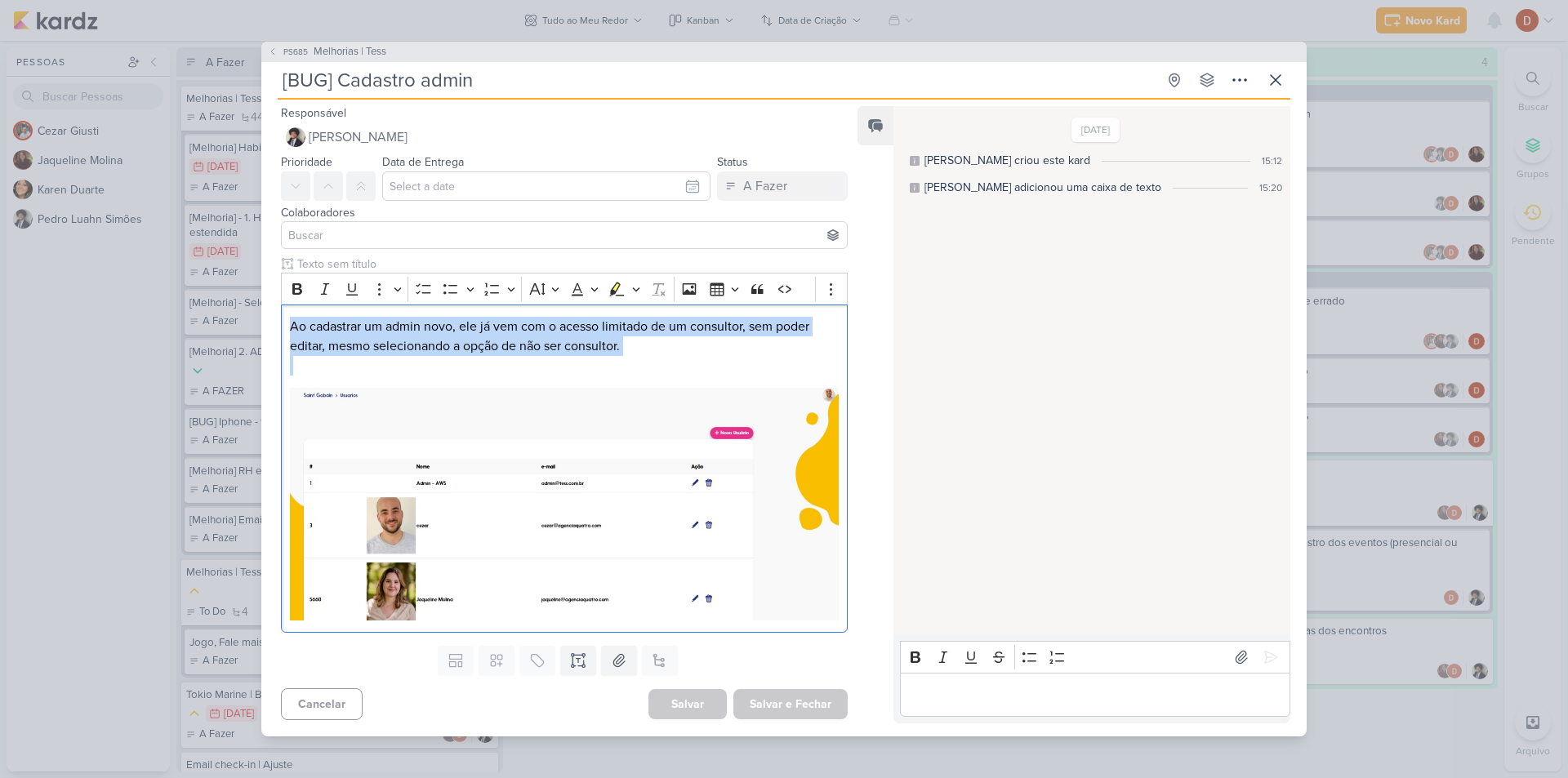
drag, startPoint x: 659, startPoint y: 369, endPoint x: 217, endPoint y: 334, distance: 443.4
click at [217, 334] on div "PS685 Melhorias | Tess [BUG] Cadastro admin Criado por [PERSON_NAME]" at bounding box center [784, 389] width 1568 height 778
click at [653, 347] on p "Ao cadastrar um admin novo, ele já vem com o acesso limitado de um consultor, s…" at bounding box center [564, 337] width 549 height 39
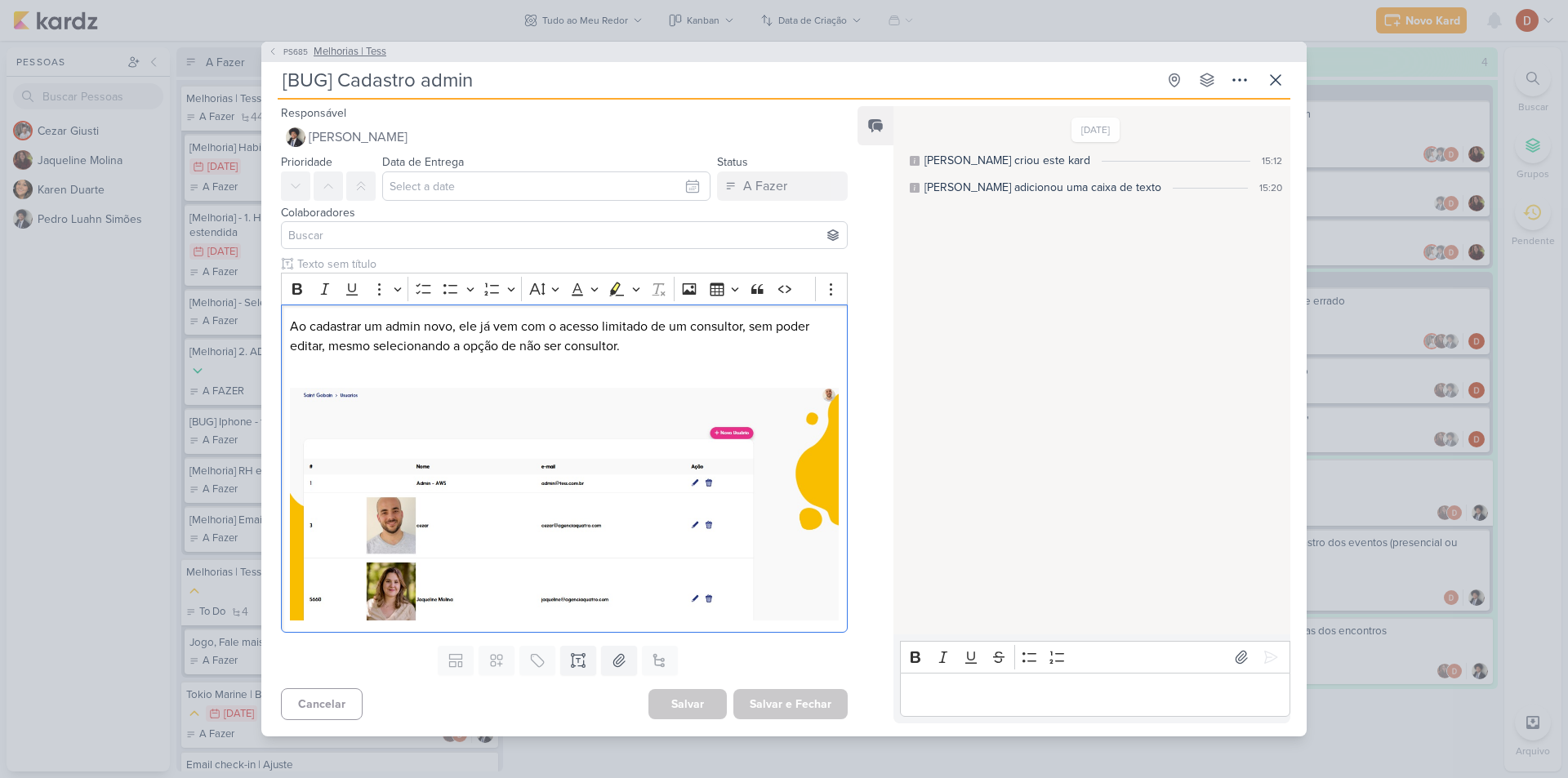
click at [289, 47] on span "PS685" at bounding box center [295, 52] width 29 height 13
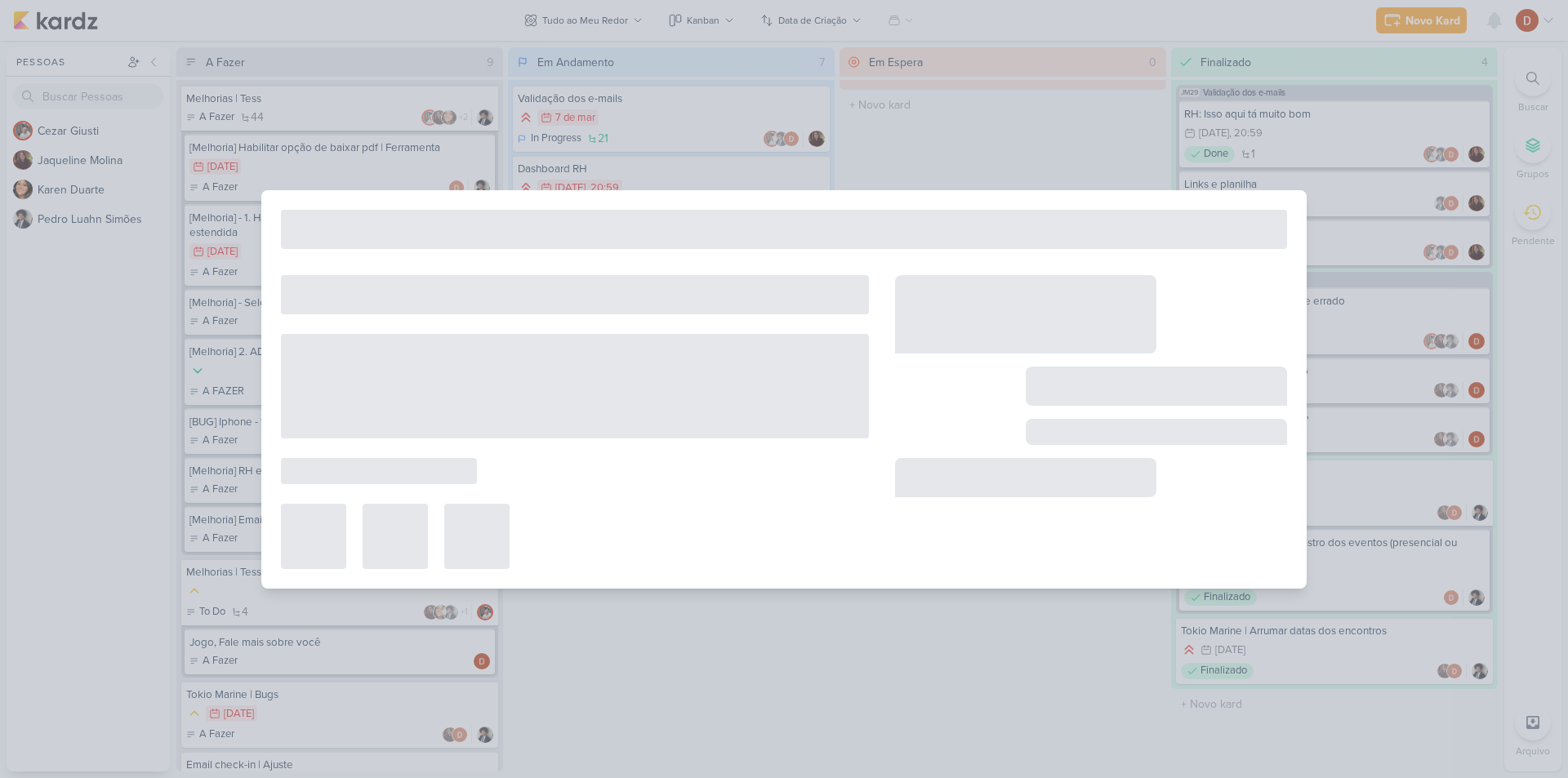
type input "Melhorias | Tess"
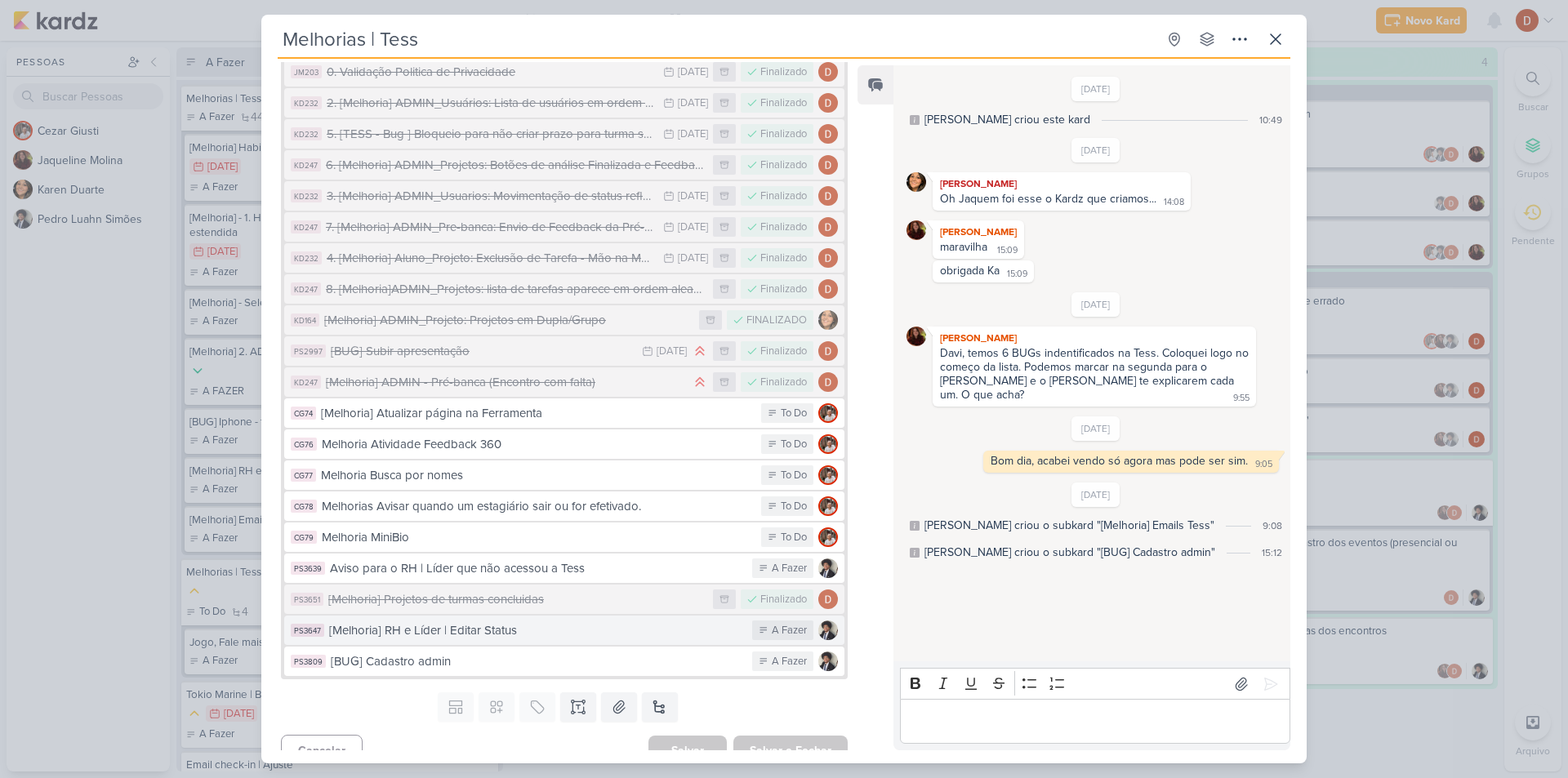
click at [475, 621] on div "[Melhoria] RH e Líder | Editar Status" at bounding box center [536, 630] width 415 height 19
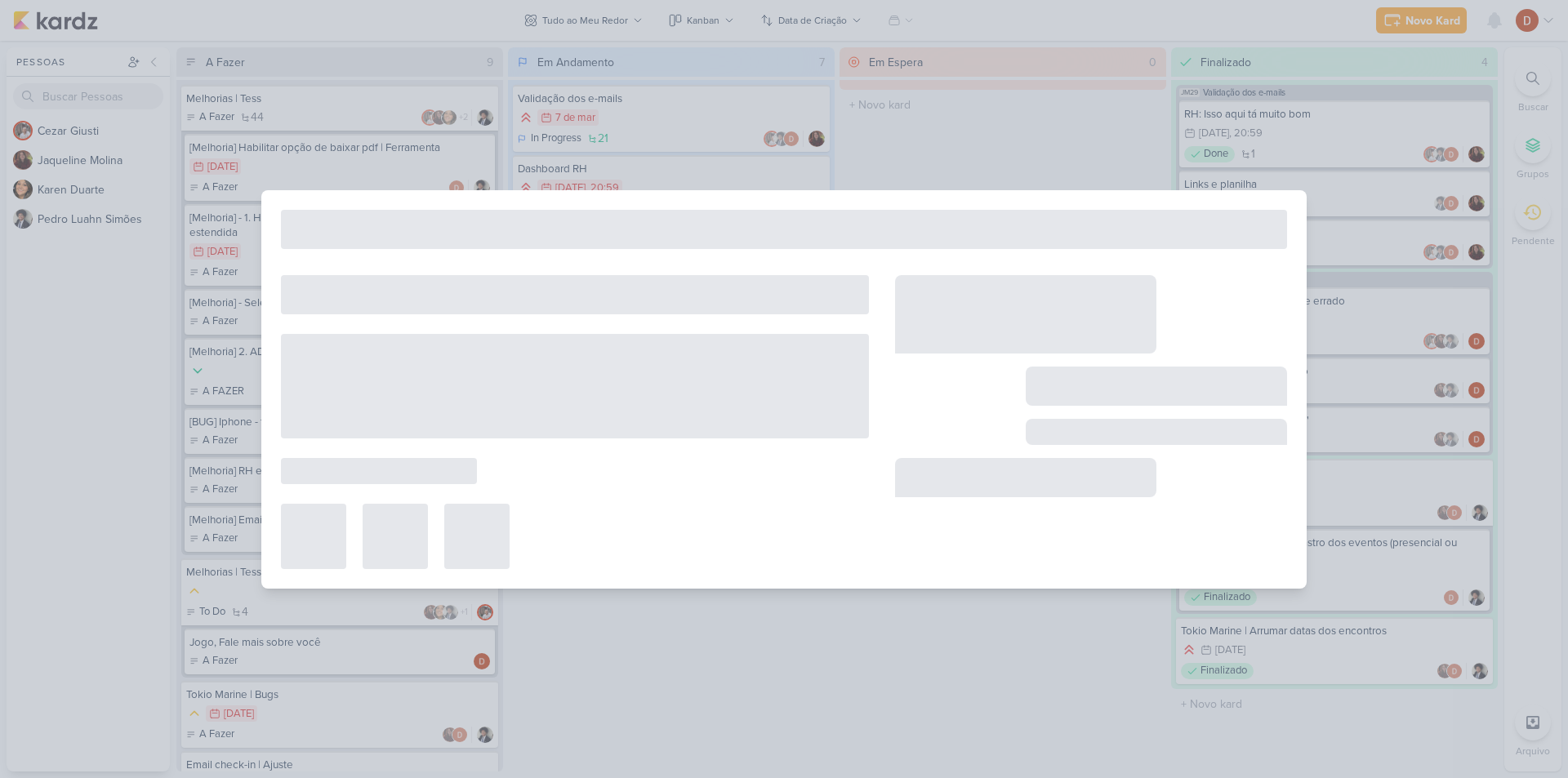
type input "[Melhoria] RH e Líder | Editar Status"
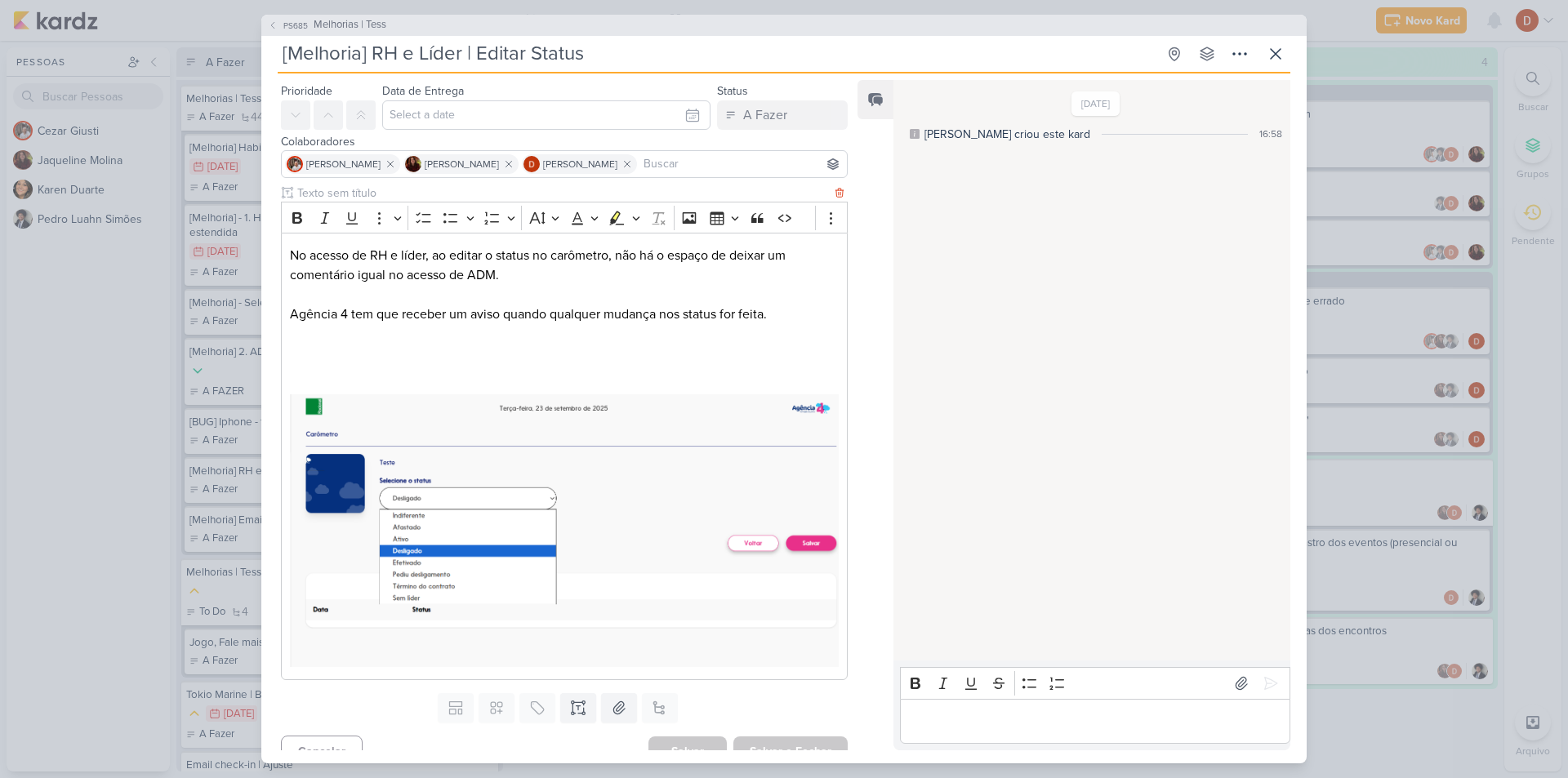
scroll to position [62, 0]
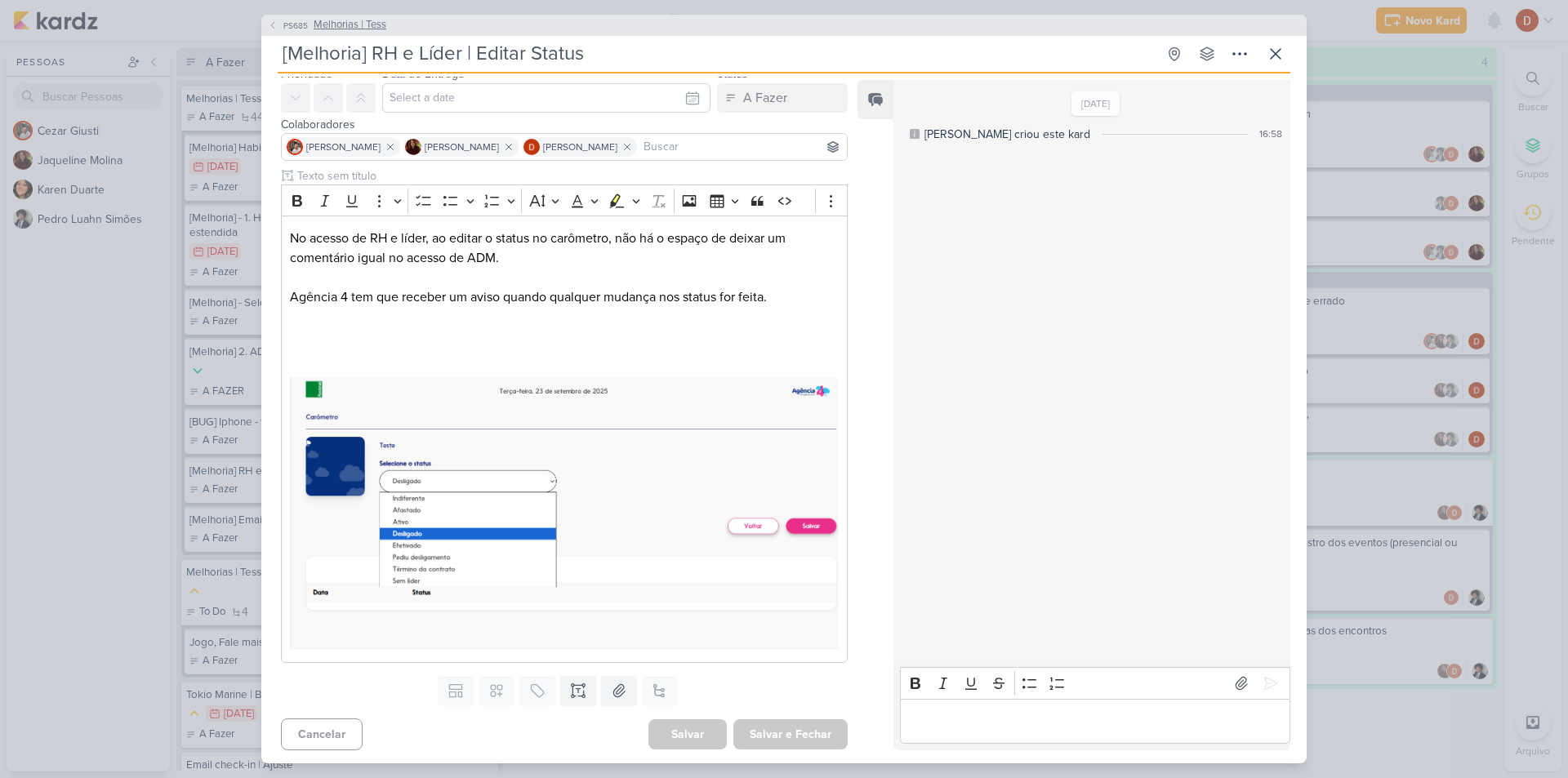
click at [284, 21] on span "PS685" at bounding box center [295, 26] width 29 height 13
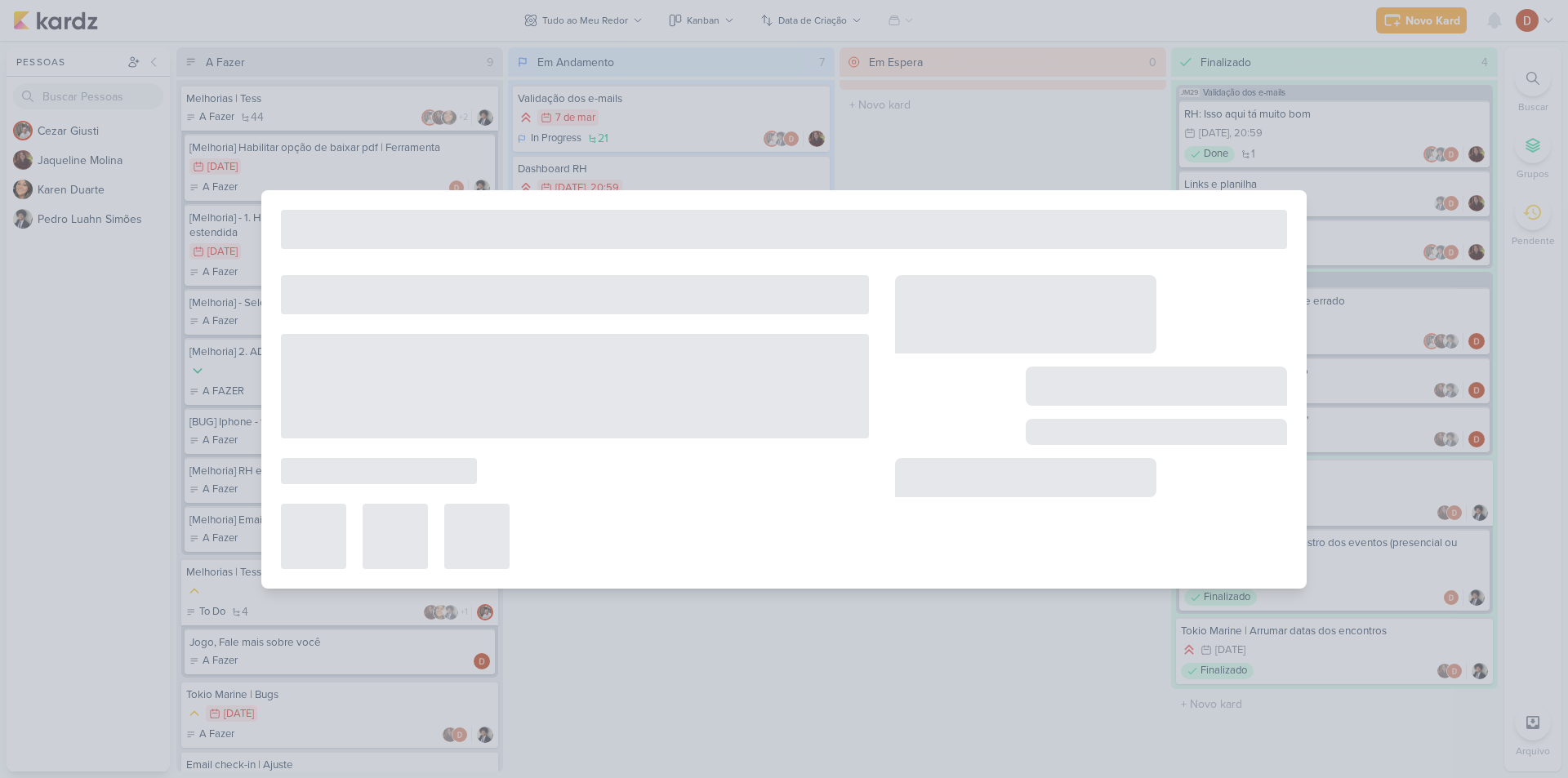
type input "Melhorias | Tess"
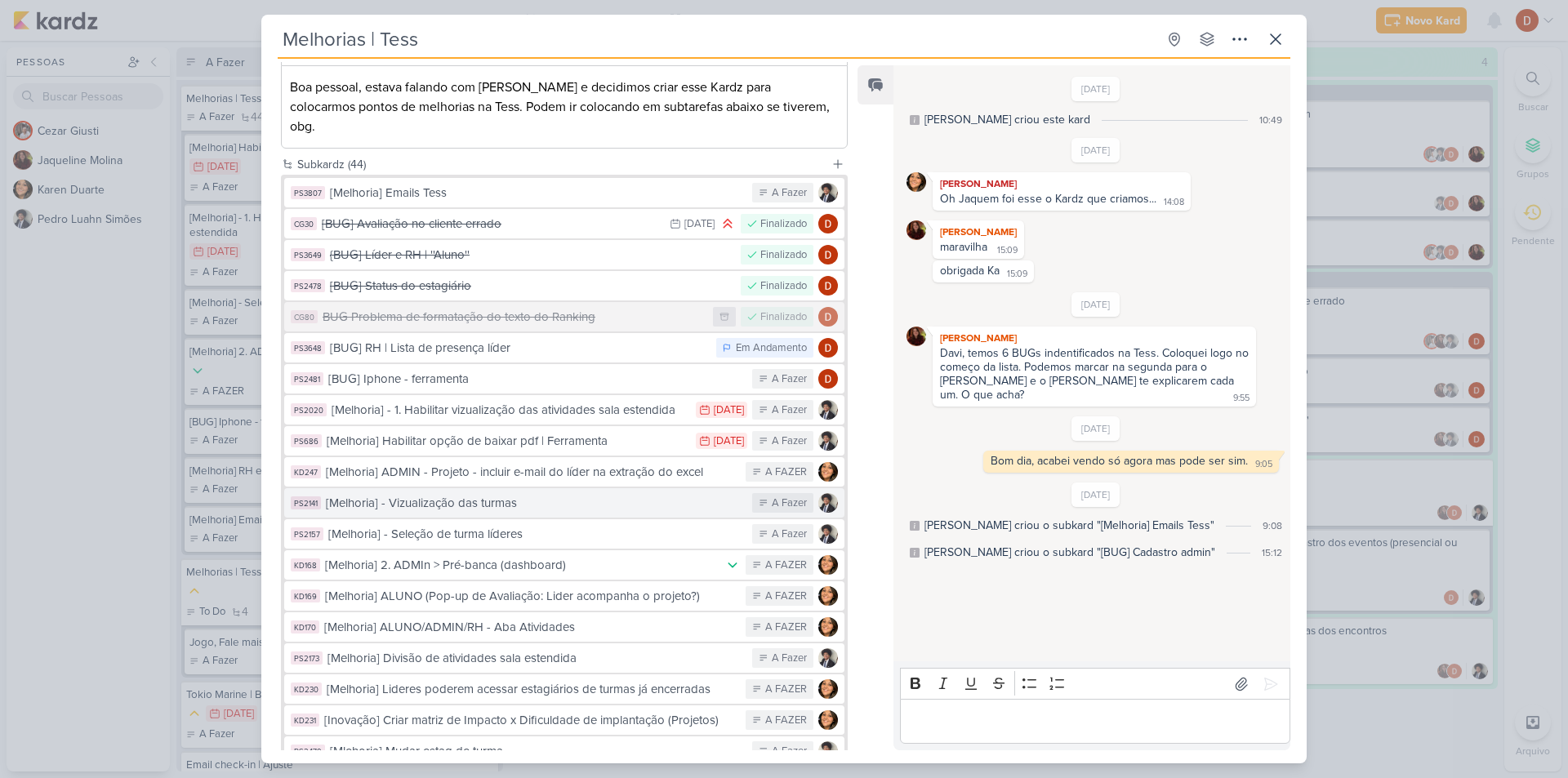
scroll to position [245, 0]
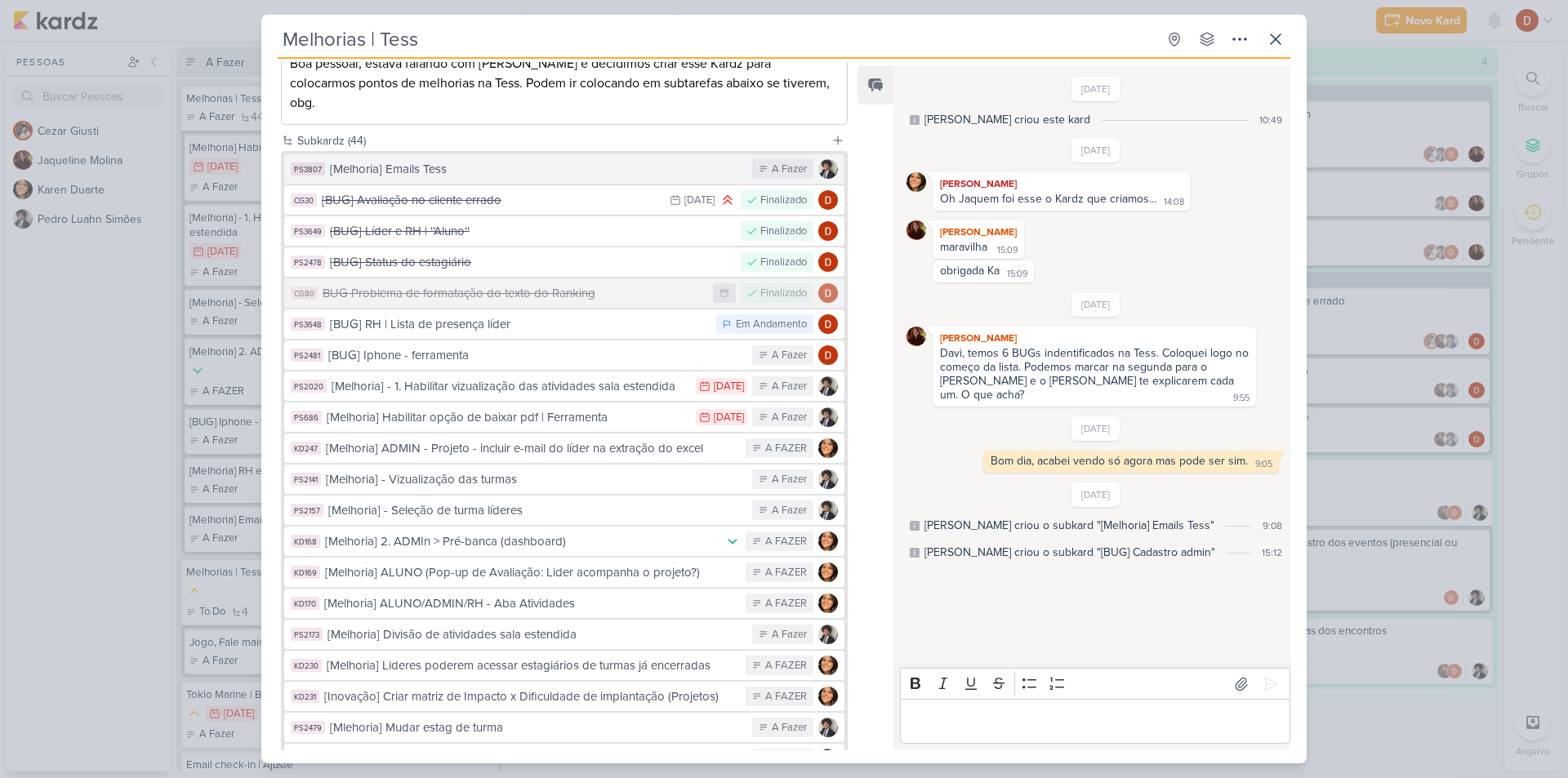
click at [441, 160] on div "[Melhoria] Emails Tess" at bounding box center [536, 169] width 414 height 19
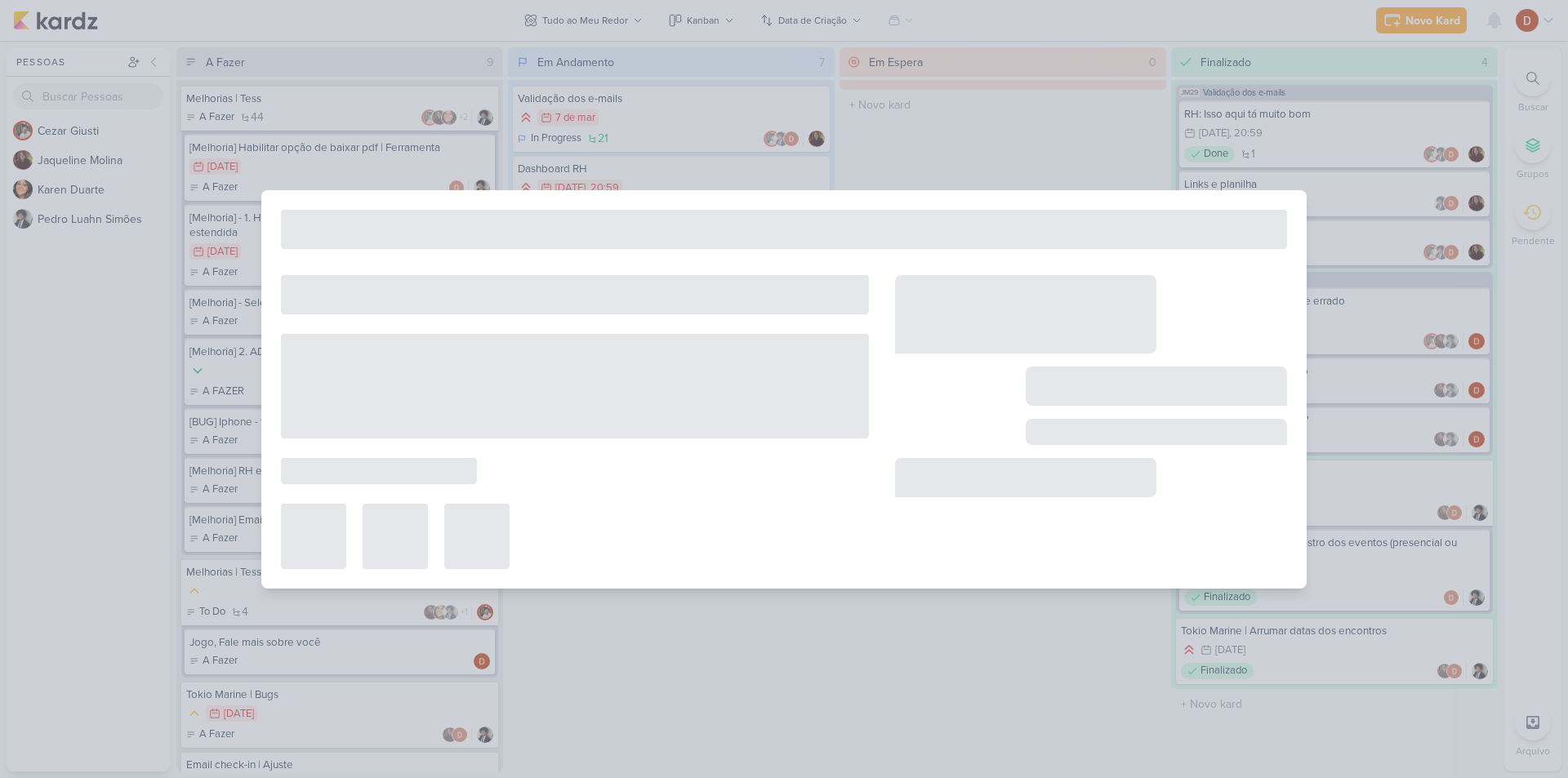
type input "[Melhoria] Emails Tess"
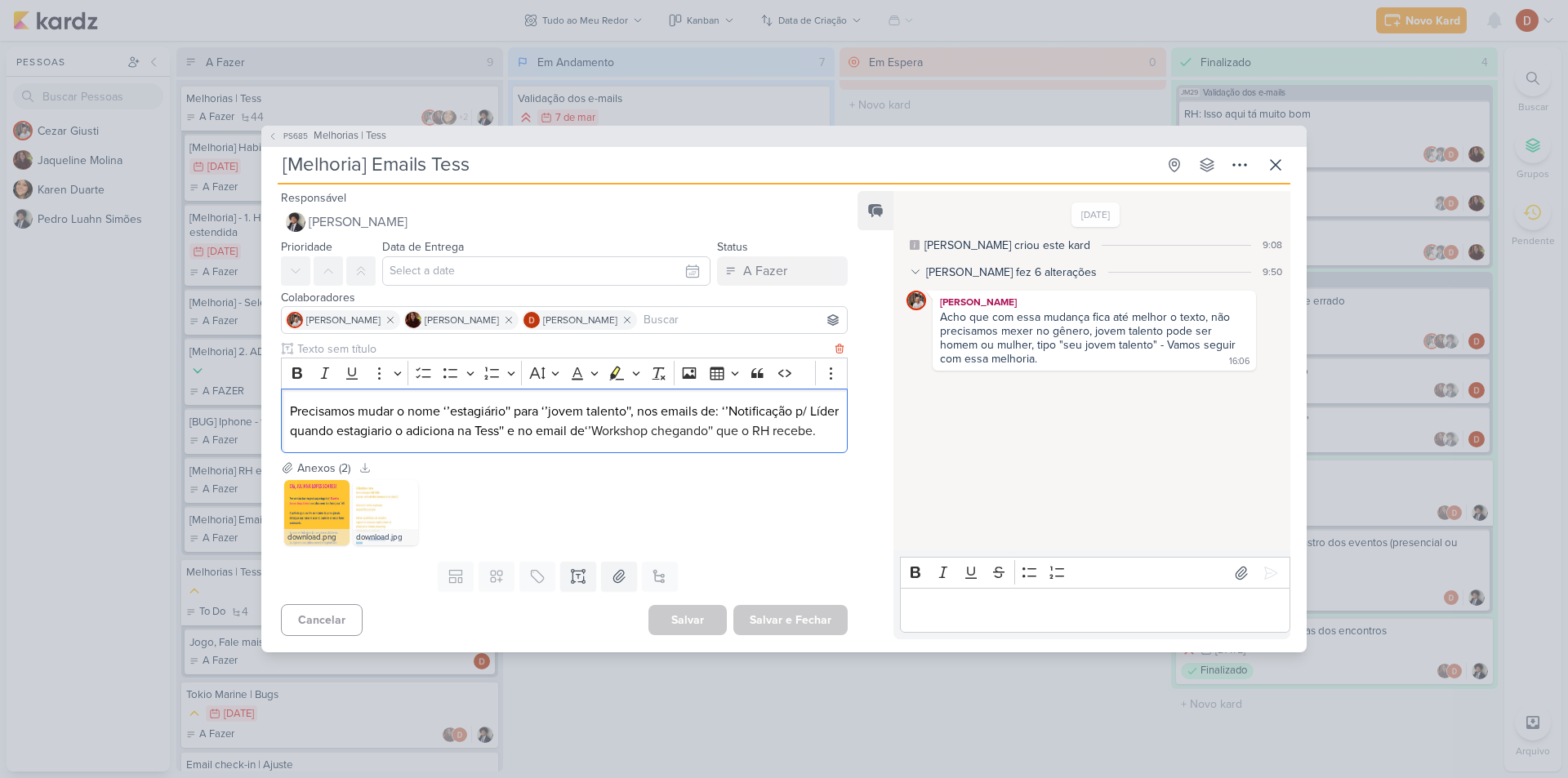
drag, startPoint x: 290, startPoint y: 402, endPoint x: 398, endPoint y: 436, distance: 113.2
click at [398, 436] on p "Precisamos mudar o nome ‘’estagiário'' para ‘’jovem talento'', nos emails de: ‘…" at bounding box center [564, 422] width 549 height 39
drag, startPoint x: 356, startPoint y: 444, endPoint x: 336, endPoint y: 389, distance: 58.5
click at [336, 389] on div "Precisamos mudar o nome ‘’estagiário'' para ‘’jovem talento'', nos emails de: ‘…" at bounding box center [564, 421] width 566 height 64
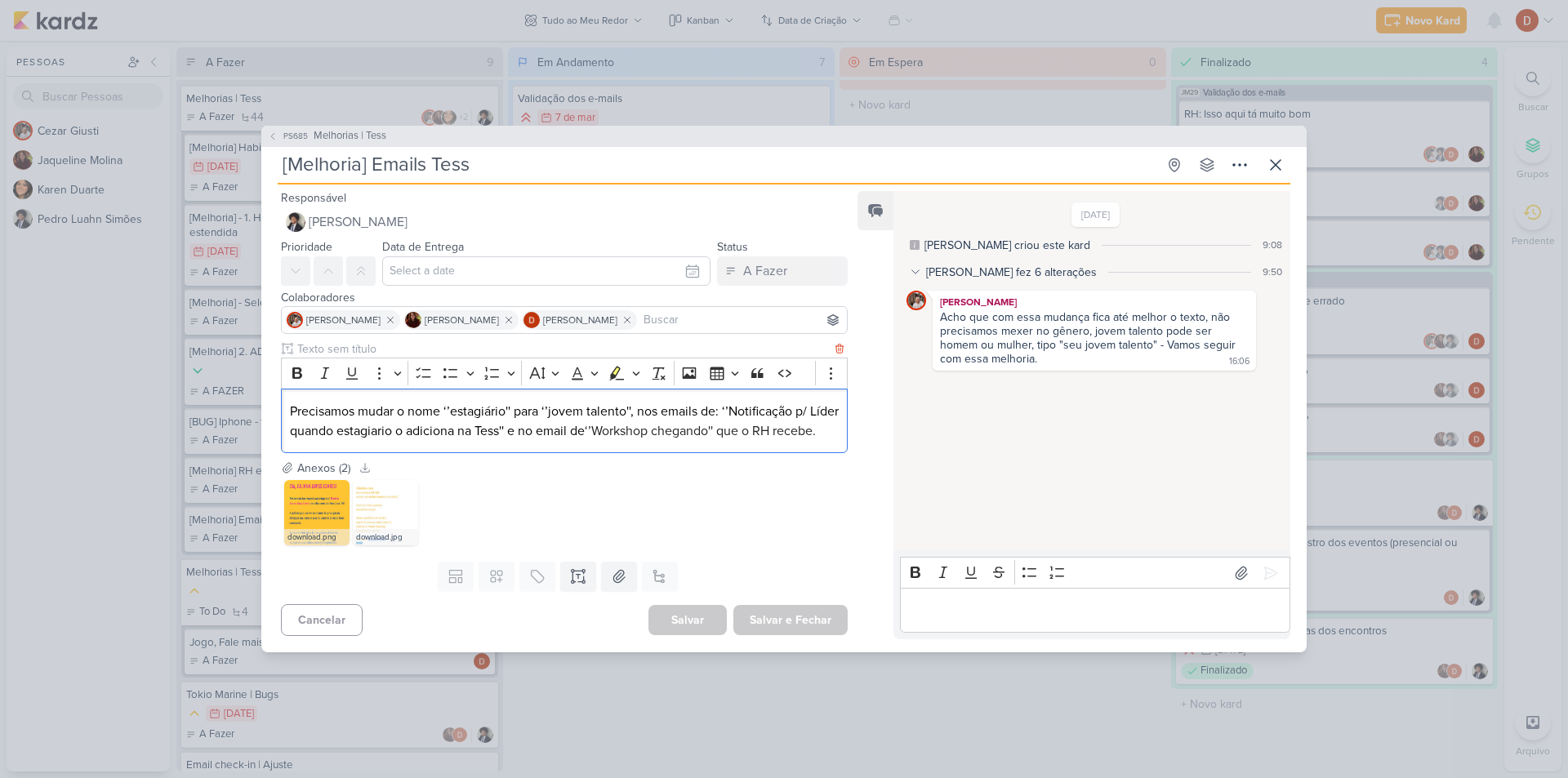
click at [336, 389] on div "Precisamos mudar o nome ‘’estagiário'' para ‘’jovem talento'', nos emails de: ‘…" at bounding box center [564, 421] width 566 height 64
click at [293, 520] on img at bounding box center [316, 512] width 65 height 65
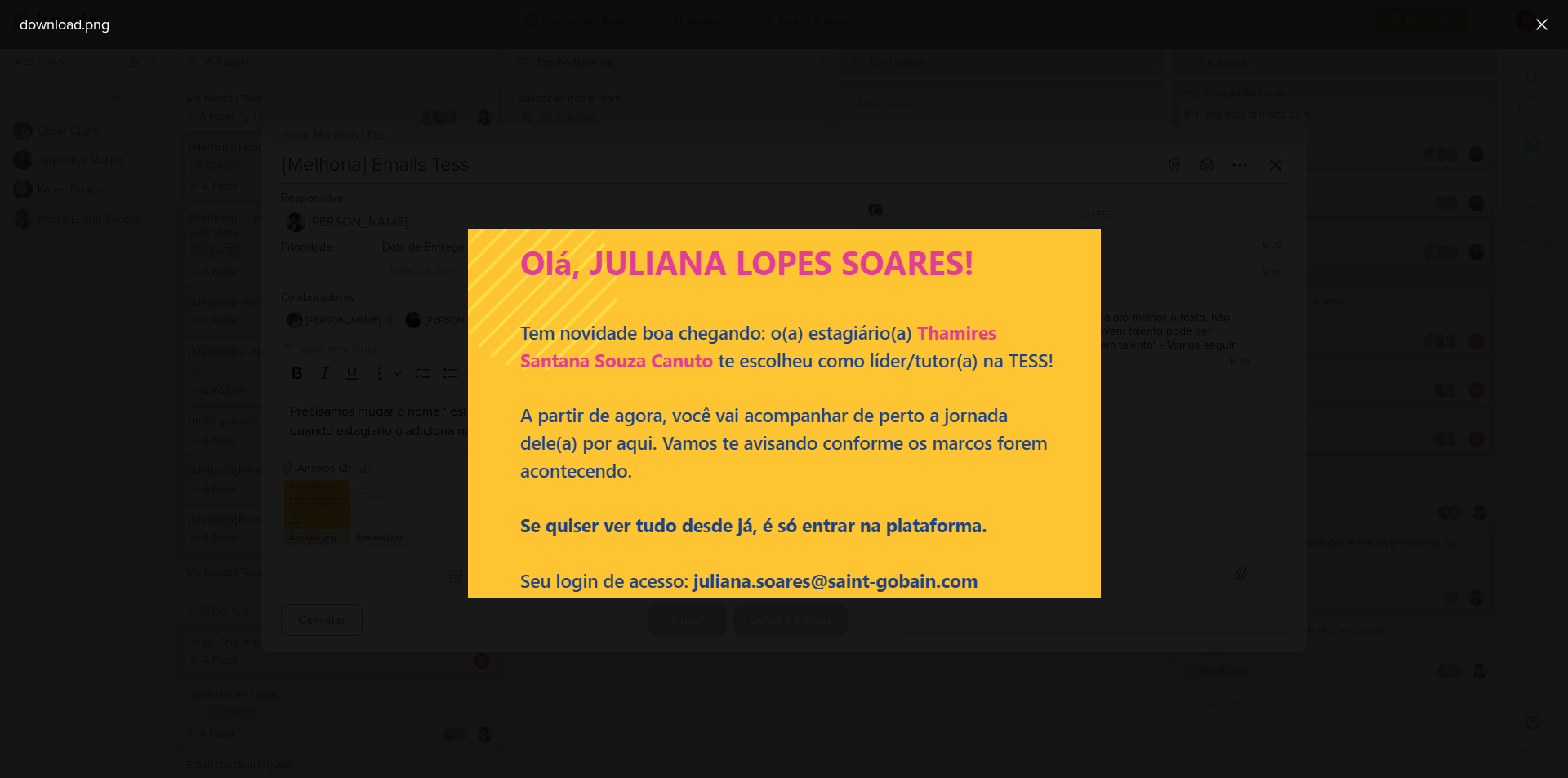
click at [440, 443] on div at bounding box center [784, 414] width 1568 height 729
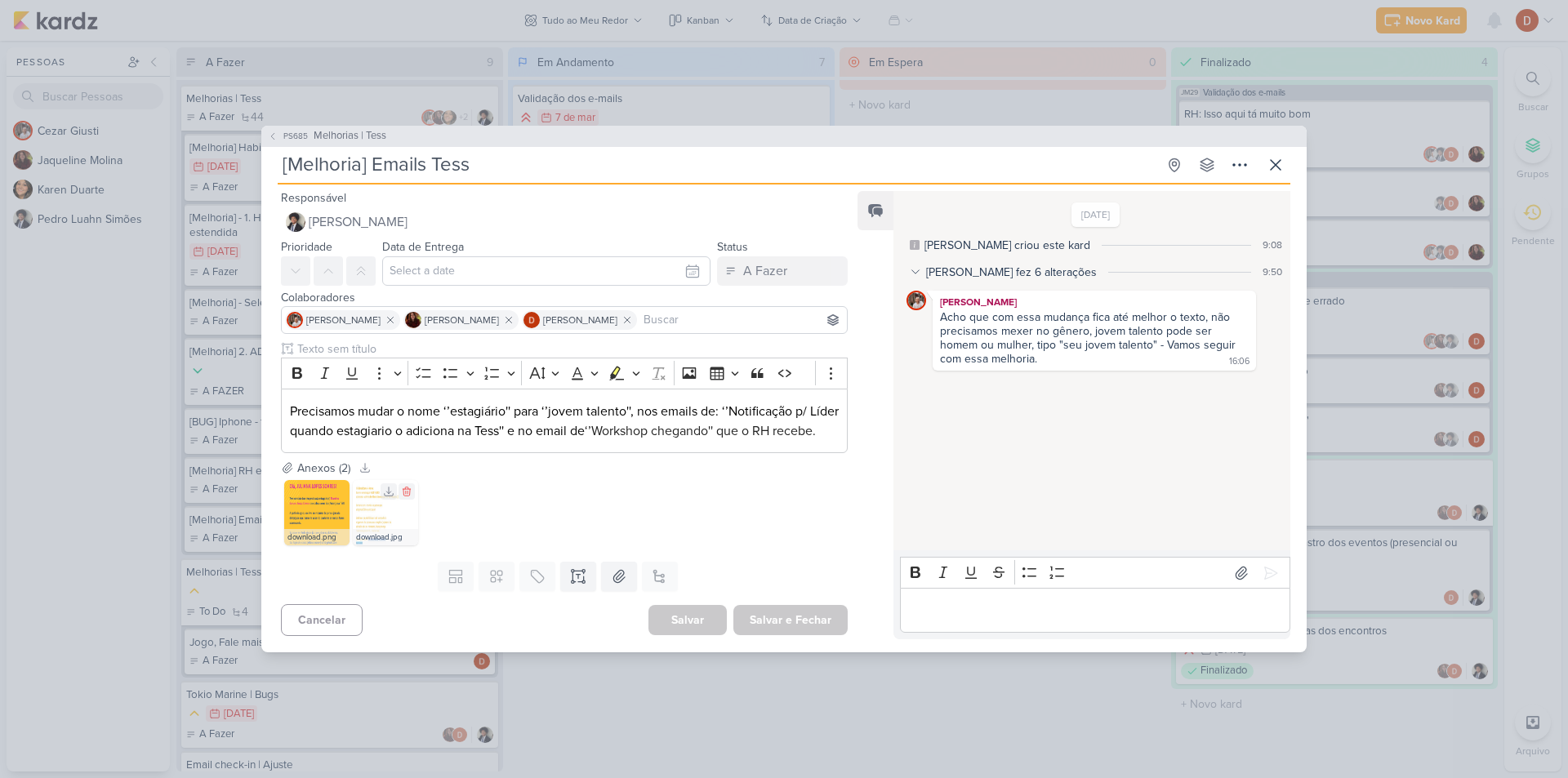
click at [356, 526] on img at bounding box center [385, 512] width 65 height 65
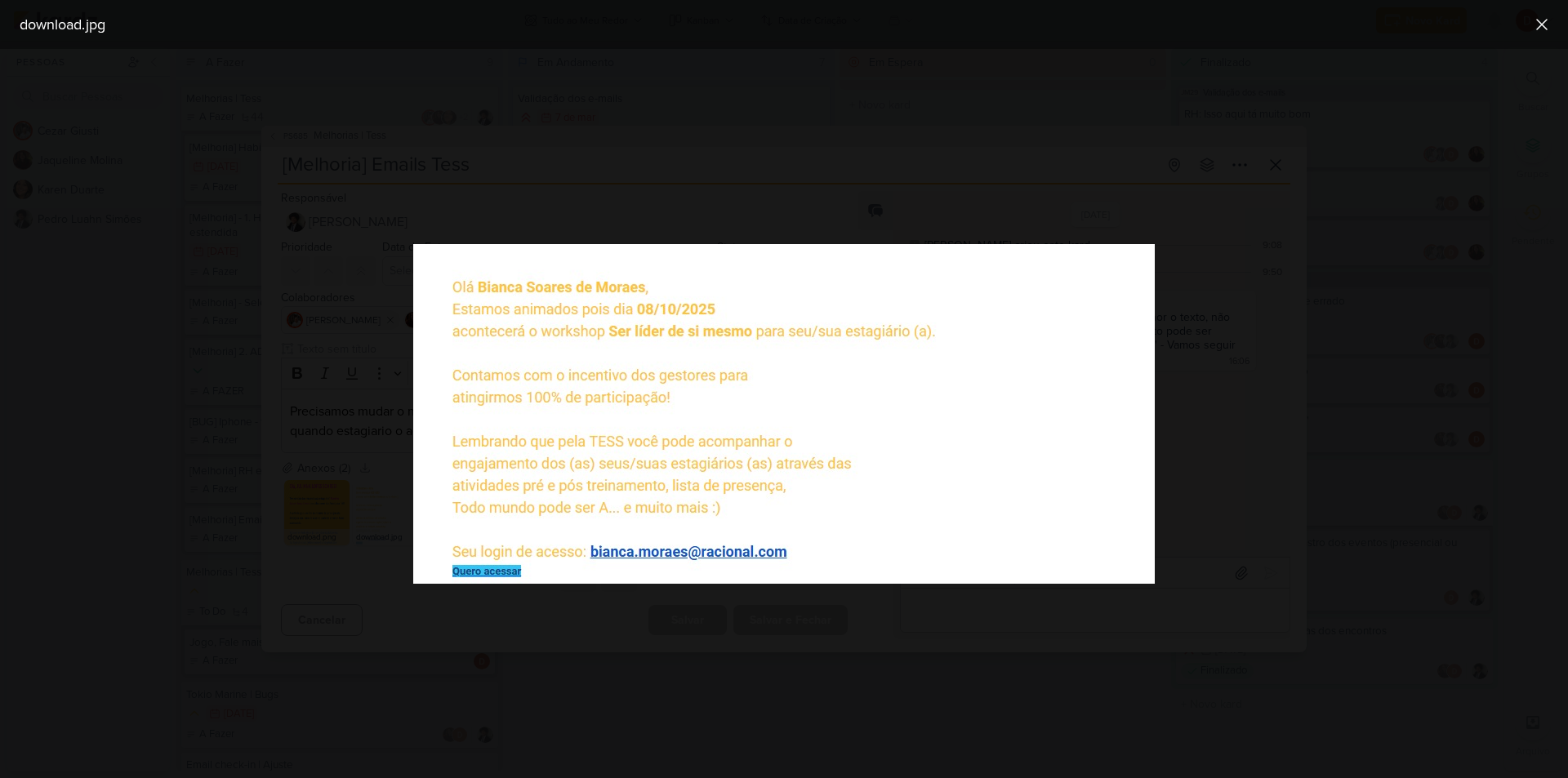
click at [357, 415] on div at bounding box center [784, 414] width 1568 height 729
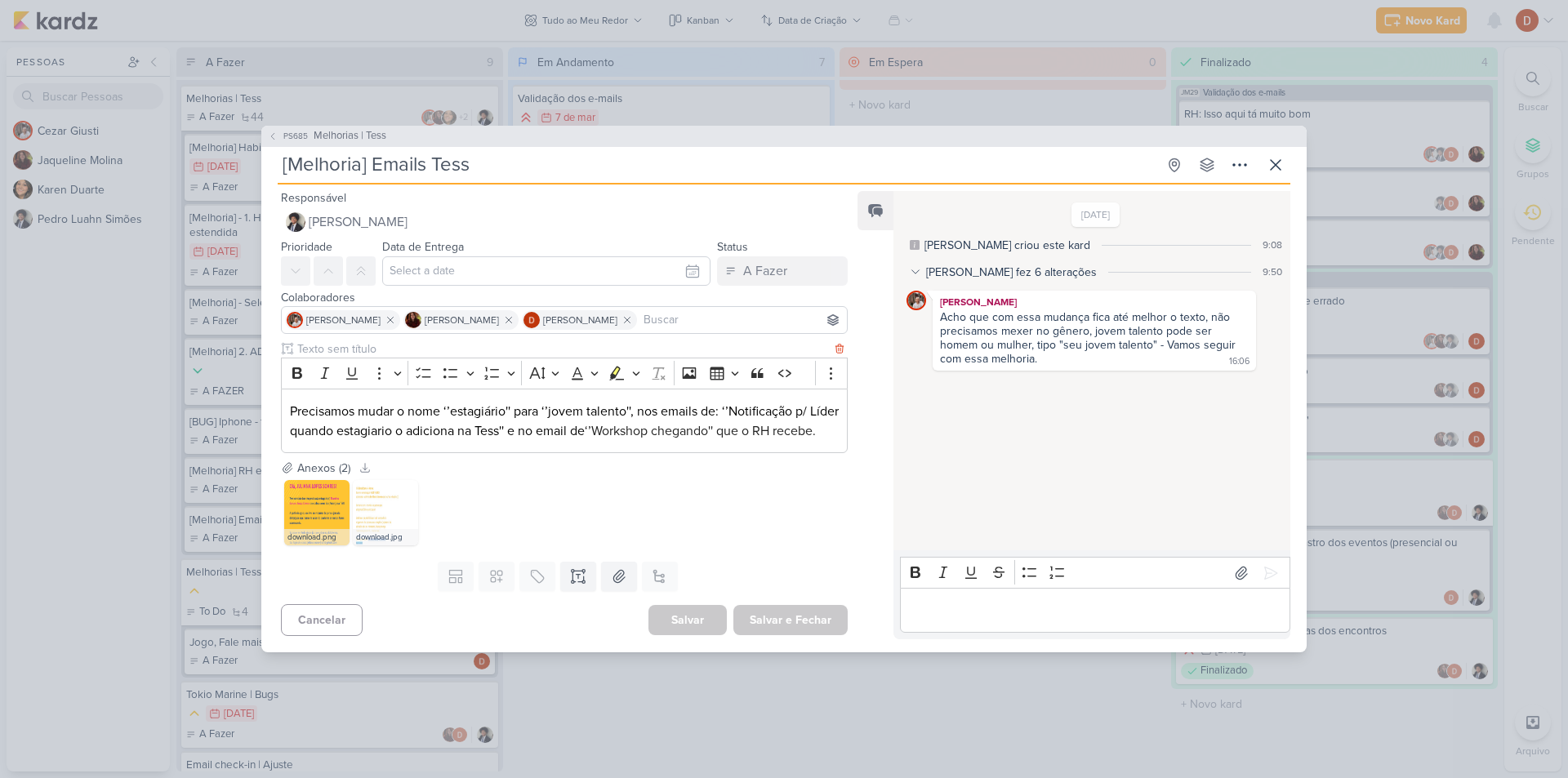
click at [397, 440] on p "Precisamos mudar o nome ‘’estagiário'' para ‘’jovem talento'', nos emails de: ‘…" at bounding box center [564, 422] width 549 height 39
drag, startPoint x: 413, startPoint y: 434, endPoint x: 256, endPoint y: 385, distance: 164.5
click at [256, 385] on div "PS685 Melhorias | Tess [Melhoria] Emails Tess Criado por [PERSON_NAME]" at bounding box center [784, 389] width 1568 height 778
click at [356, 431] on p "Precisamos mudar o nome ‘’estagiário'' para ‘’jovem talento'', nos emails de: ‘…" at bounding box center [564, 422] width 549 height 39
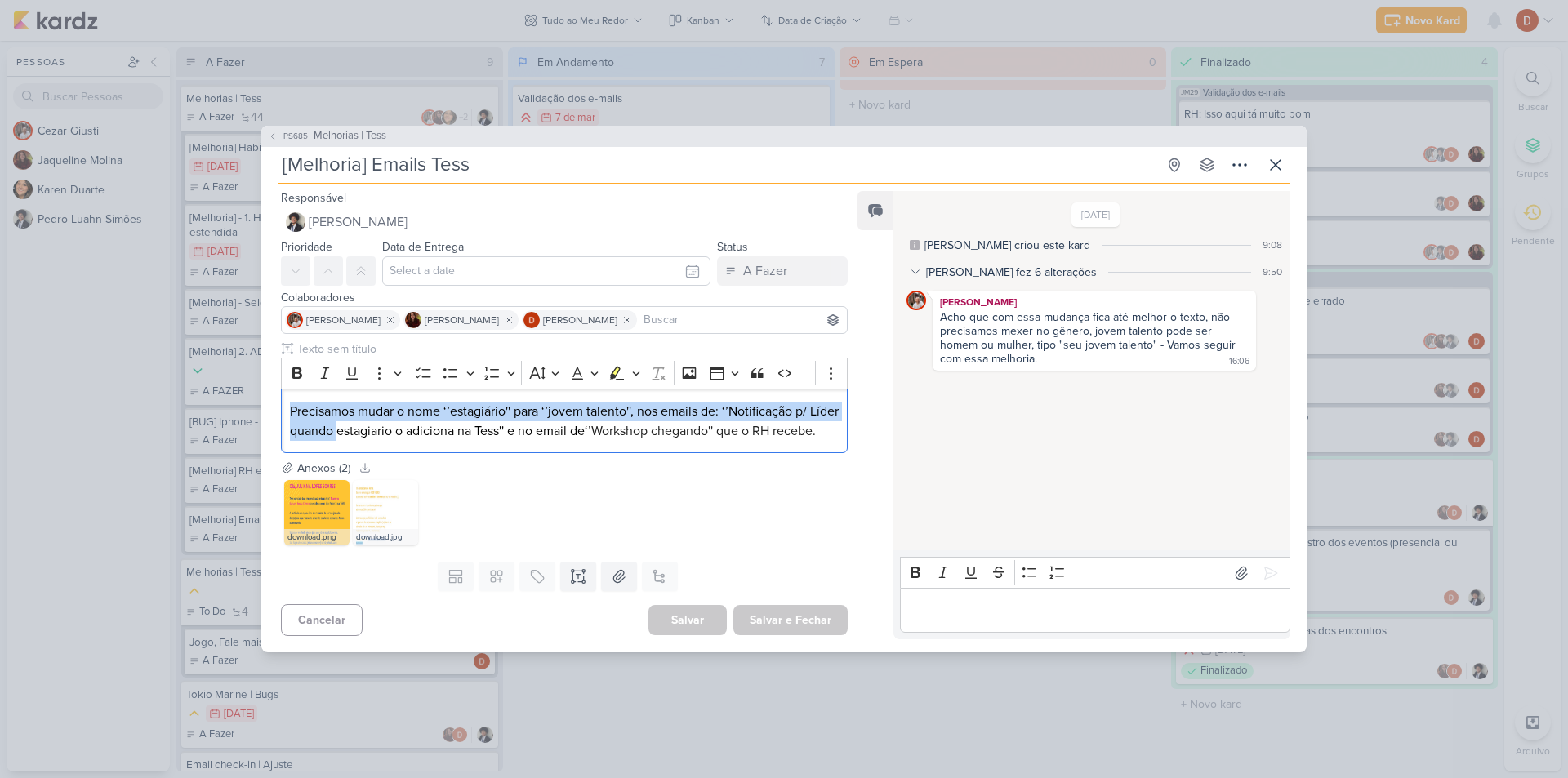
drag, startPoint x: 373, startPoint y: 431, endPoint x: 152, endPoint y: 336, distance: 240.6
click at [152, 336] on div "PS685 Melhorias | Tess [Melhoria] Emails Tess Criado por [PERSON_NAME]" at bounding box center [784, 389] width 1568 height 778
drag, startPoint x: 342, startPoint y: 447, endPoint x: 252, endPoint y: 372, distance: 117.2
click at [252, 372] on div "PS685 Melhorias | Tess [Melhoria] Emails Tess Criado por [PERSON_NAME]" at bounding box center [784, 389] width 1568 height 778
click at [373, 440] on p "Precisamos mudar o nome ‘’estagiário'' para ‘’jovem talento'', nos emails de: ‘…" at bounding box center [564, 422] width 549 height 39
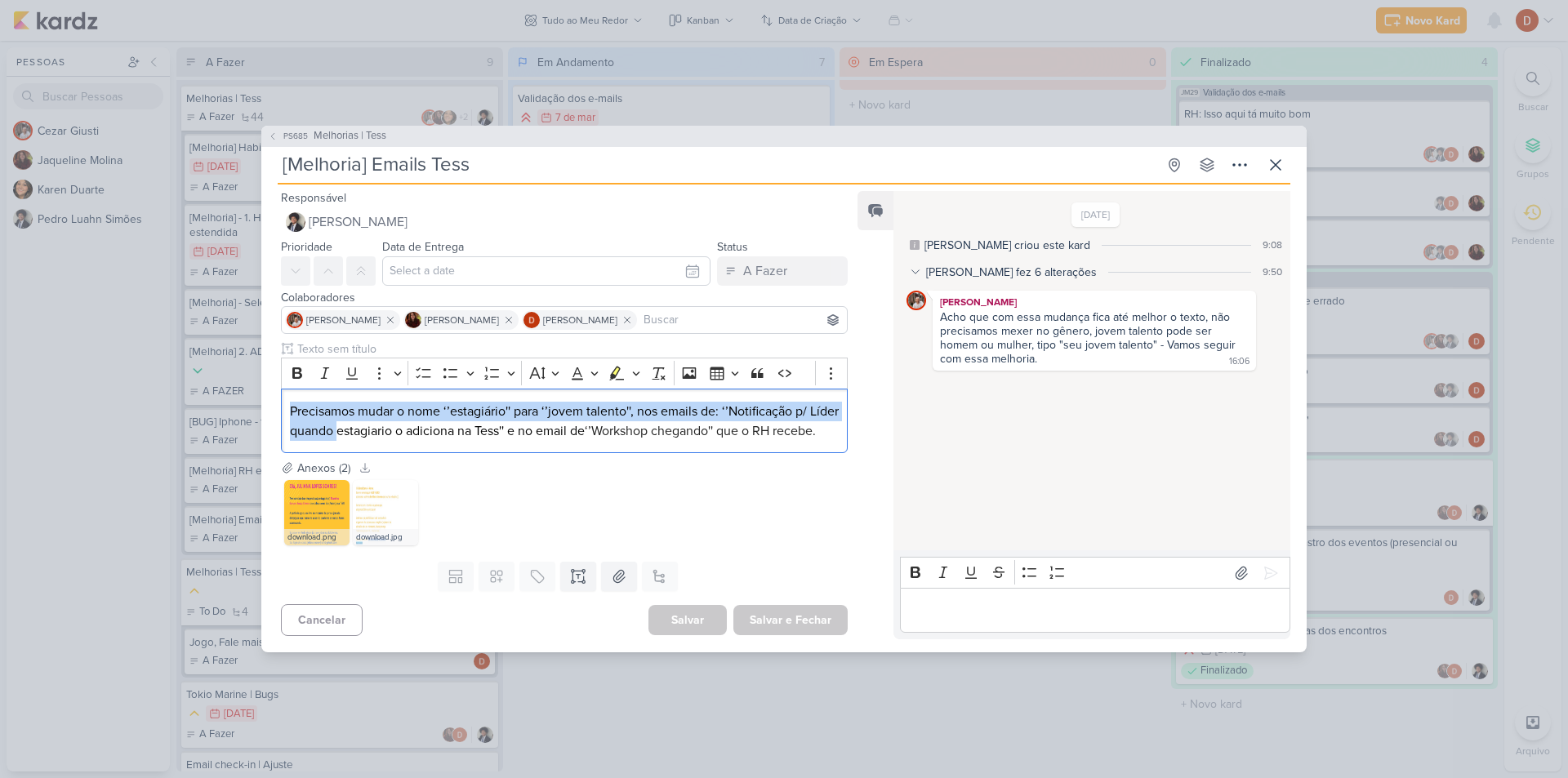
drag, startPoint x: 373, startPoint y: 447, endPoint x: 172, endPoint y: 319, distance: 238.3
click at [172, 319] on div "PS685 Melhorias | Tess [Melhoria] Emails Tess Criado por [PERSON_NAME]" at bounding box center [784, 389] width 1568 height 778
click at [380, 440] on p "Precisamos mudar o nome ‘’estagiário'' para ‘’jovem talento'', nos emails de: ‘…" at bounding box center [564, 422] width 549 height 39
drag, startPoint x: 380, startPoint y: 443, endPoint x: 160, endPoint y: 339, distance: 243.3
click at [160, 339] on div "PS685 Melhorias | Tess [Melhoria] Emails Tess Criado por [PERSON_NAME]" at bounding box center [784, 389] width 1568 height 778
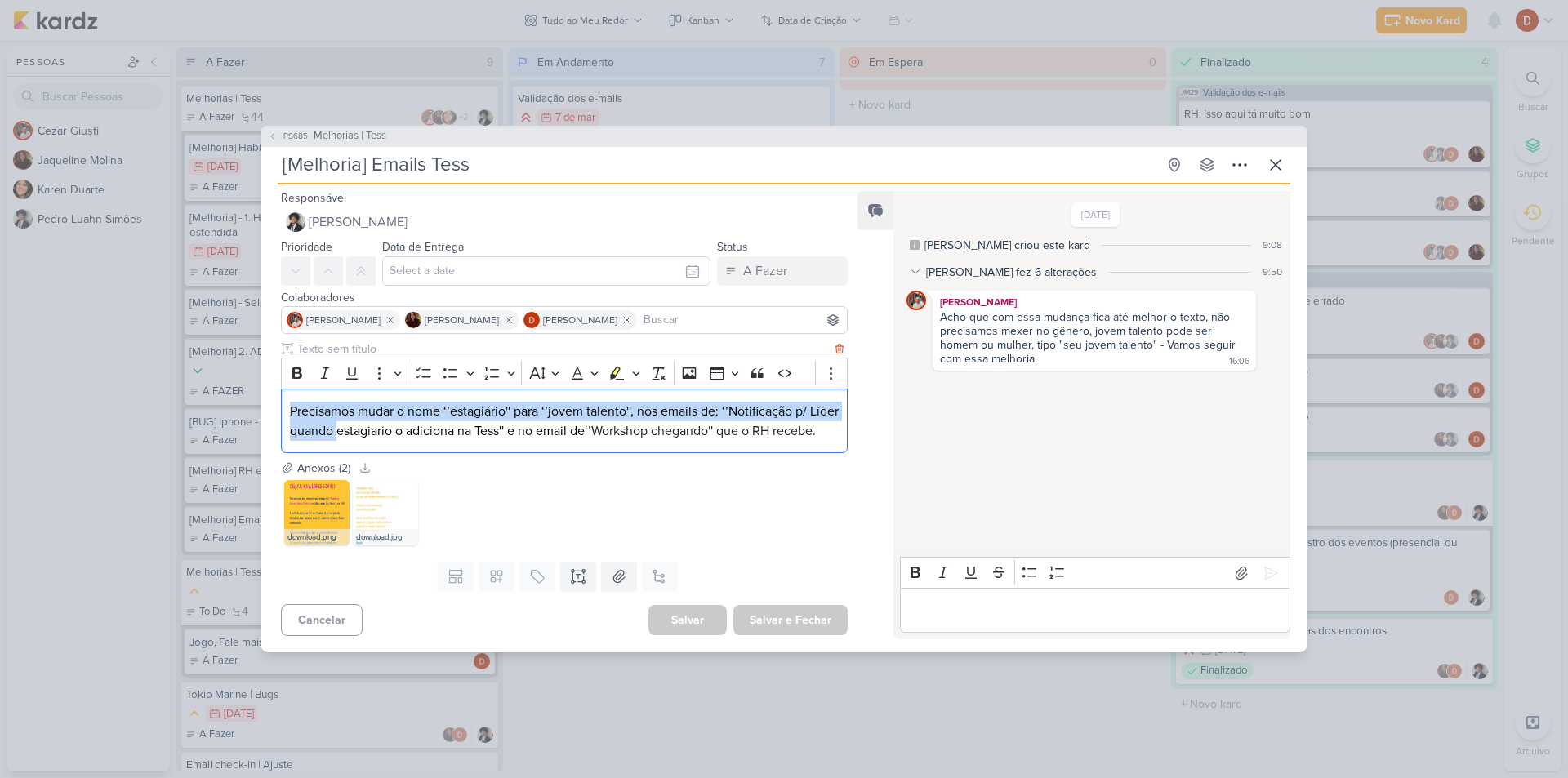
click at [404, 433] on p "Precisamos mudar o nome ‘’estagiário'' para ‘’jovem talento'', nos emails de: ‘…" at bounding box center [564, 422] width 549 height 39
drag, startPoint x: 317, startPoint y: 425, endPoint x: 249, endPoint y: 374, distance: 85.0
click at [249, 374] on div "PS685 Melhorias | Tess [Melhoria] Emails Tess Criado por [PERSON_NAME]" at bounding box center [784, 389] width 1568 height 778
click at [376, 440] on p "Precisamos mudar o nome ‘’estagiário'' para ‘’jovem talento'', nos emails de: ‘…" at bounding box center [564, 422] width 549 height 39
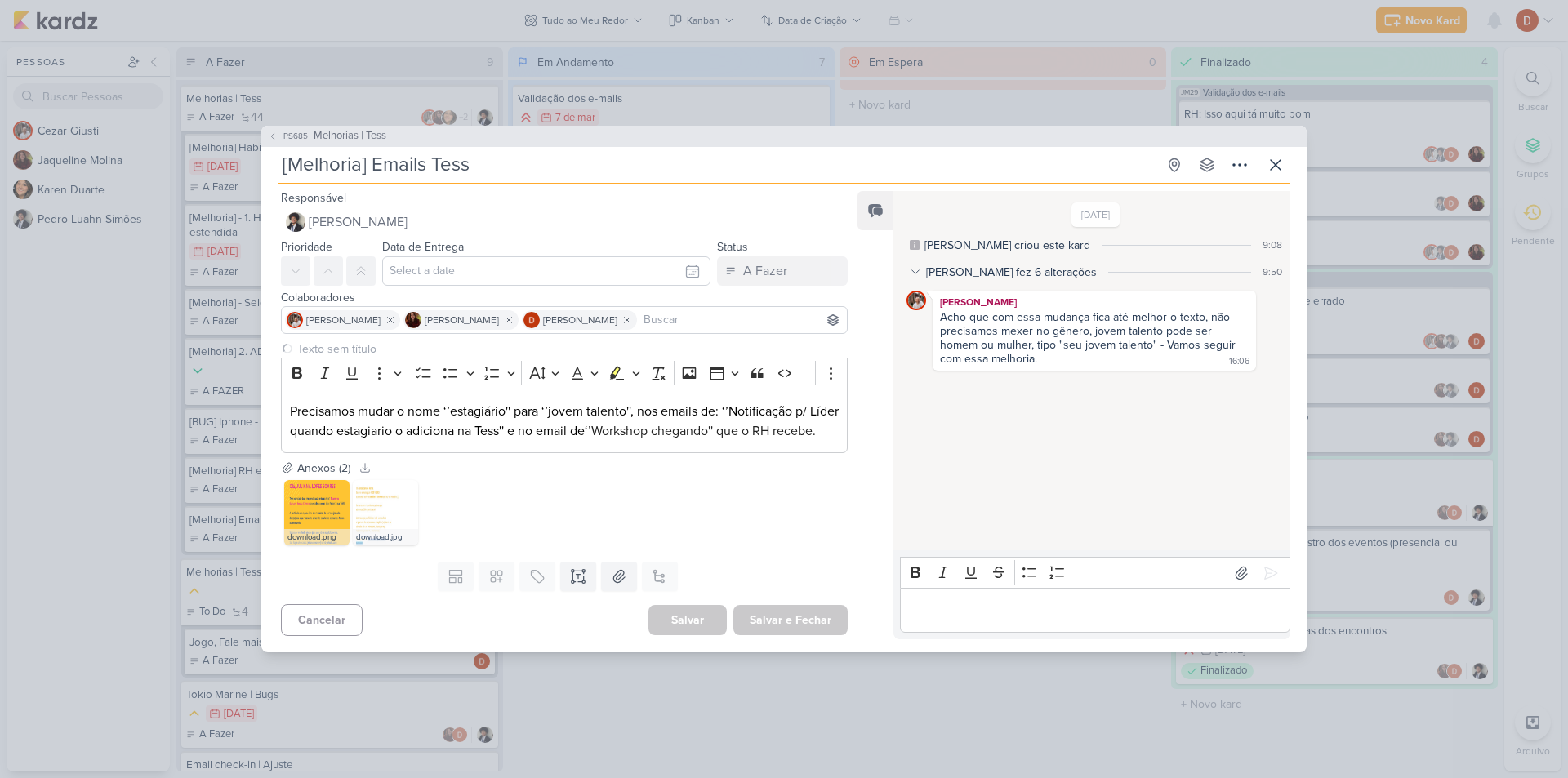
click at [280, 128] on button "PS685 Melhorias | Tess" at bounding box center [327, 136] width 119 height 16
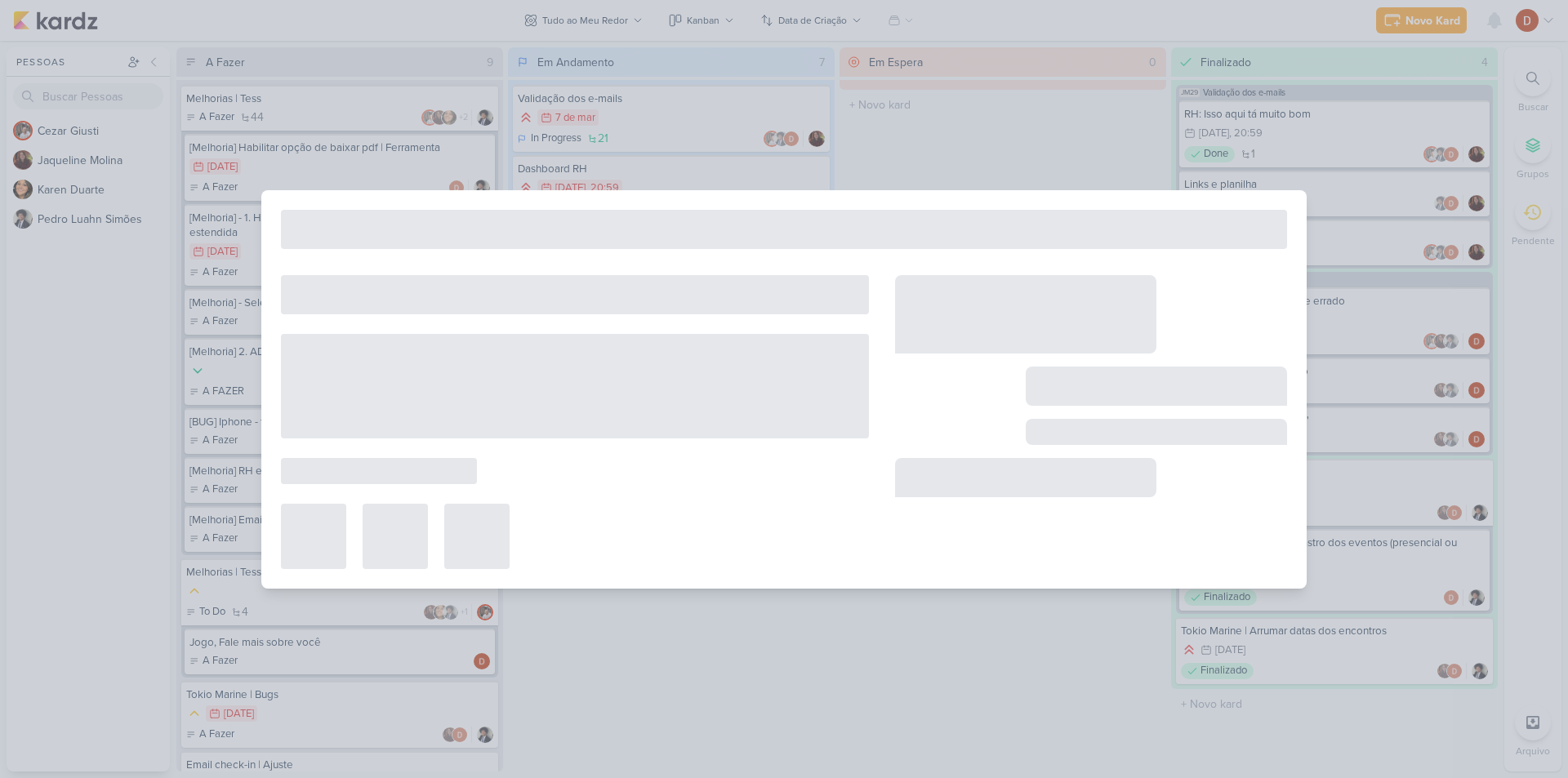
type input "Melhorias | Tess"
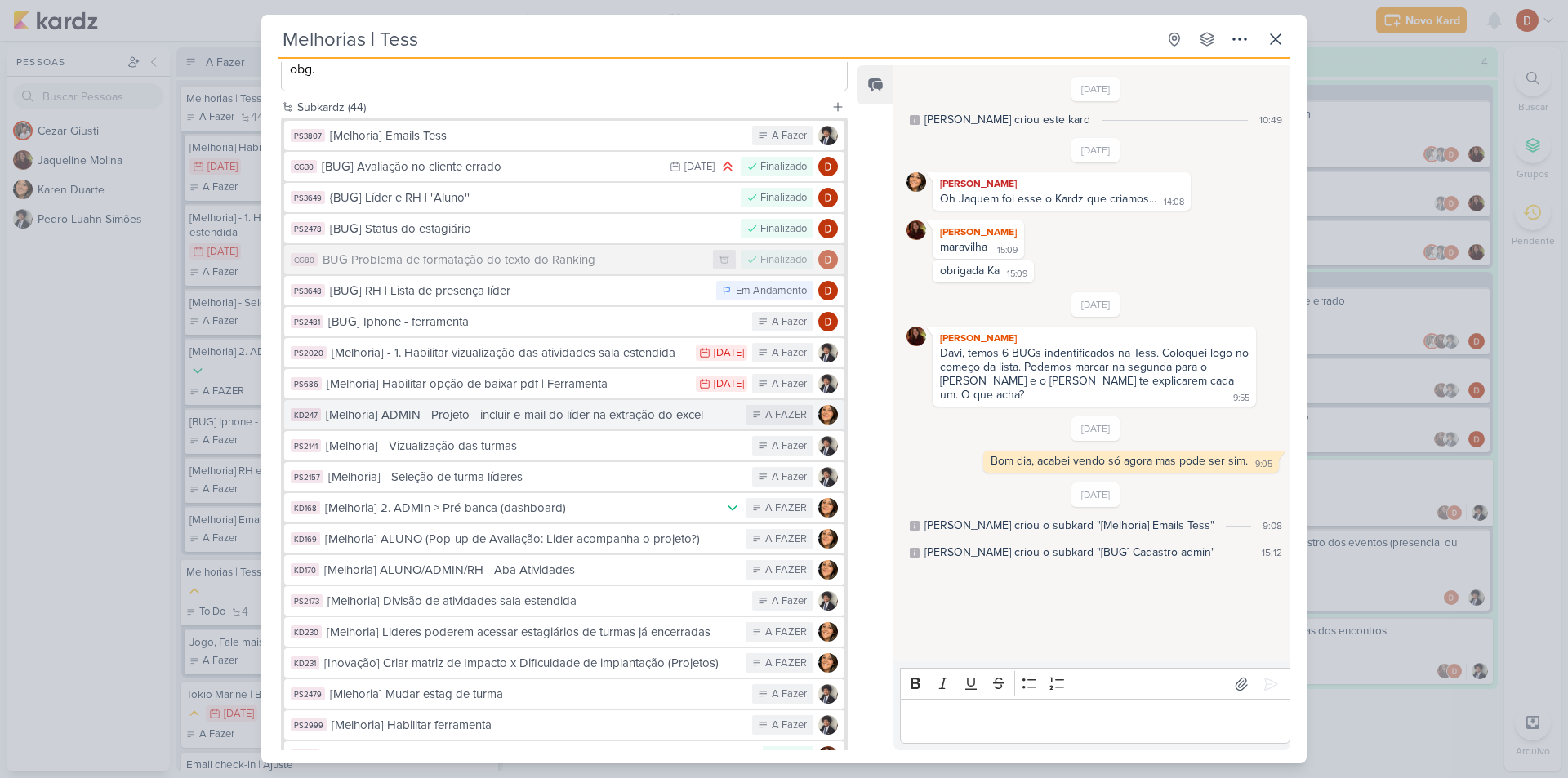
scroll to position [327, 0]
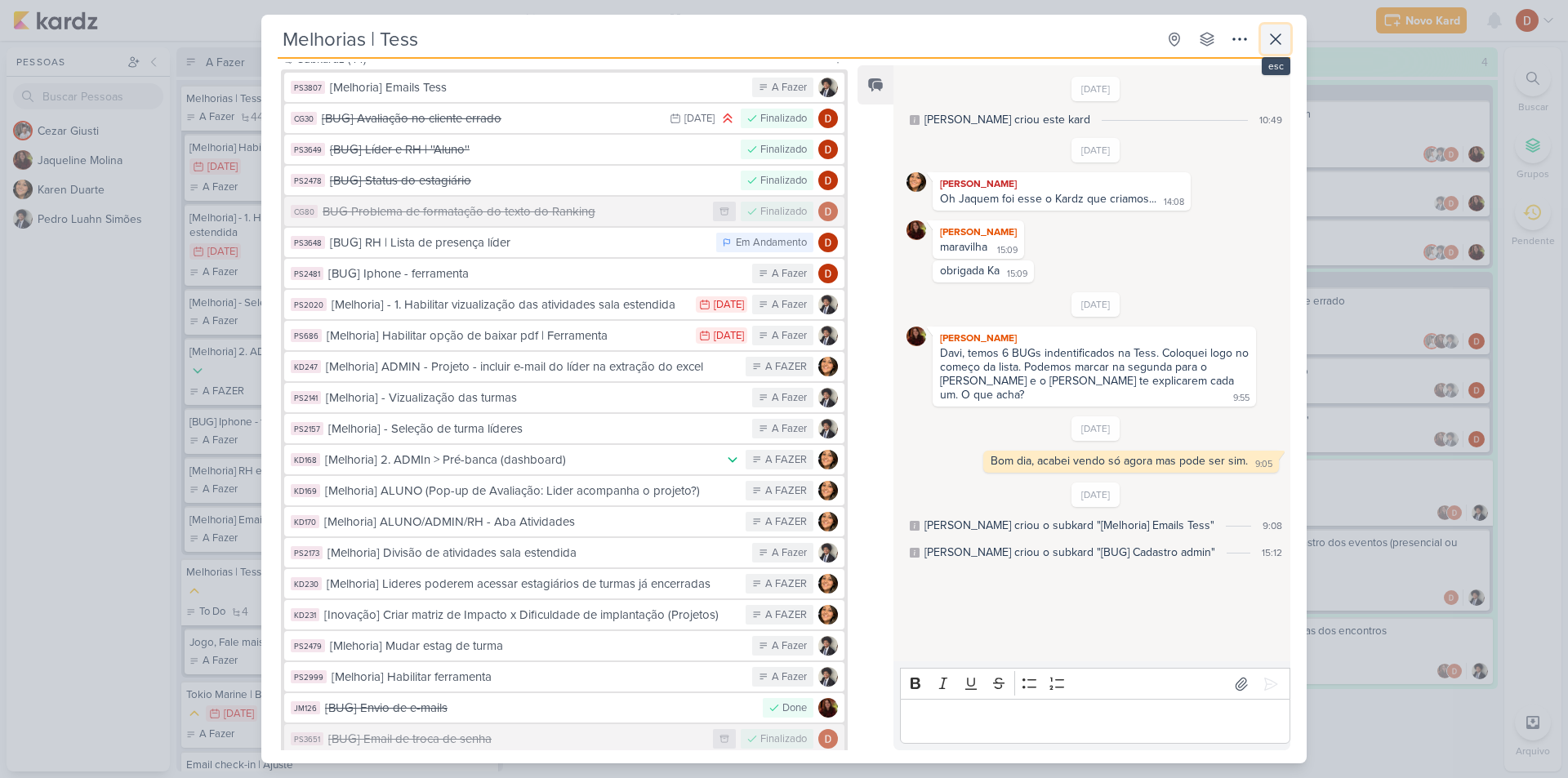
click at [1281, 38] on icon at bounding box center [1275, 39] width 20 height 20
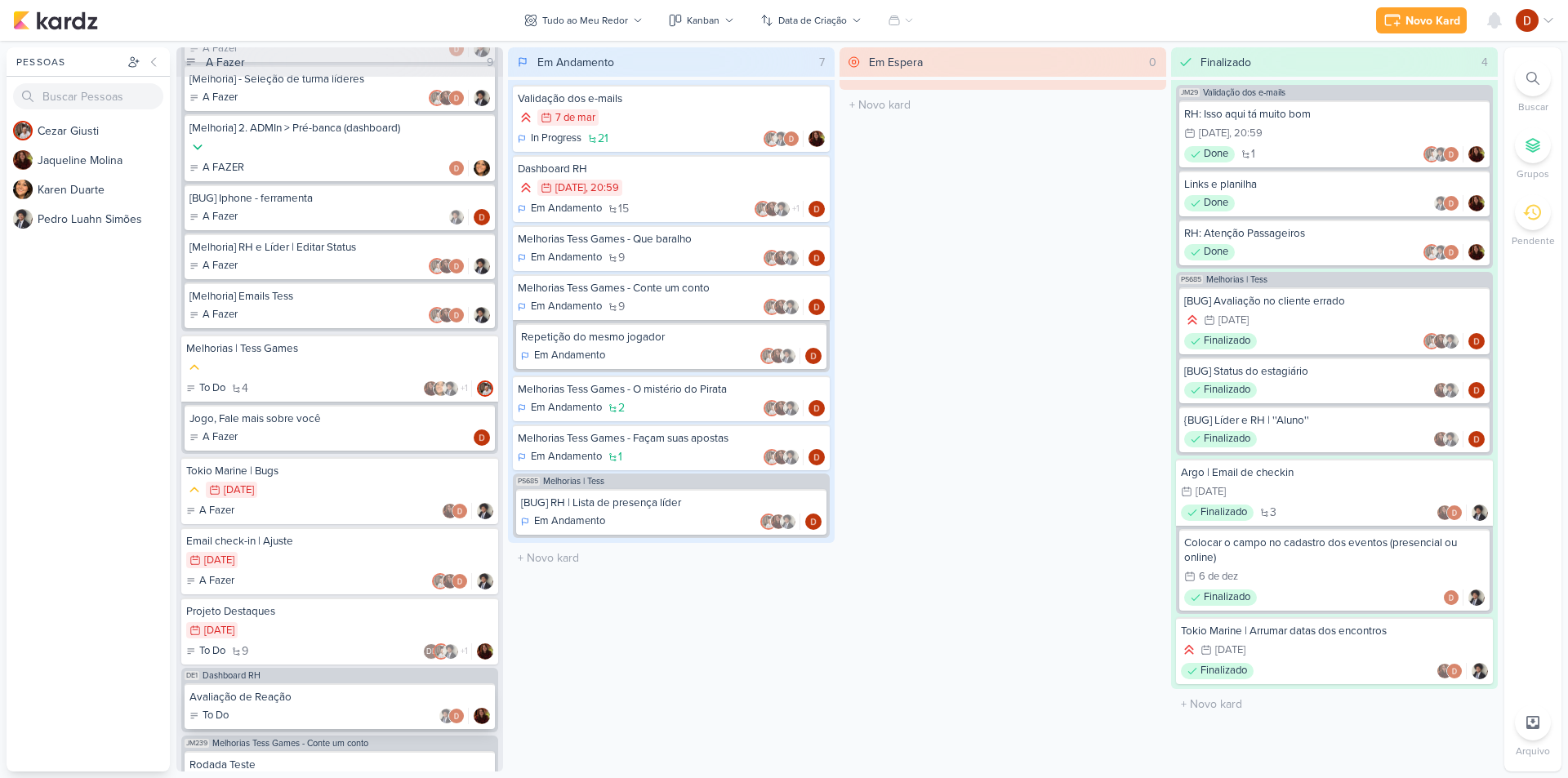
scroll to position [406, 0]
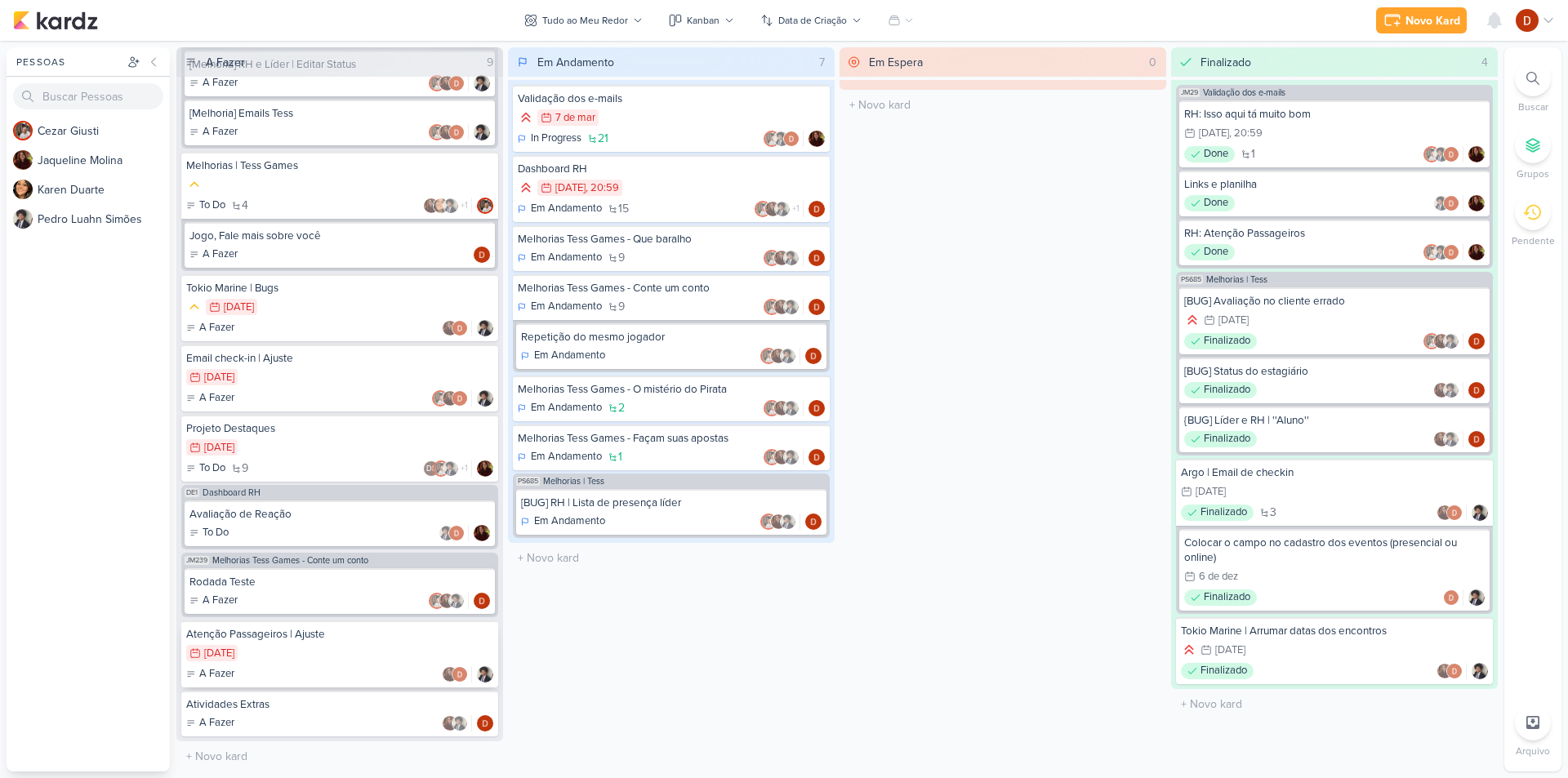
click at [316, 658] on div "20/8 [DATE]" at bounding box center [340, 654] width 307 height 18
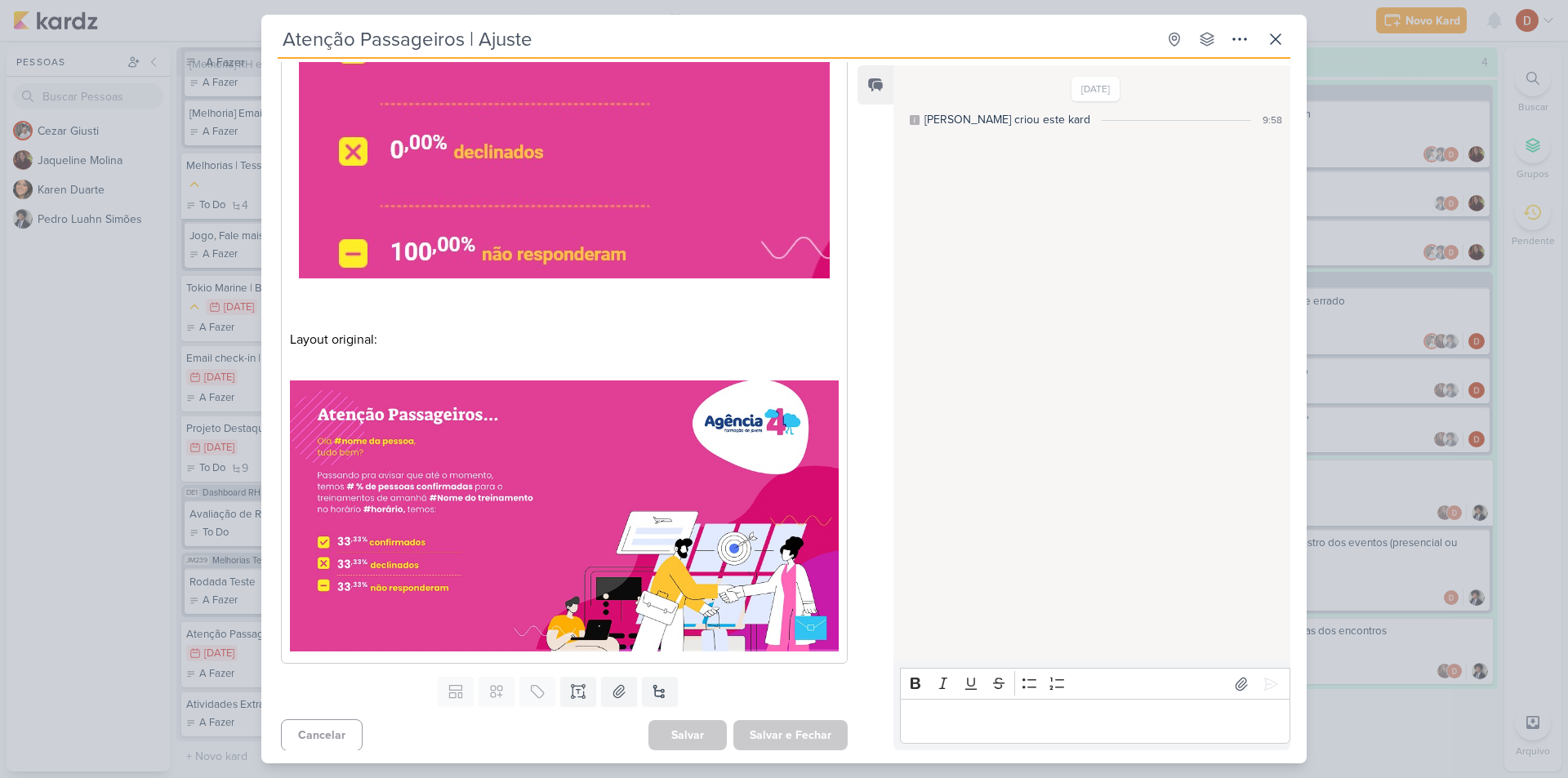
scroll to position [479, 0]
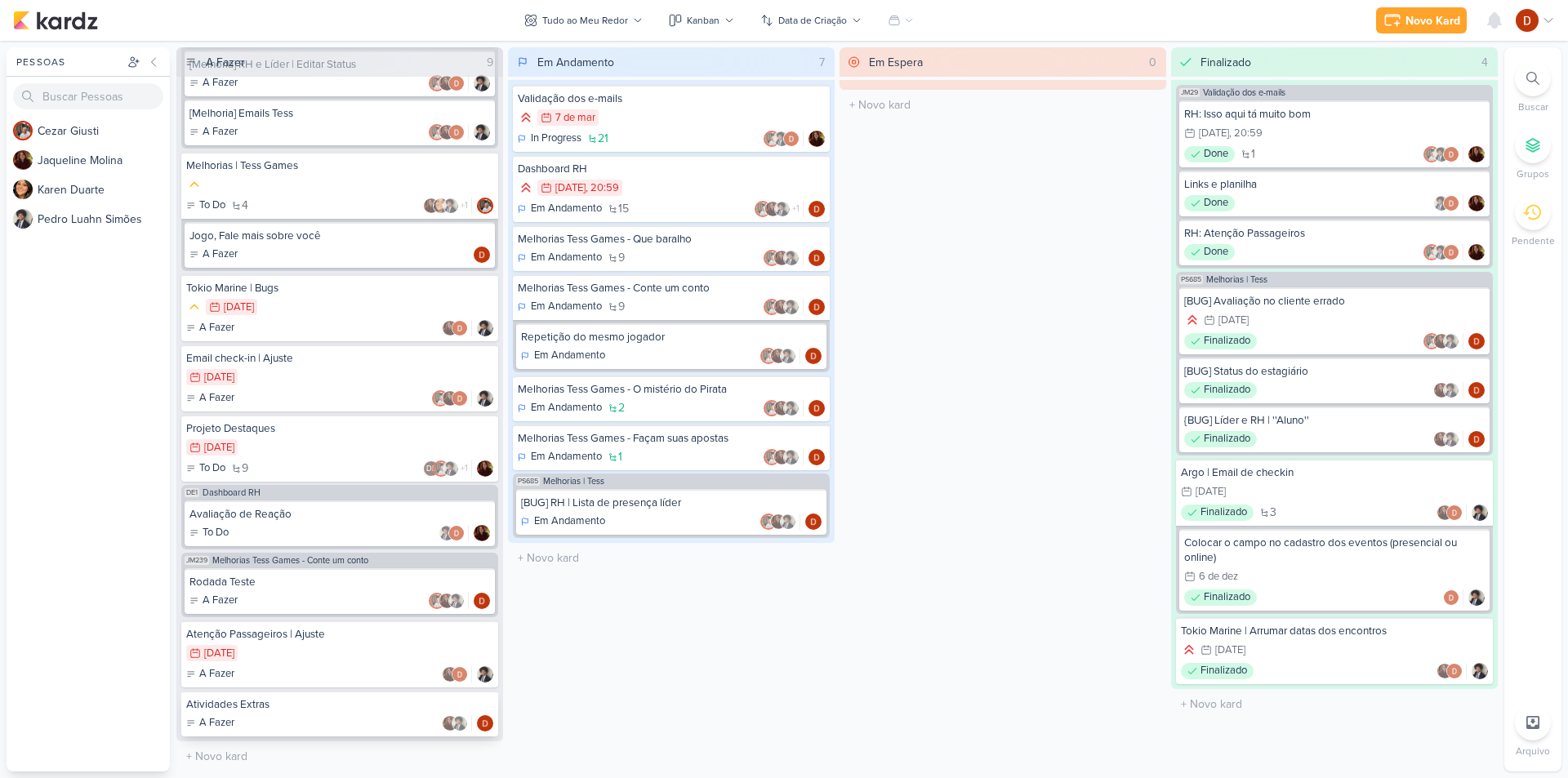
click at [246, 717] on div "A Fazer" at bounding box center [340, 724] width 307 height 16
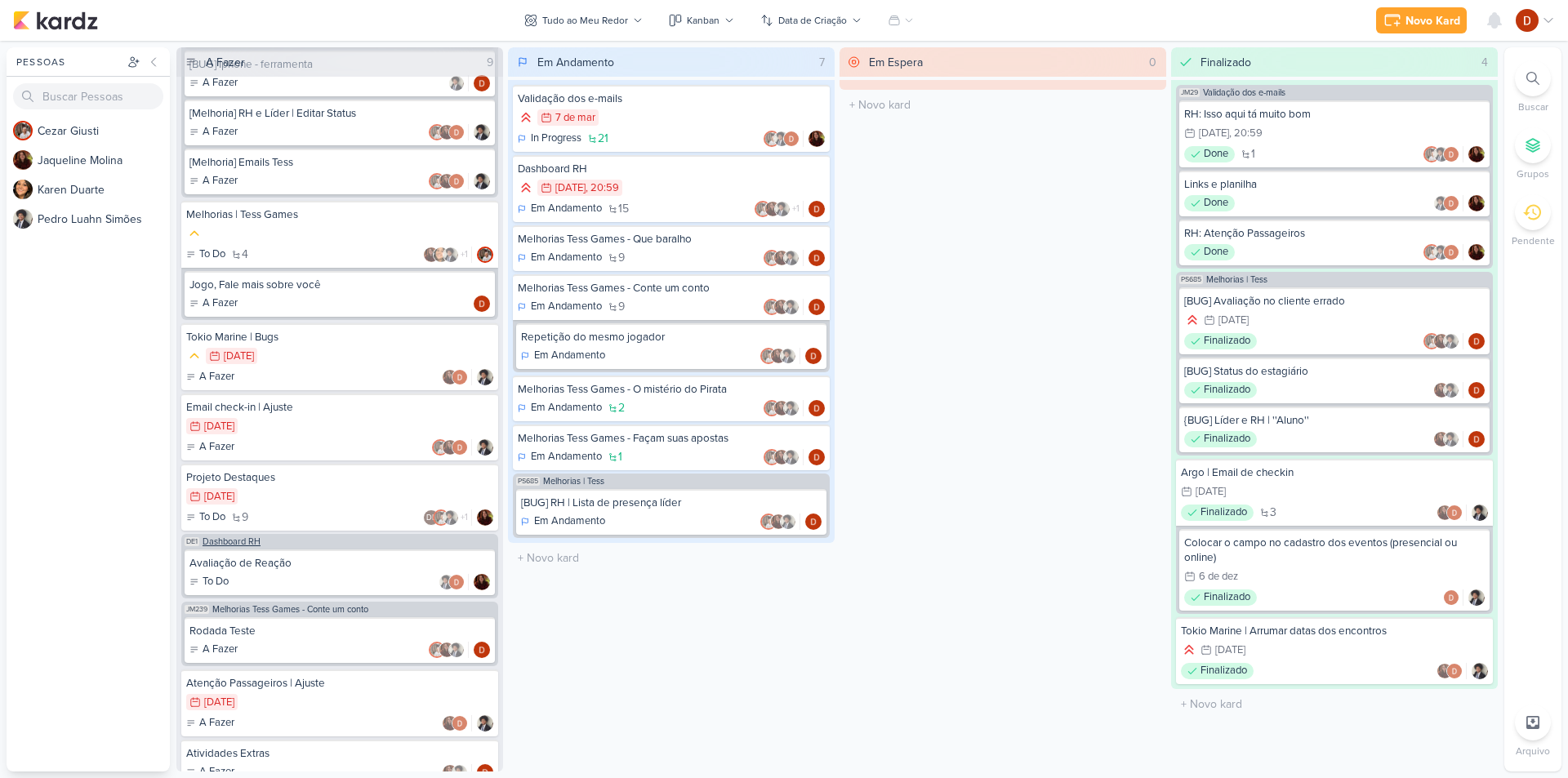
scroll to position [325, 0]
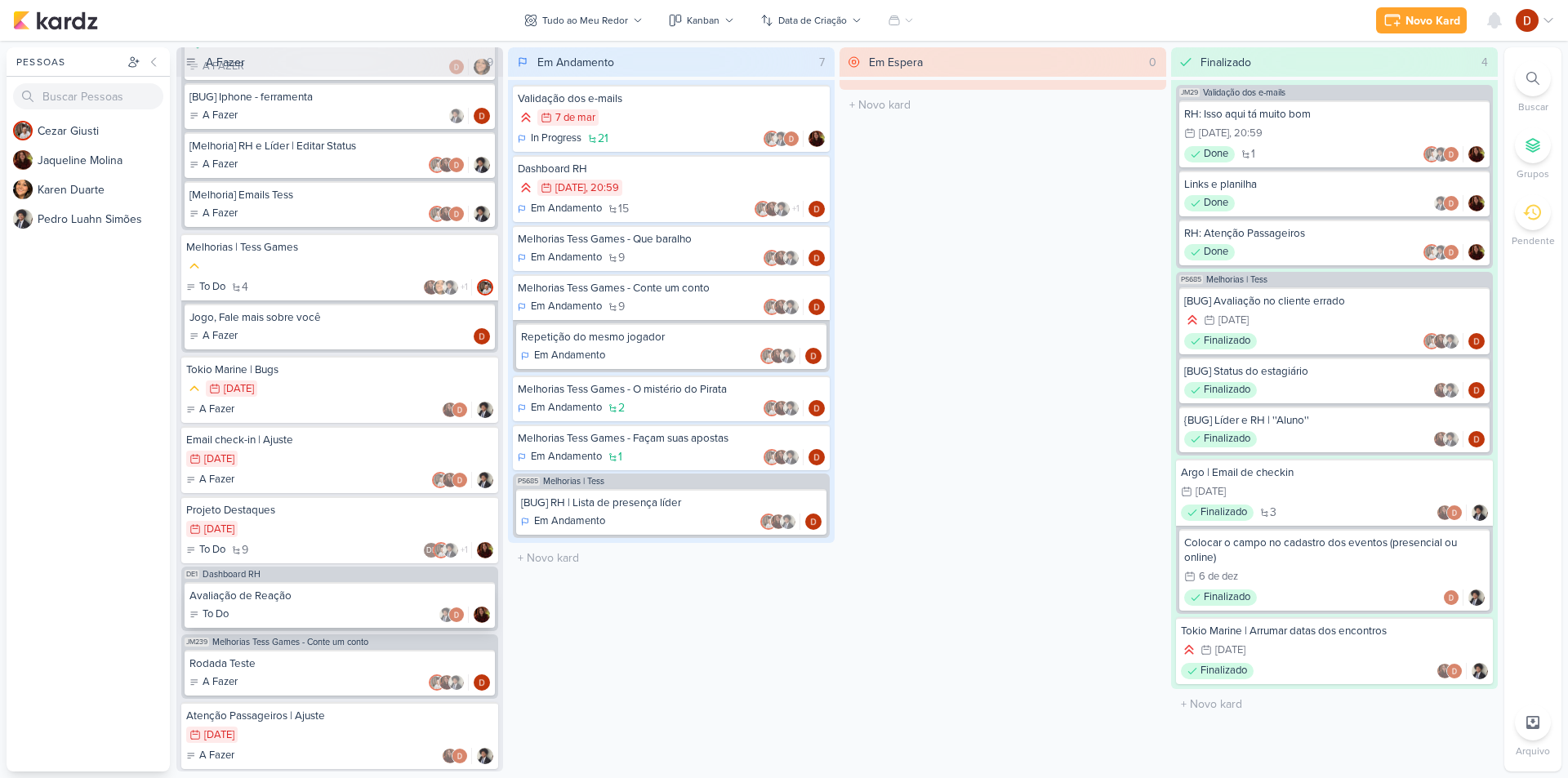
click at [337, 585] on div "Avaliação de Reação To Do" at bounding box center [340, 605] width 310 height 46
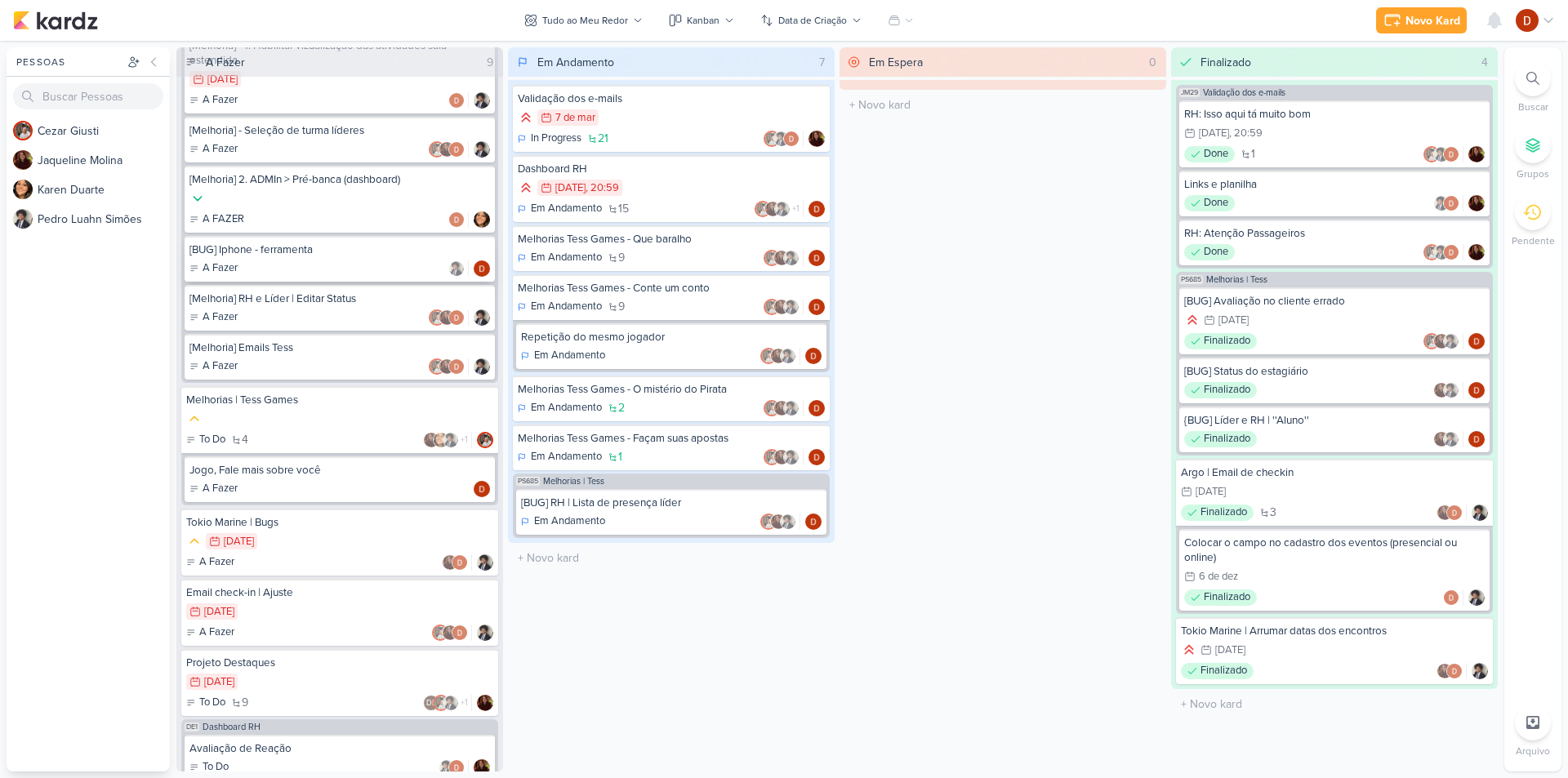
scroll to position [80, 0]
